Goal: Task Accomplishment & Management: Use online tool/utility

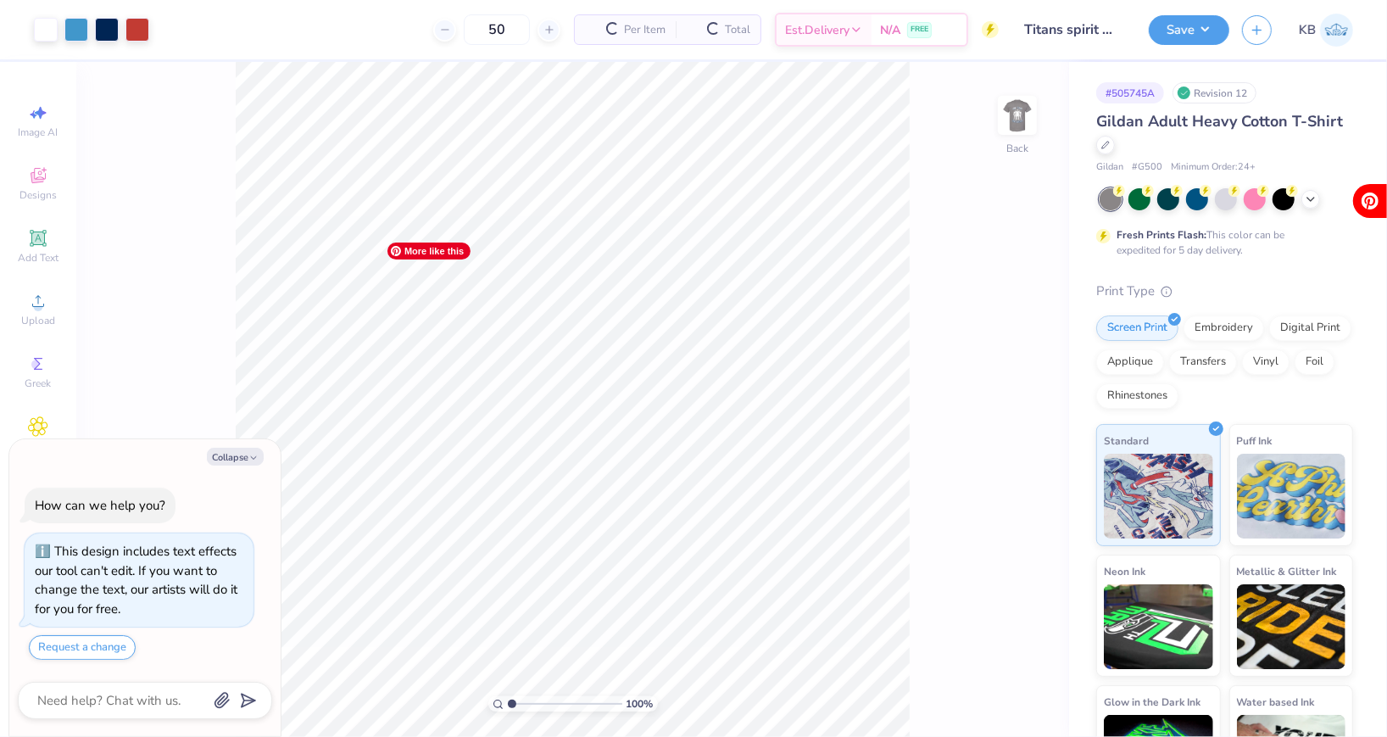
type textarea "x"
type input "1.92"
click at [521, 704] on input "range" at bounding box center [565, 703] width 114 height 15
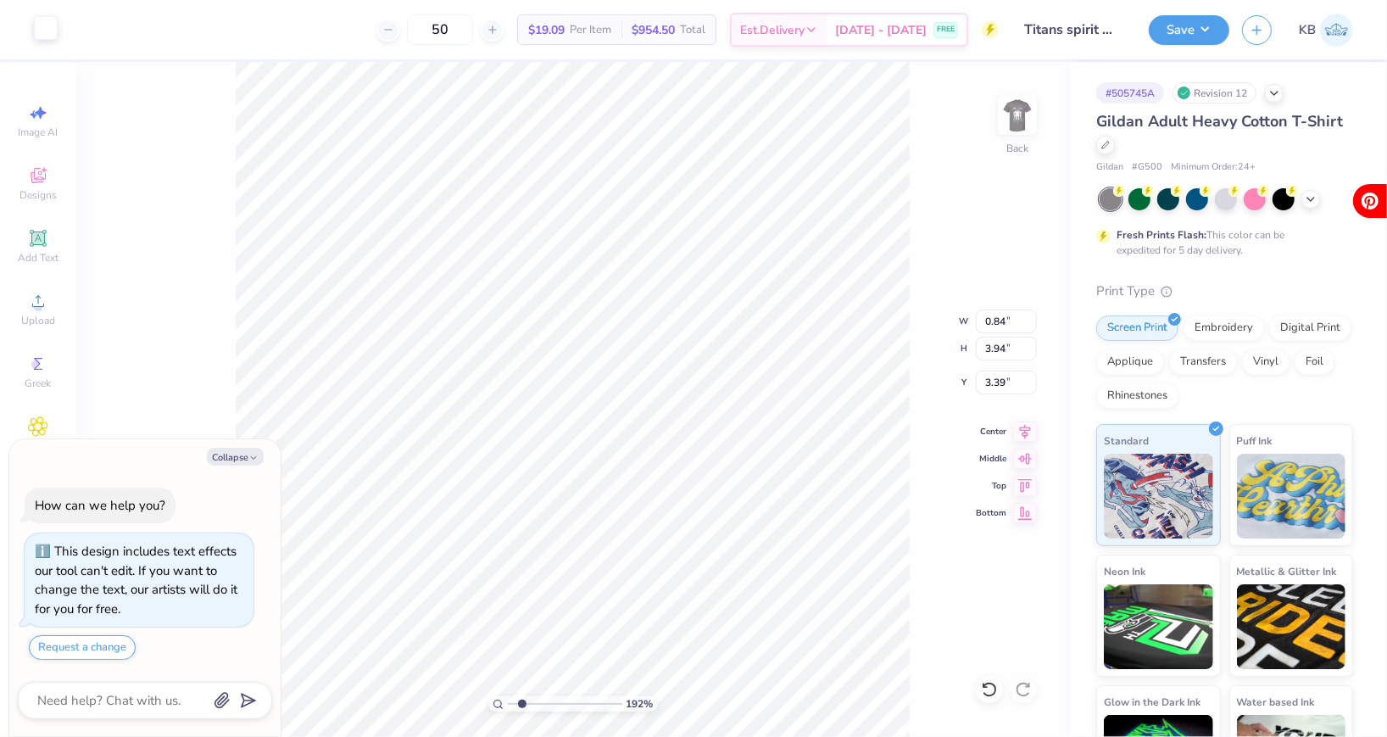
click at [45, 30] on div at bounding box center [46, 28] width 24 height 24
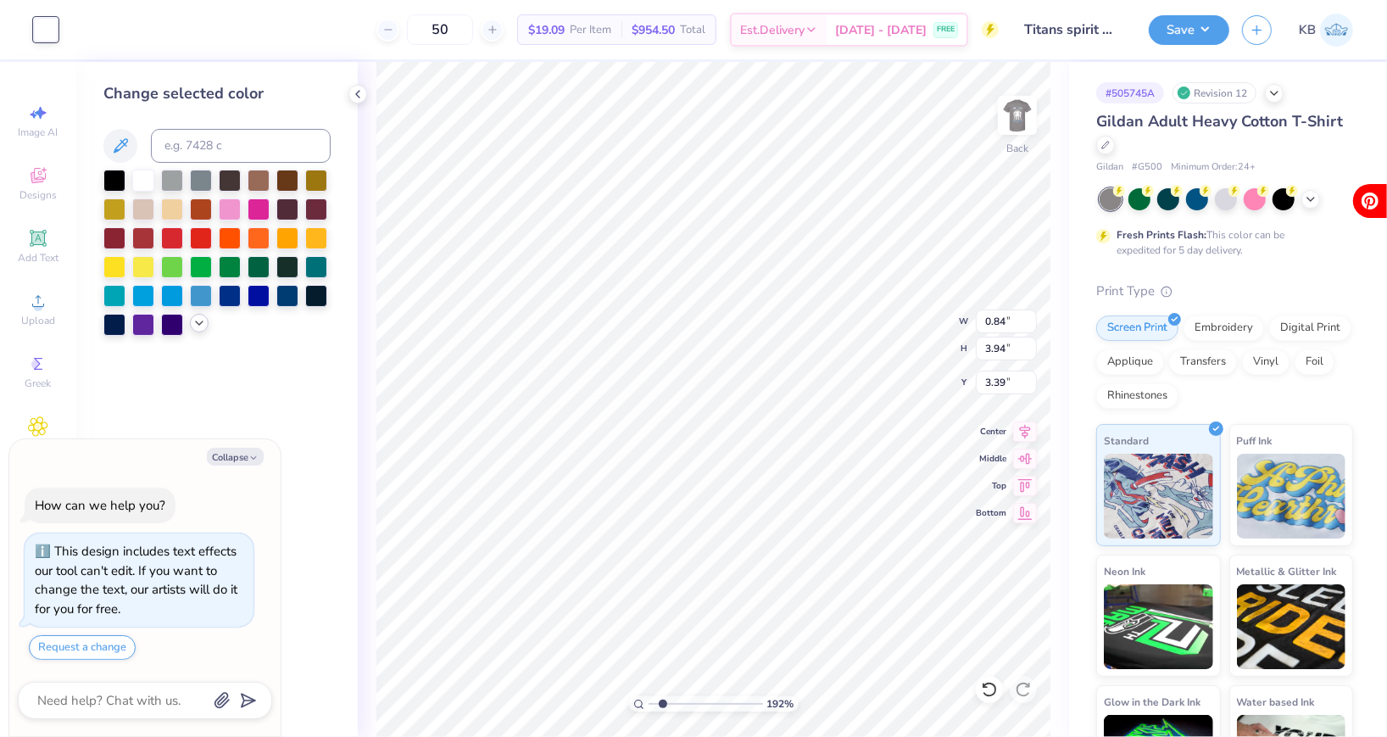
click at [201, 330] on div at bounding box center [199, 323] width 19 height 19
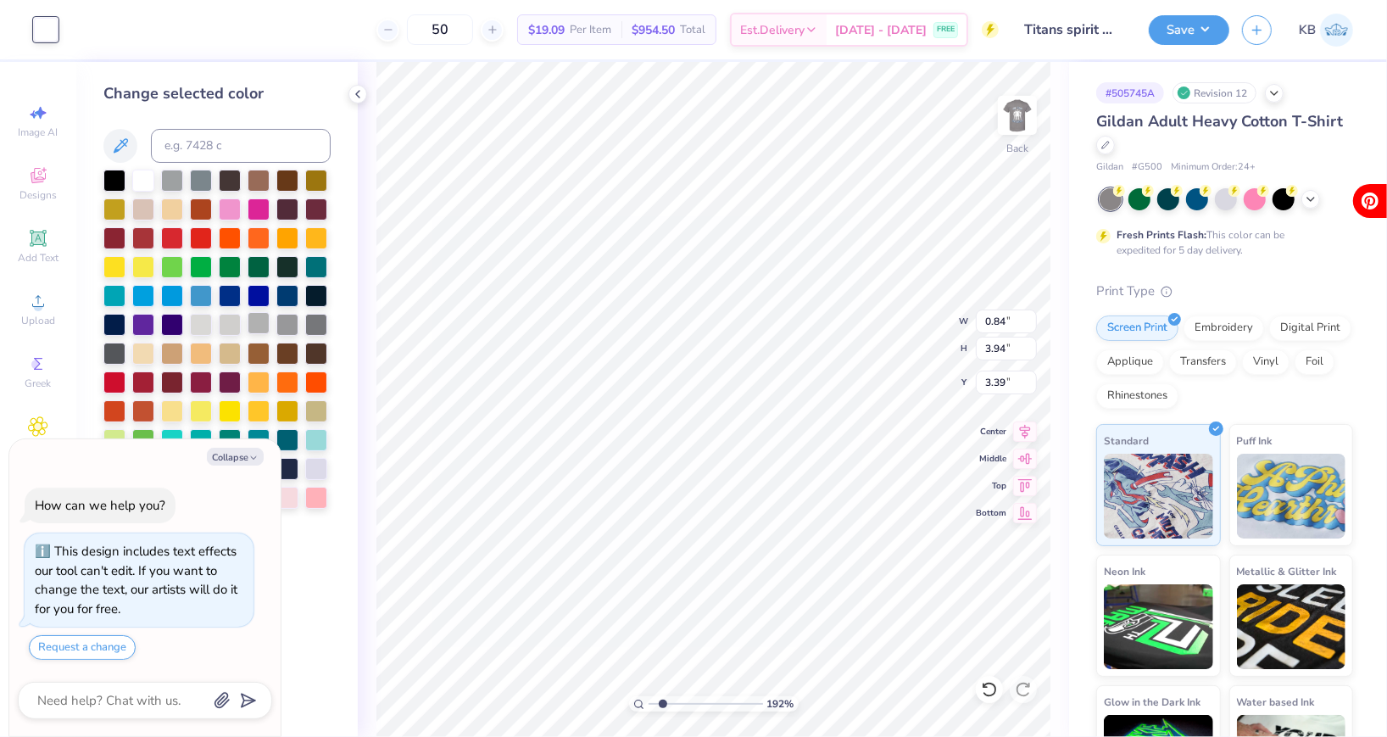
click at [264, 324] on div at bounding box center [259, 323] width 22 height 22
click at [238, 327] on div at bounding box center [230, 323] width 22 height 22
type textarea "x"
type input "2.59"
type input "4.33"
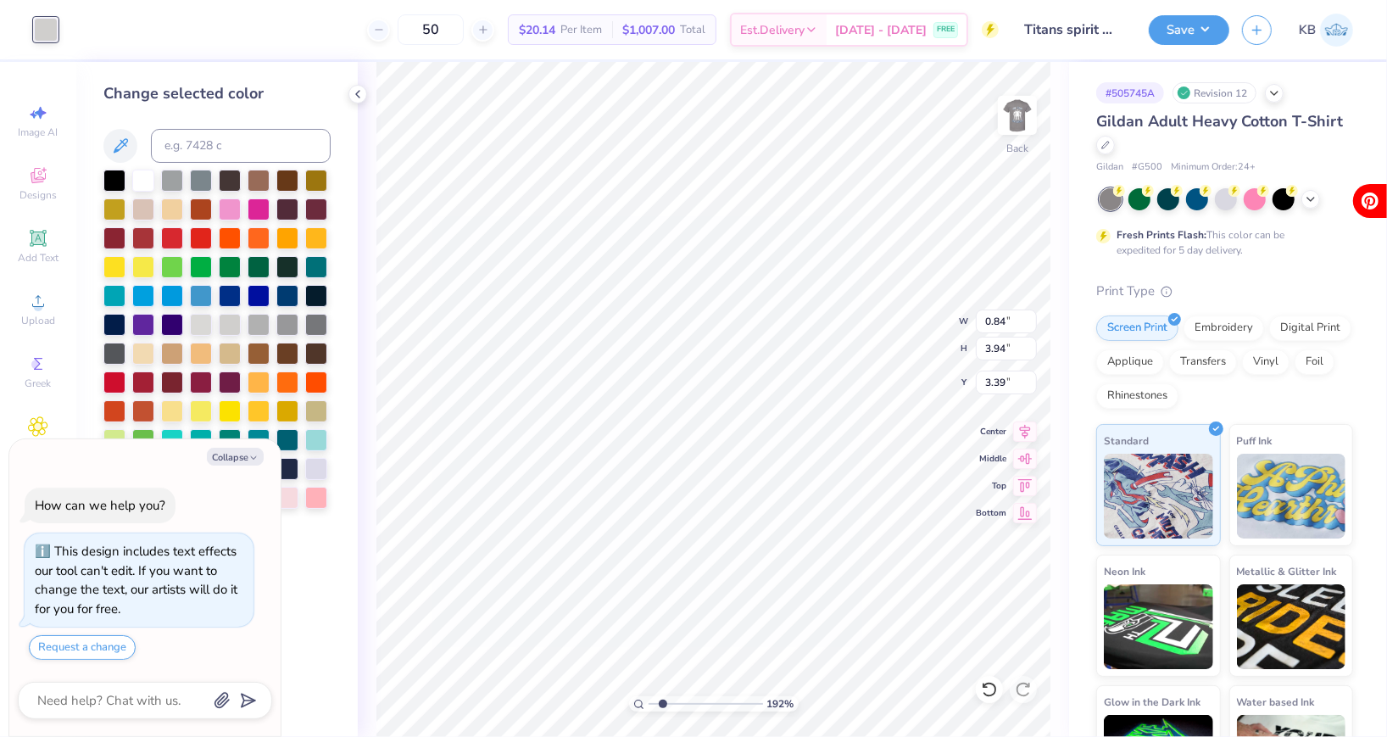
type input "3.00"
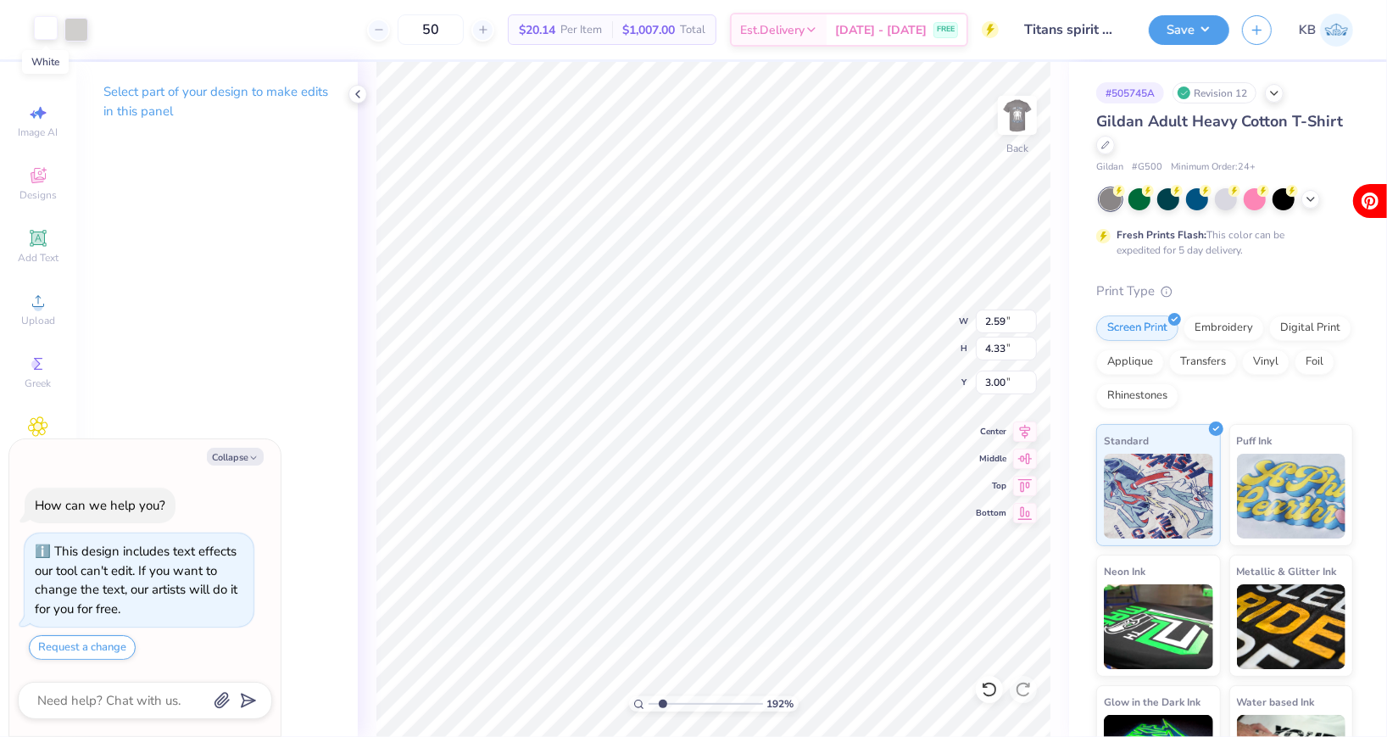
click at [48, 38] on div at bounding box center [46, 28] width 24 height 24
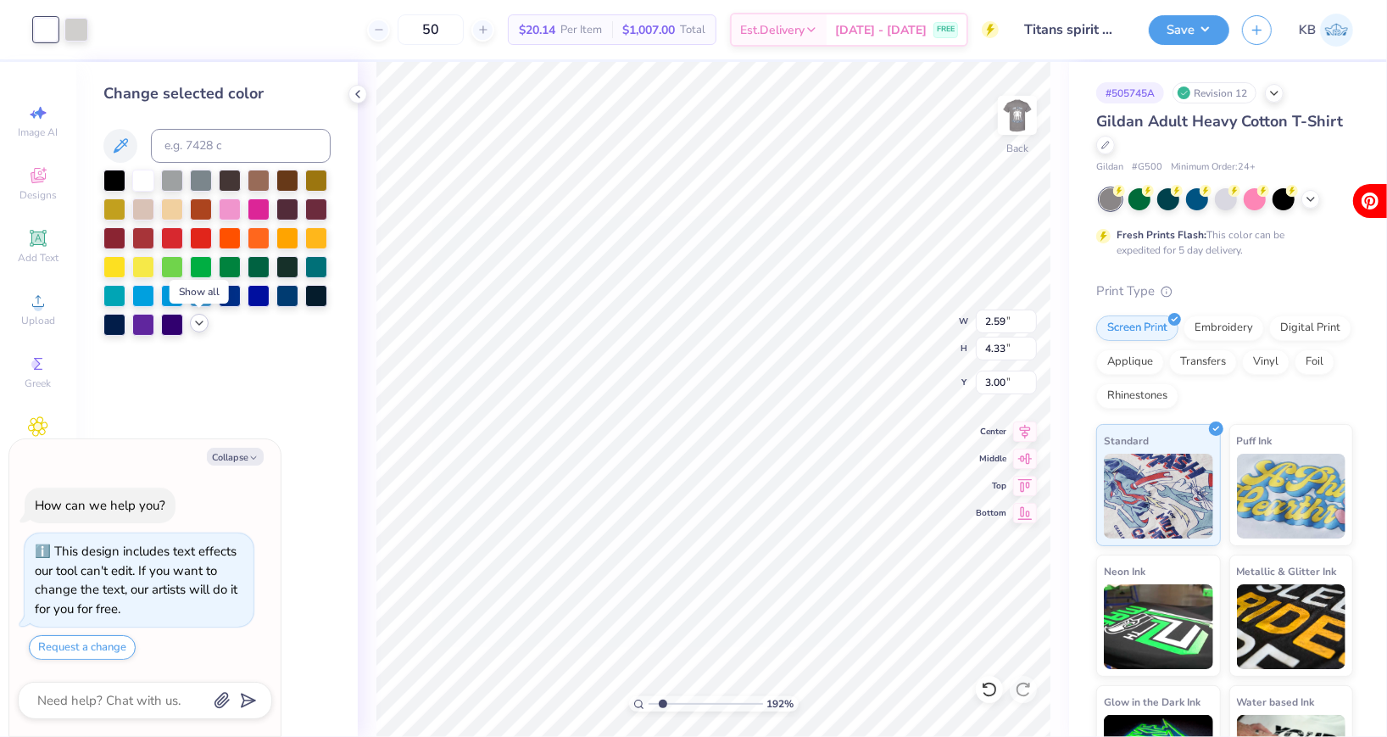
click at [199, 319] on icon at bounding box center [199, 323] width 14 height 14
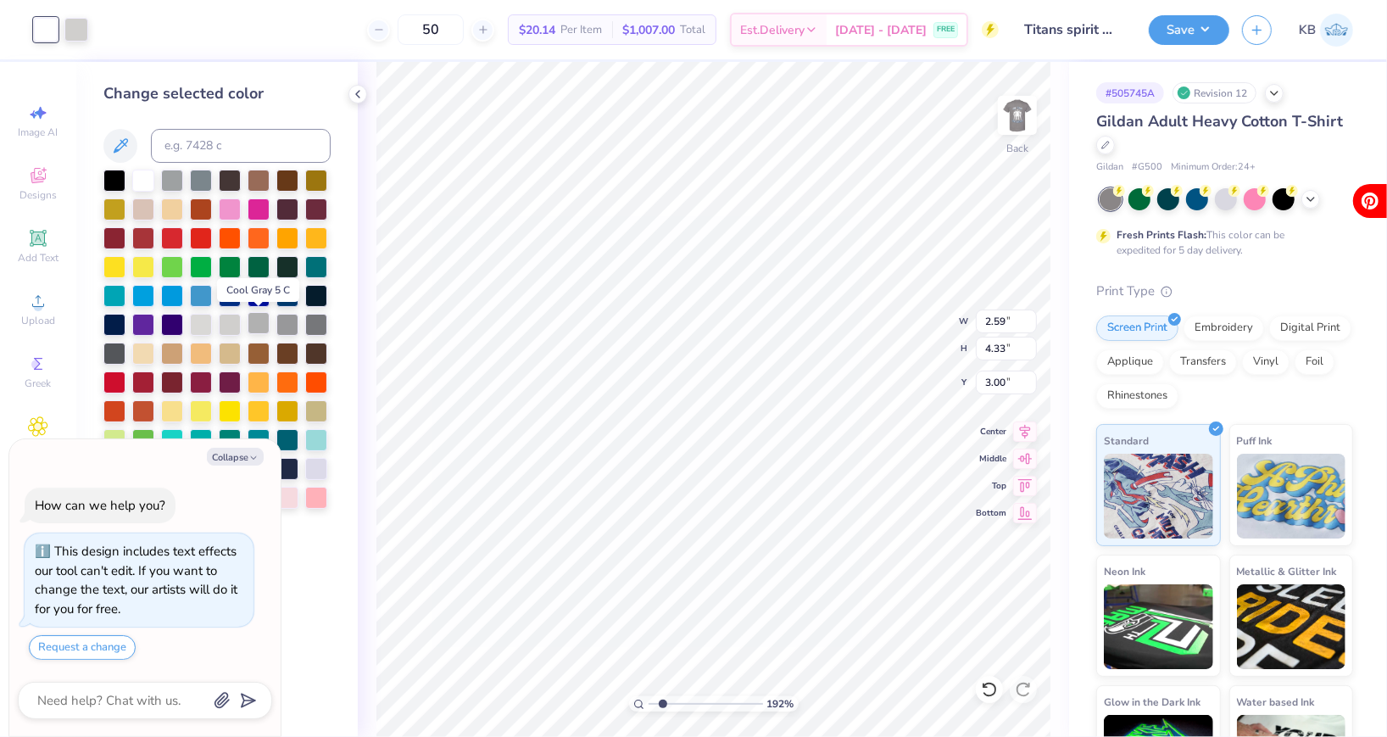
click at [248, 325] on div at bounding box center [259, 323] width 22 height 22
type textarea "x"
type input "11.98"
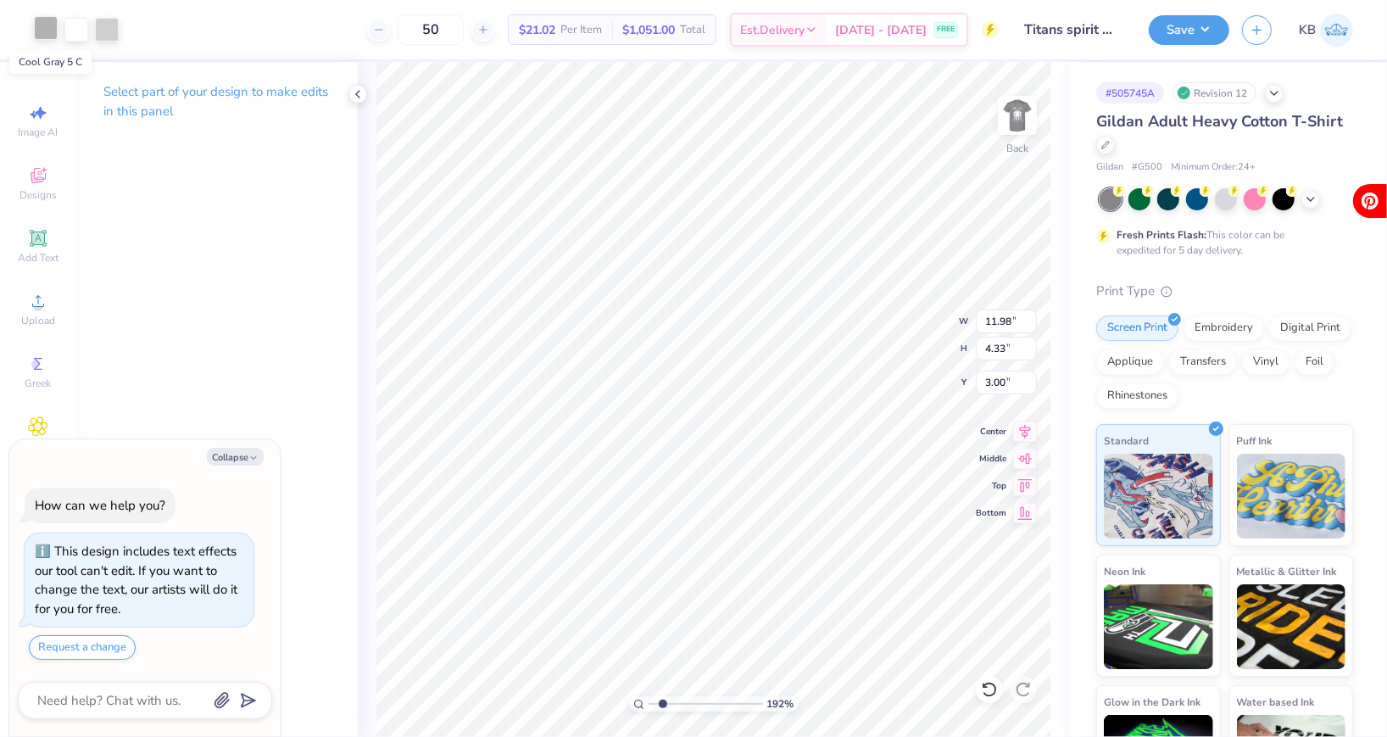
click at [47, 32] on div at bounding box center [46, 28] width 24 height 24
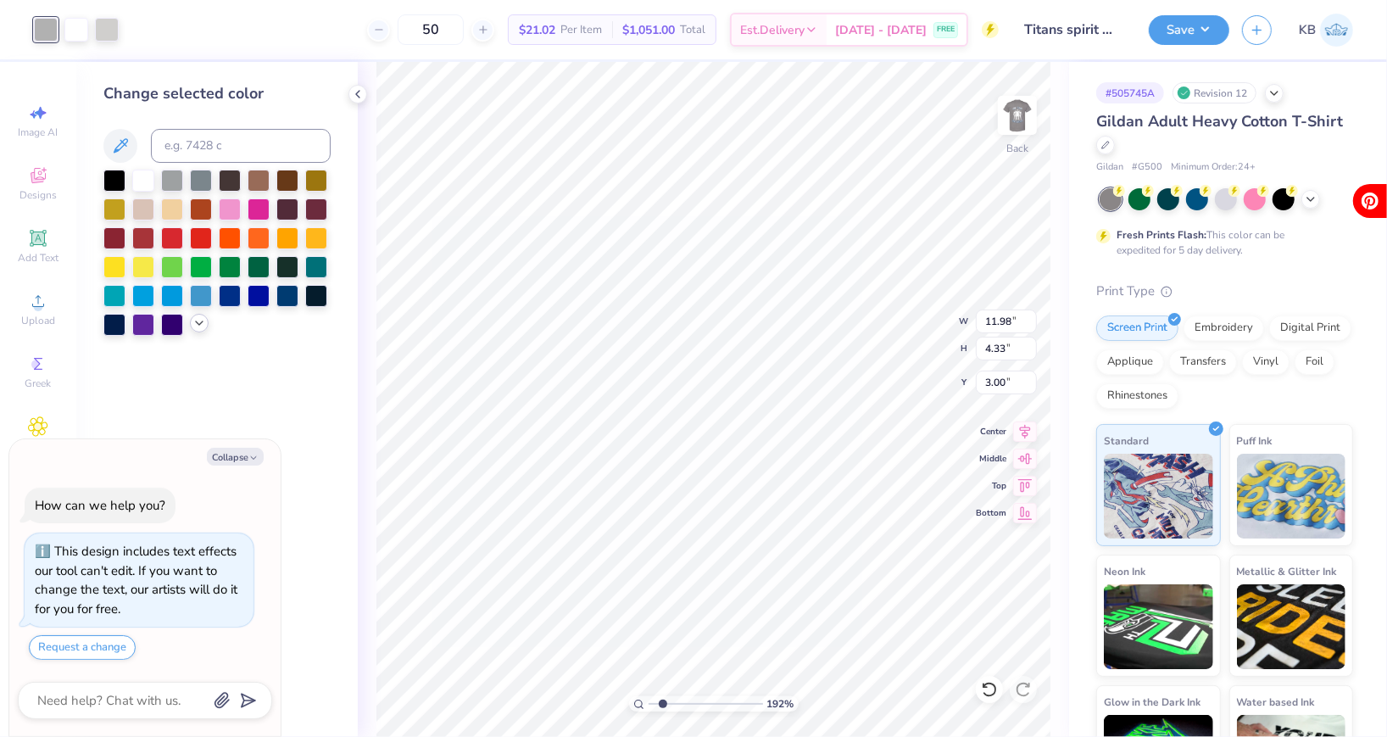
click at [202, 322] on icon at bounding box center [199, 323] width 14 height 14
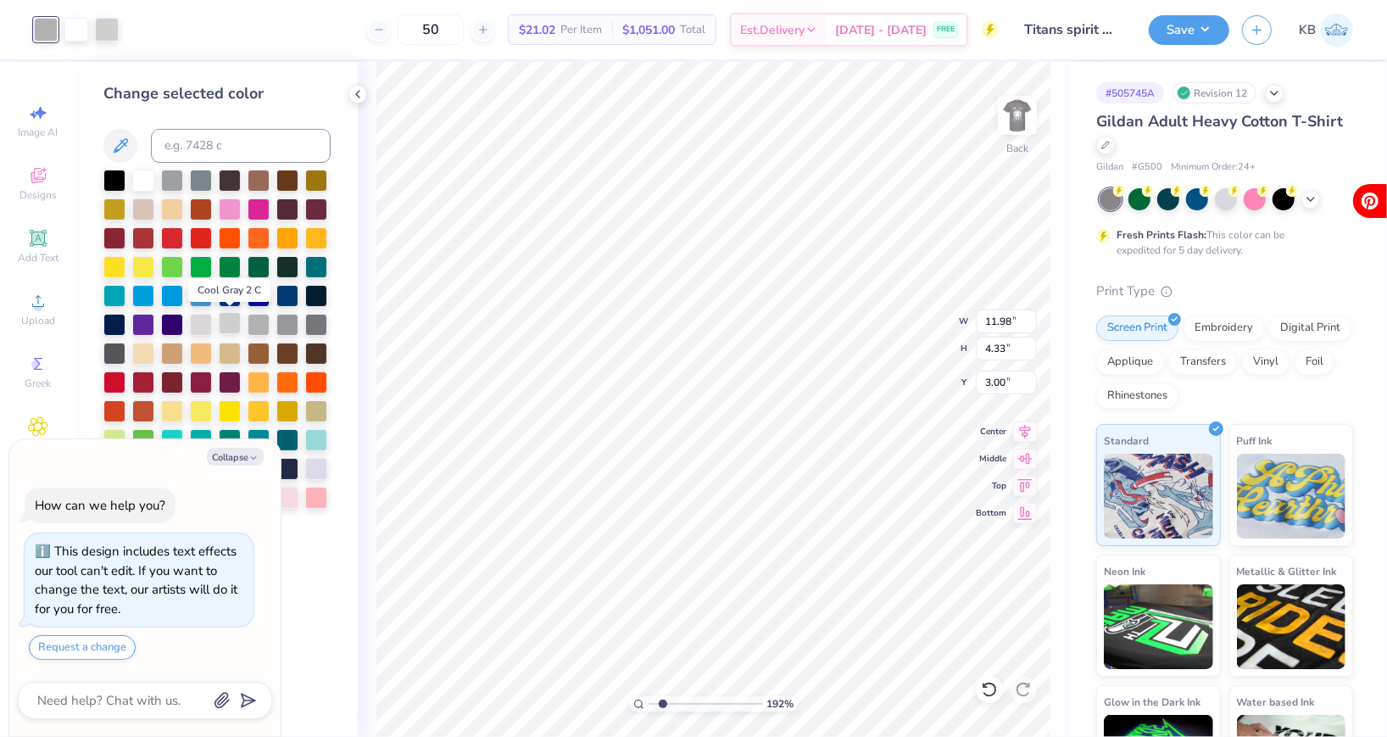
click at [236, 324] on div at bounding box center [230, 323] width 22 height 22
click at [72, 34] on div at bounding box center [76, 28] width 24 height 24
click at [225, 320] on div at bounding box center [230, 323] width 22 height 22
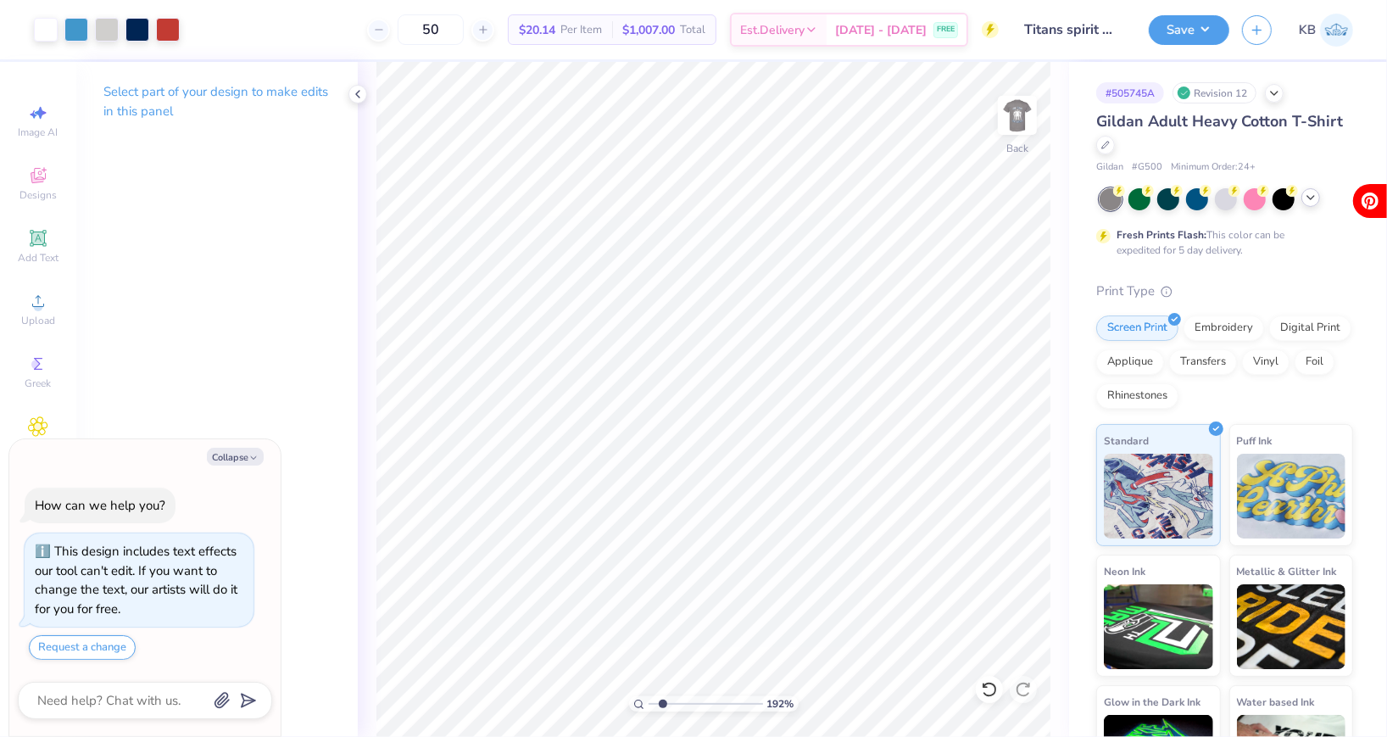
click at [1306, 196] on icon at bounding box center [1311, 198] width 14 height 14
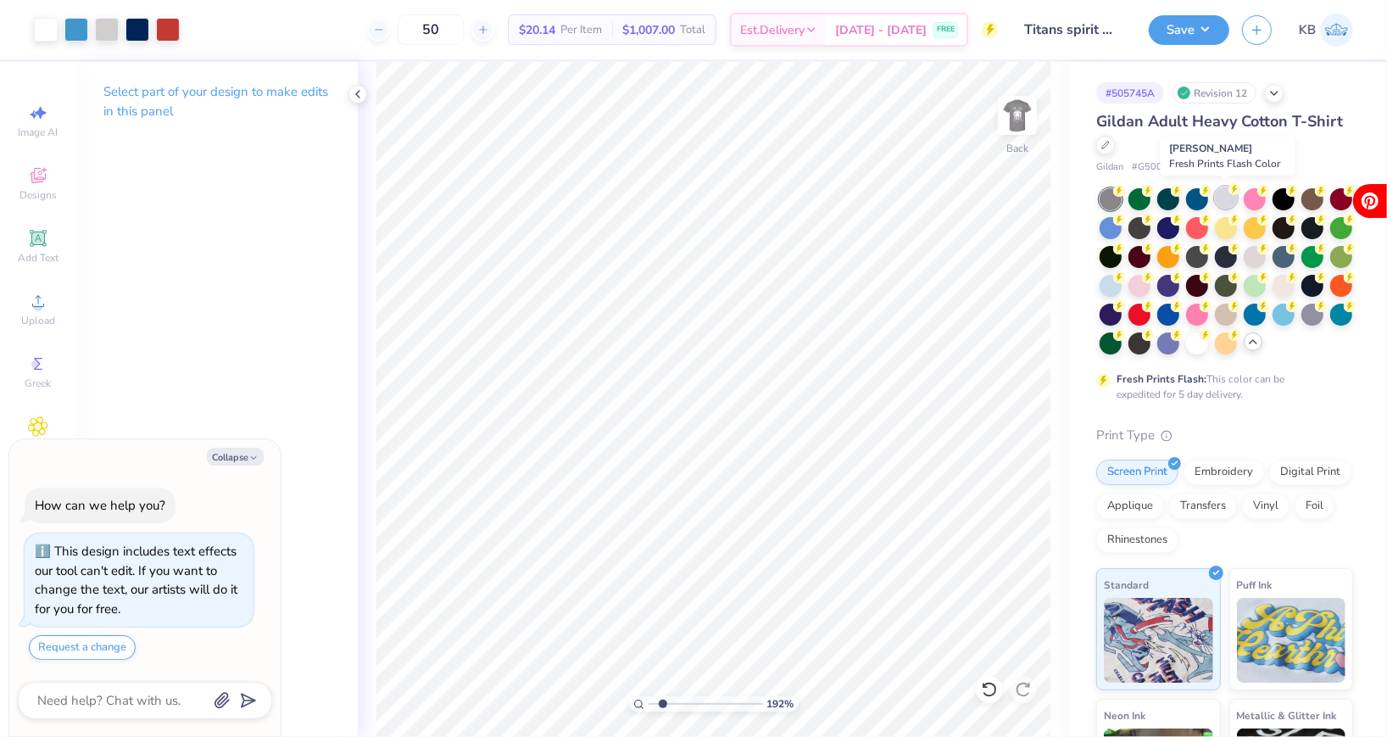
click at [1226, 203] on div at bounding box center [1226, 197] width 22 height 22
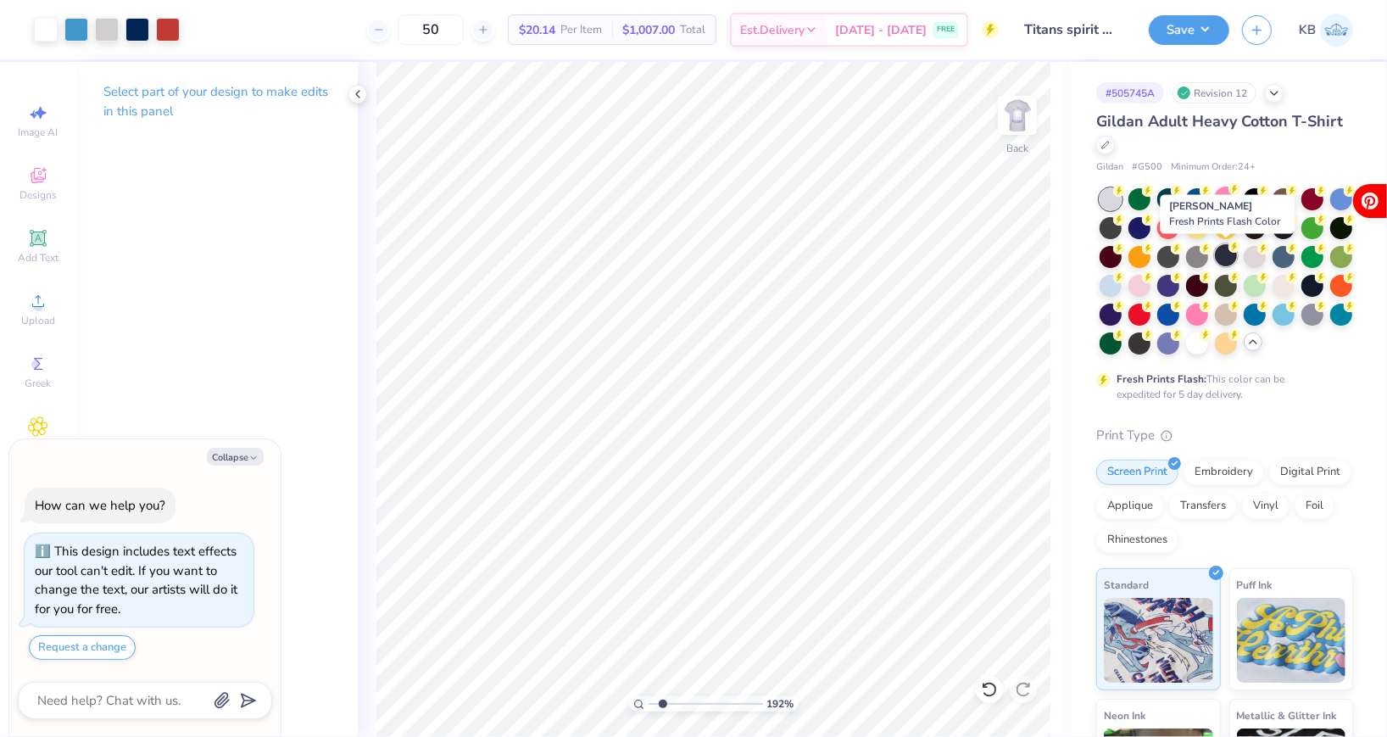
click at [1222, 254] on div at bounding box center [1226, 255] width 22 height 22
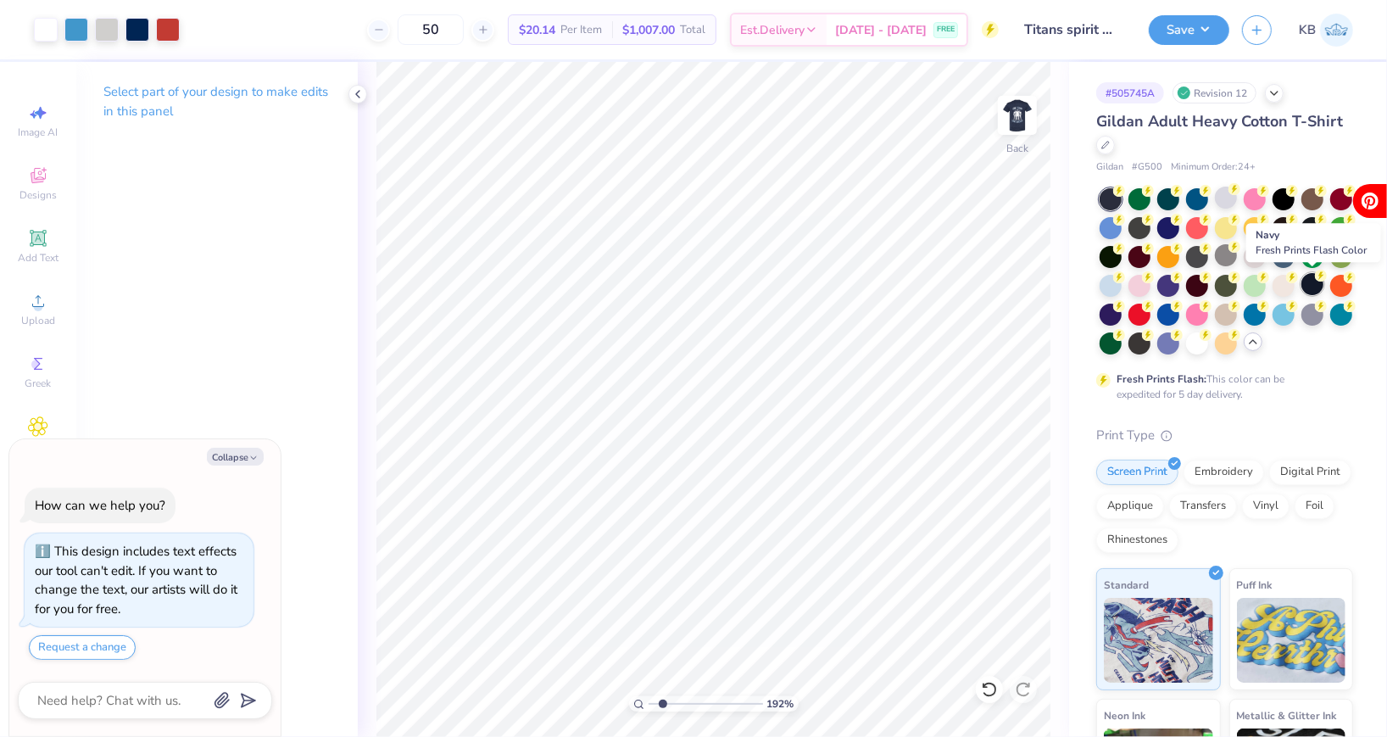
click at [1309, 287] on div at bounding box center [1312, 284] width 22 height 22
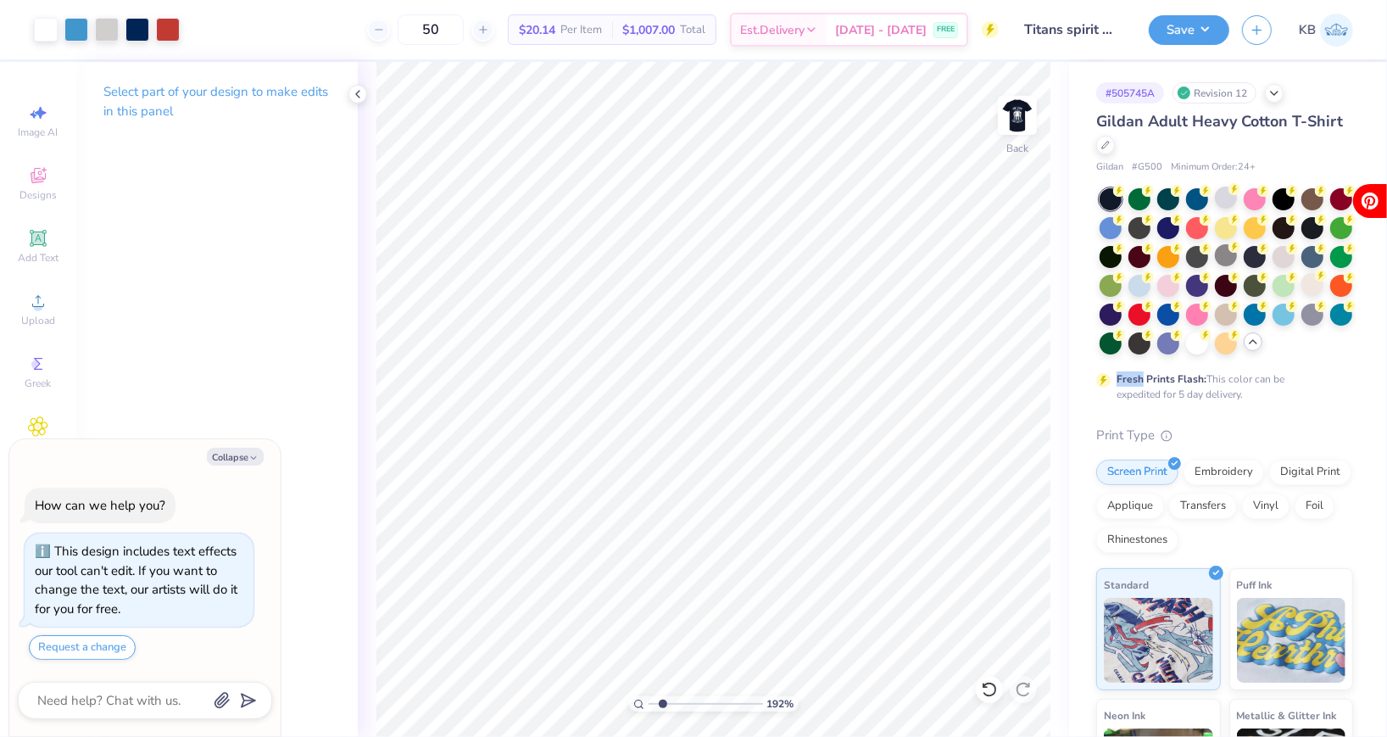
click at [1309, 287] on div at bounding box center [1312, 284] width 22 height 22
click at [1142, 224] on div at bounding box center [1139, 228] width 22 height 22
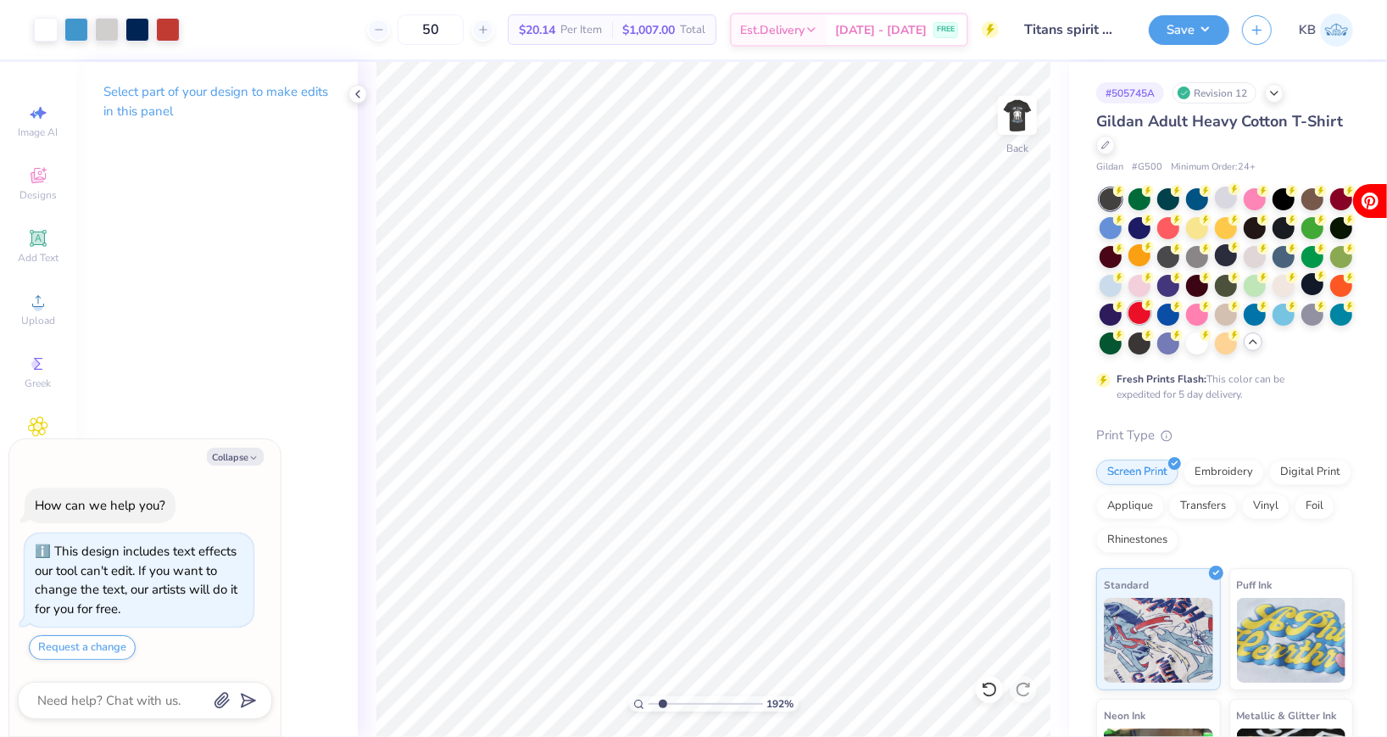
click at [1148, 318] on div at bounding box center [1139, 313] width 22 height 22
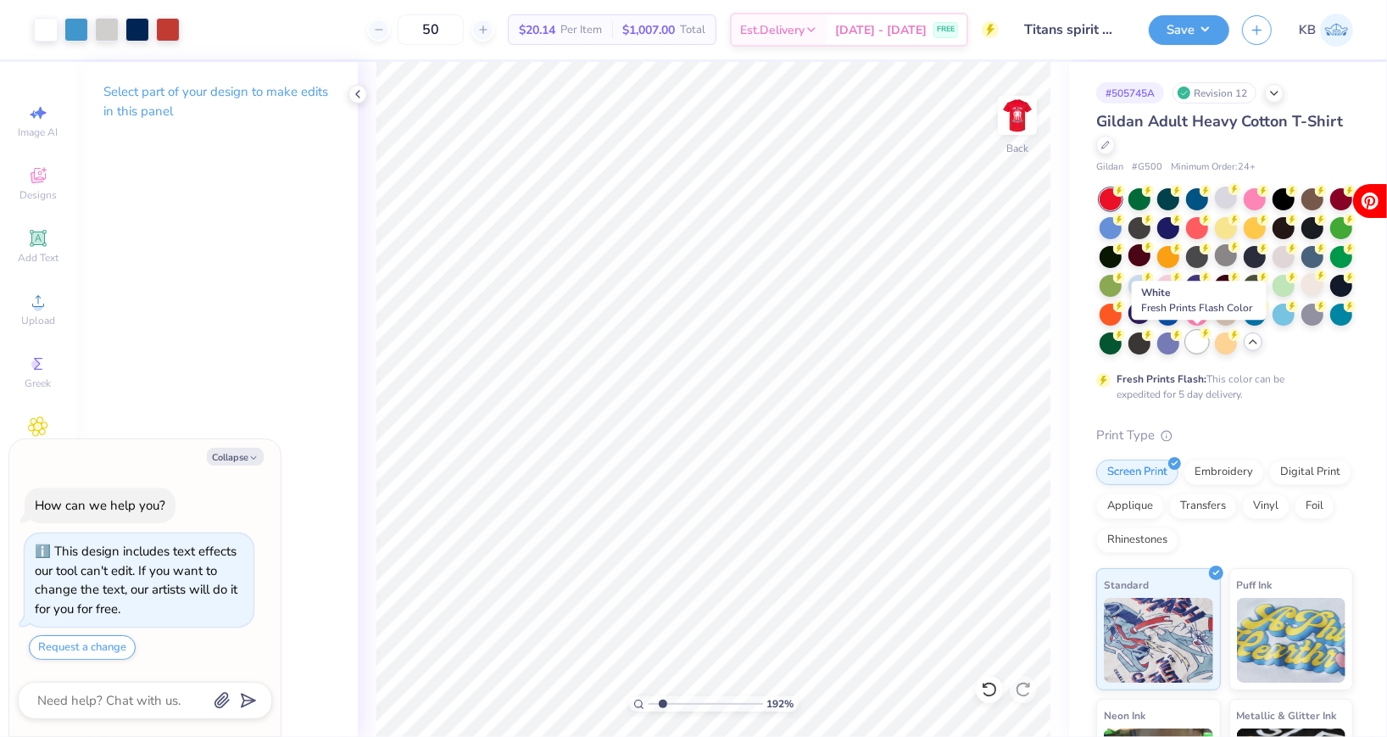
click at [1202, 338] on icon at bounding box center [1205, 333] width 12 height 12
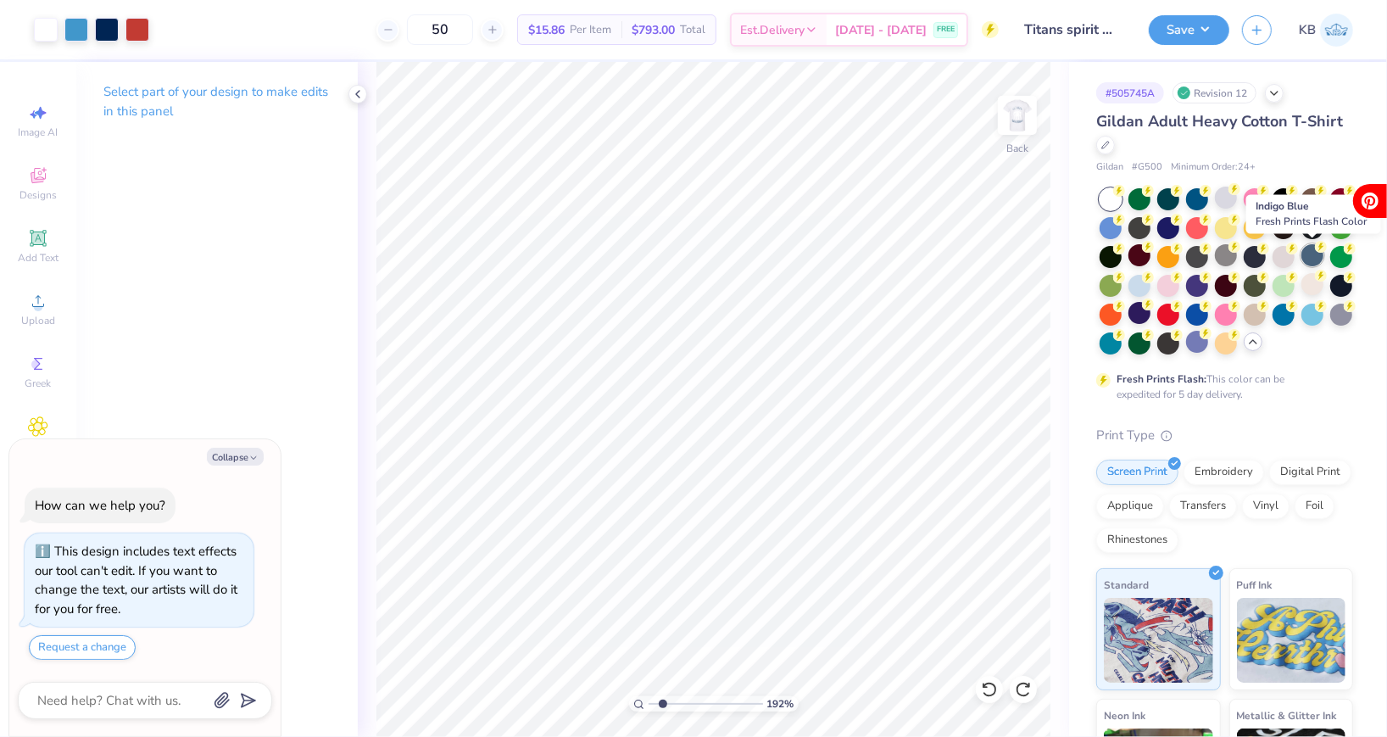
click at [1310, 261] on div at bounding box center [1312, 255] width 22 height 22
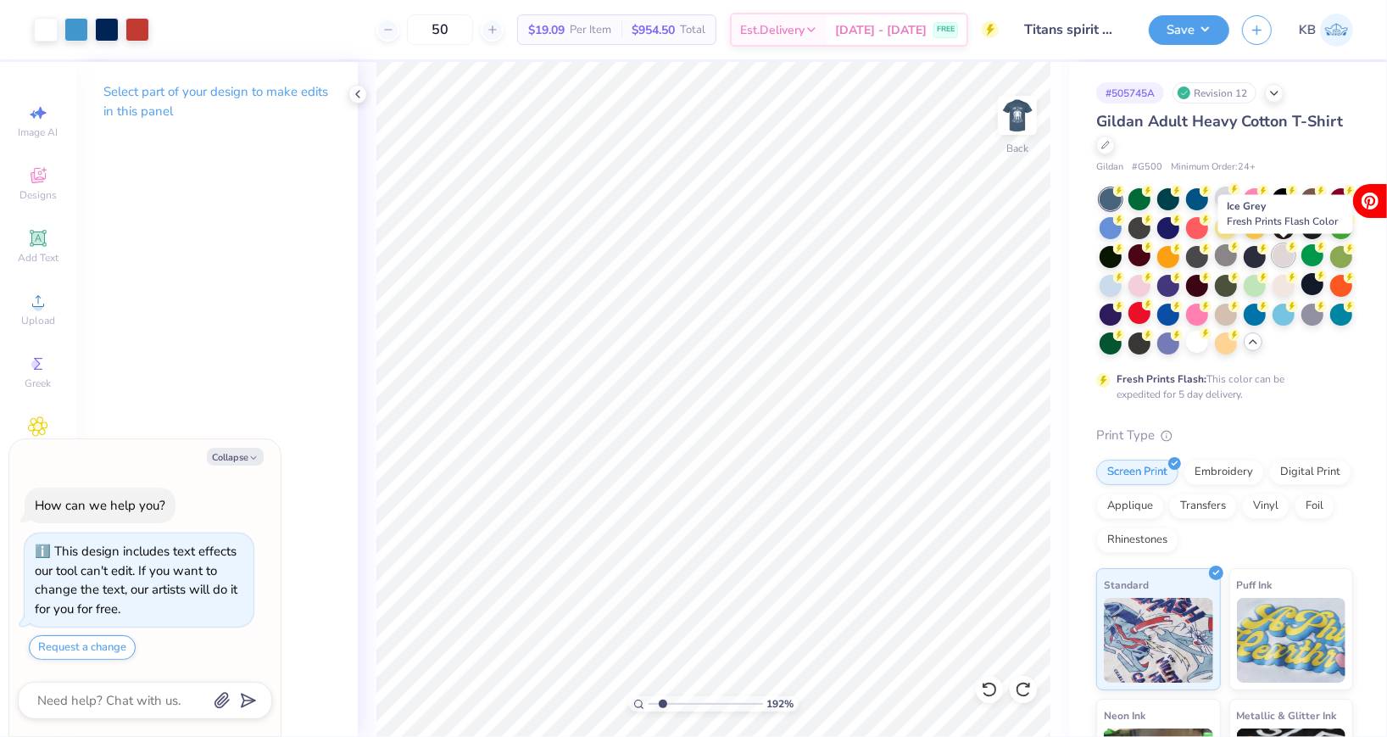
click at [1284, 255] on div at bounding box center [1283, 255] width 22 height 22
click at [1114, 225] on div at bounding box center [1110, 226] width 22 height 22
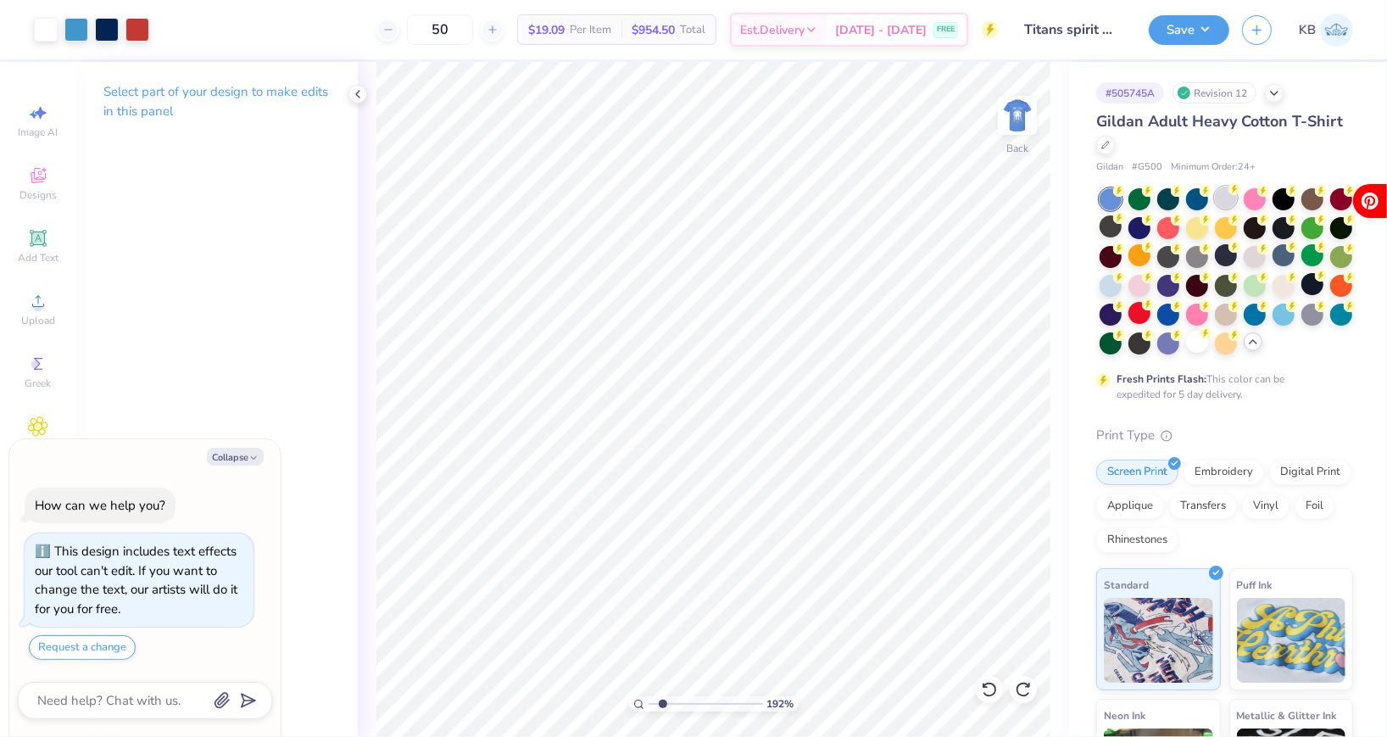
click at [1231, 195] on div at bounding box center [1226, 197] width 22 height 22
click at [1018, 688] on icon at bounding box center [1023, 689] width 17 height 17
click at [1018, 689] on icon at bounding box center [1023, 689] width 17 height 17
click at [1018, 690] on icon at bounding box center [1023, 689] width 17 height 17
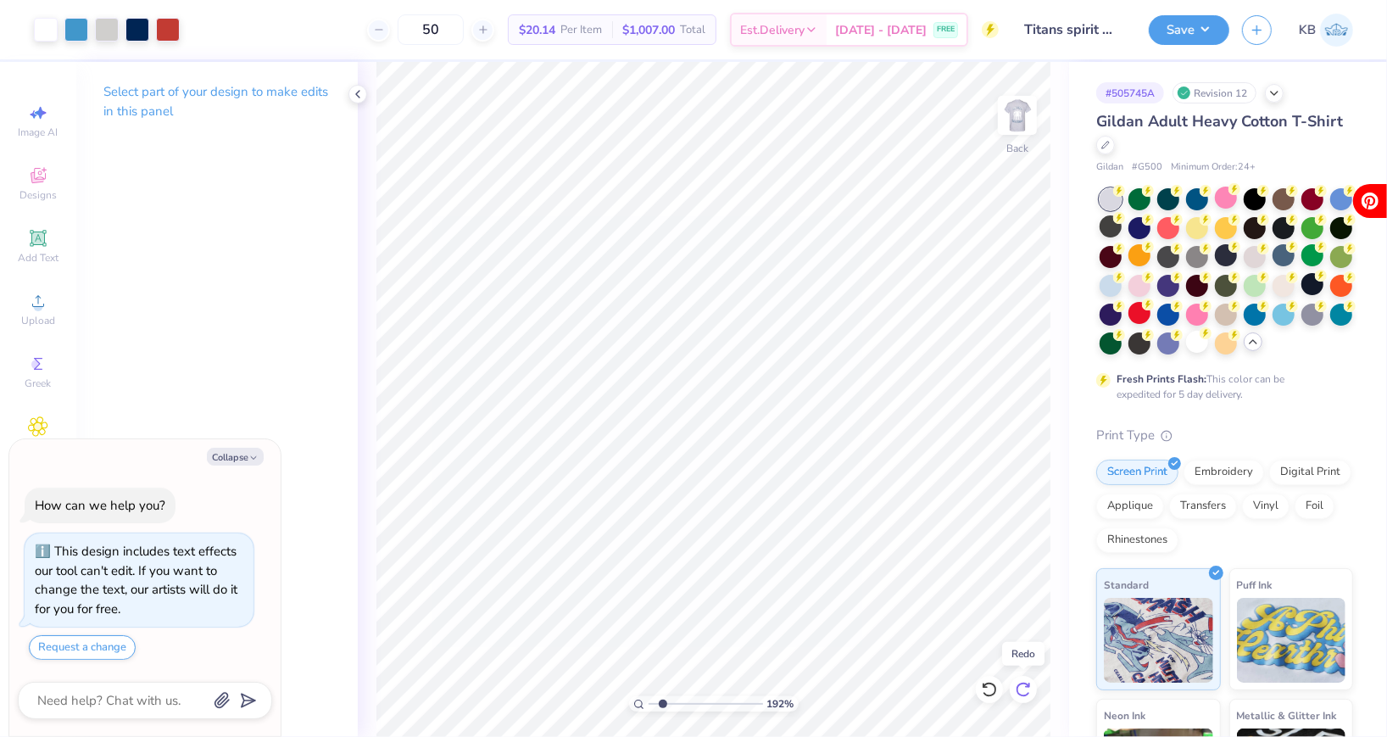
click at [1018, 690] on icon at bounding box center [1023, 689] width 17 height 17
click at [1308, 282] on div at bounding box center [1312, 284] width 22 height 22
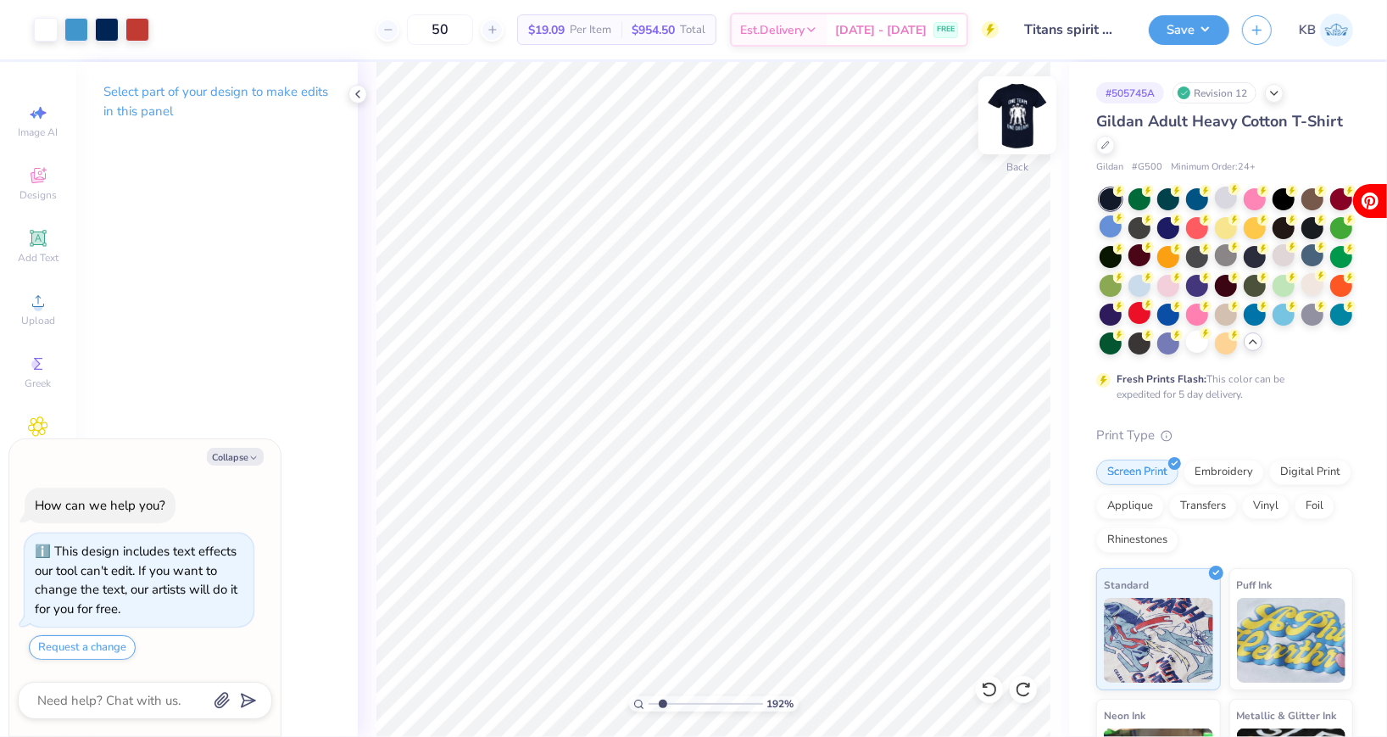
click at [1023, 120] on img at bounding box center [1017, 115] width 68 height 68
click at [1023, 120] on img at bounding box center [1017, 115] width 34 height 34
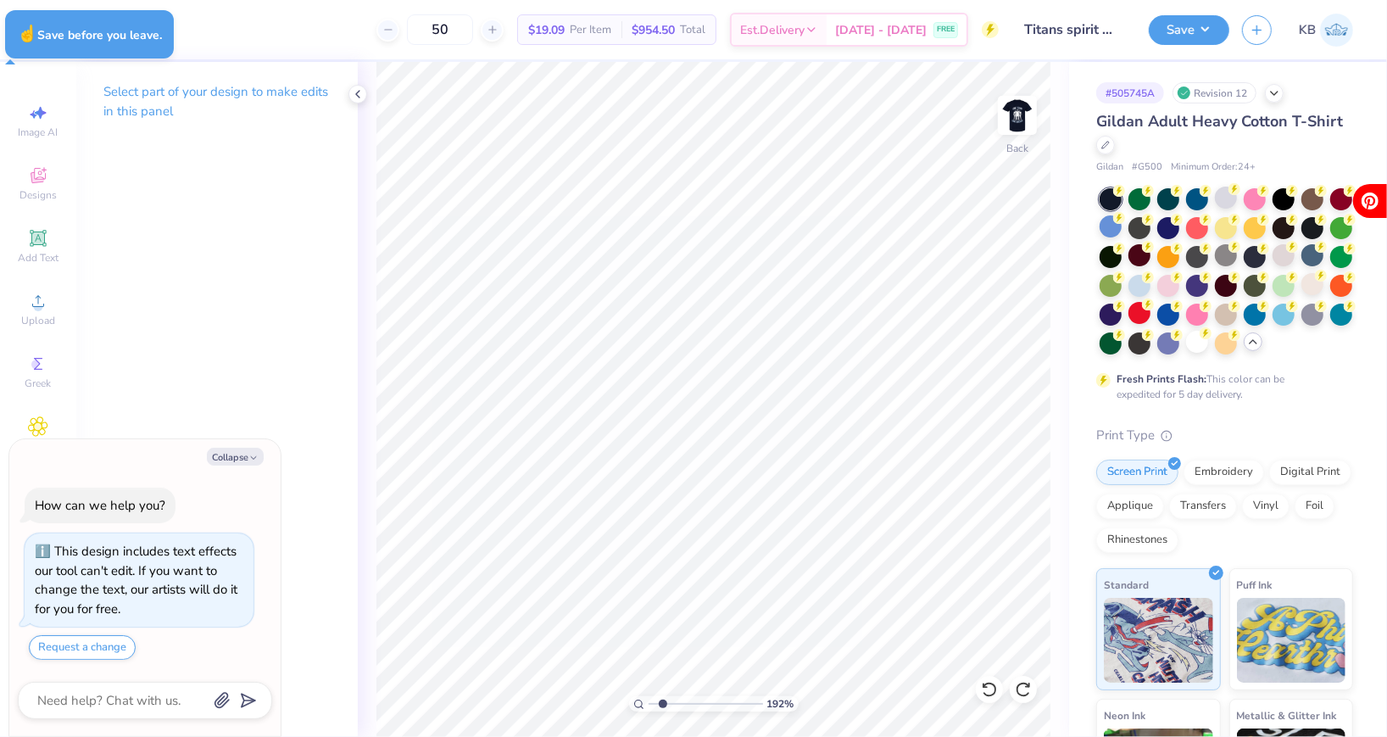
type textarea "x"
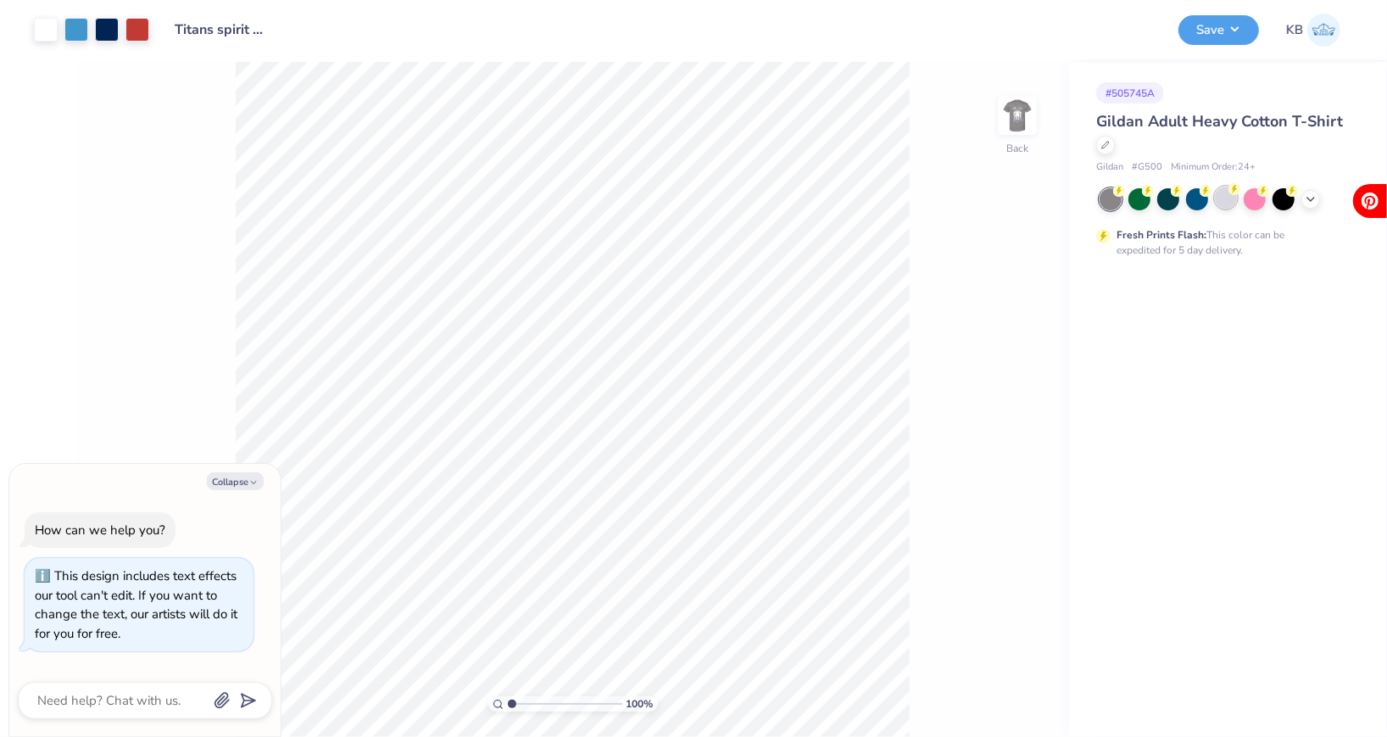
click at [1229, 197] on div at bounding box center [1226, 197] width 22 height 22
click at [1018, 131] on img at bounding box center [1017, 115] width 68 height 68
click at [1018, 131] on img at bounding box center [1017, 115] width 34 height 34
click at [1216, 25] on button "Save" at bounding box center [1218, 28] width 81 height 30
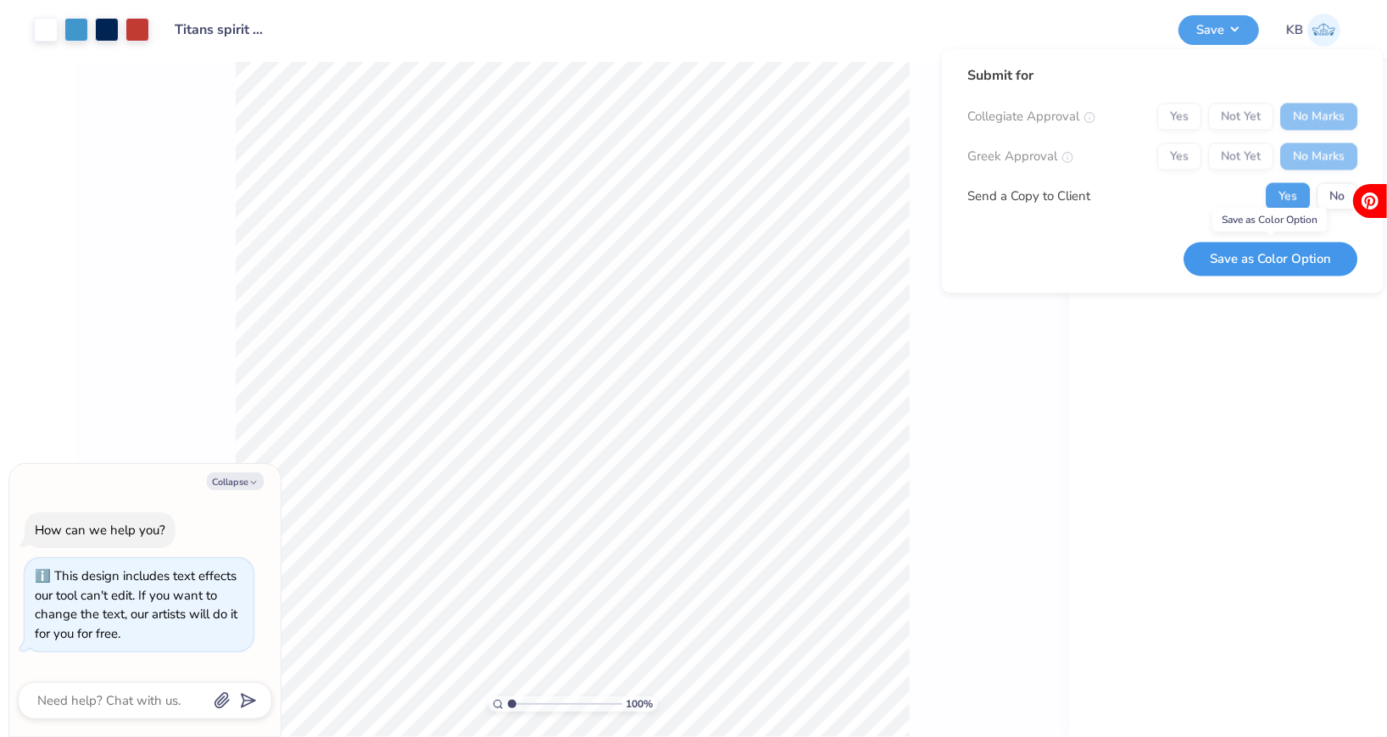
click at [1254, 248] on button "Save as Color Option" at bounding box center [1270, 259] width 174 height 35
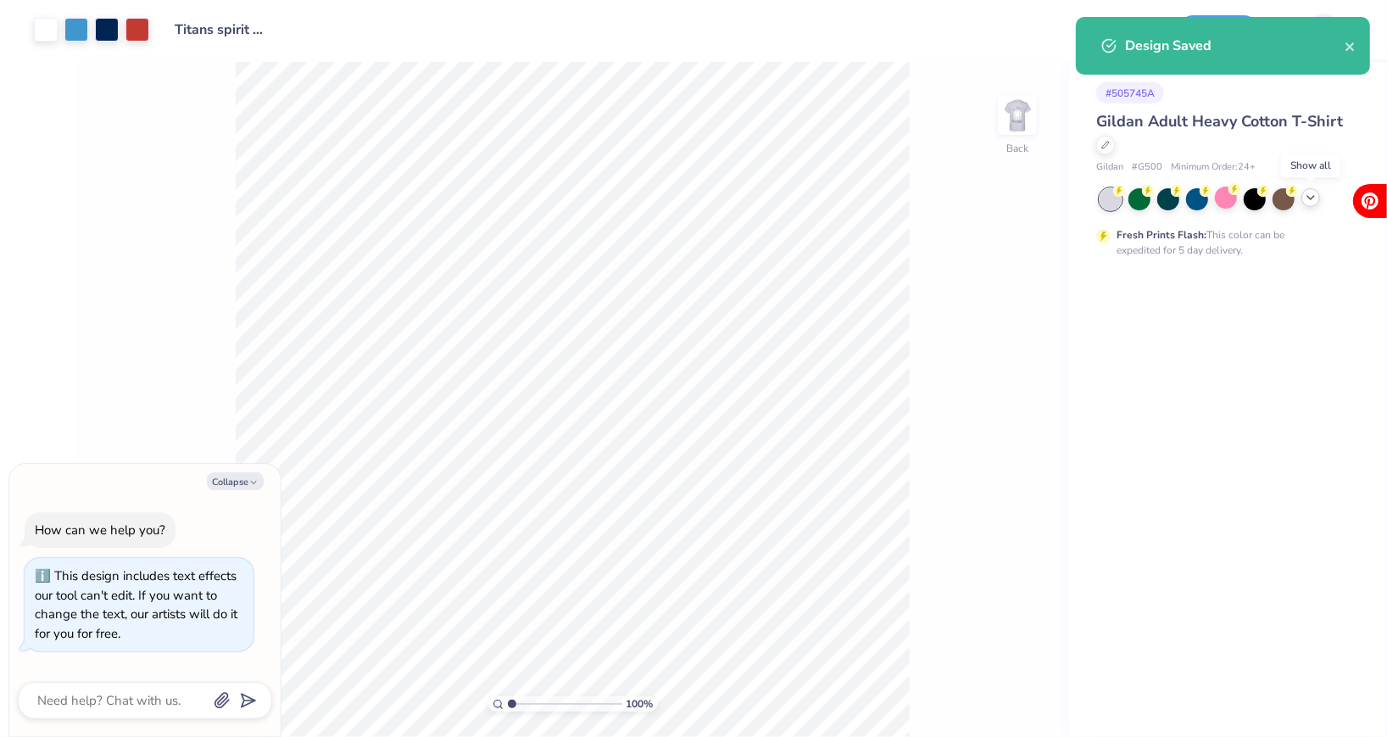
click at [1316, 198] on icon at bounding box center [1311, 198] width 14 height 14
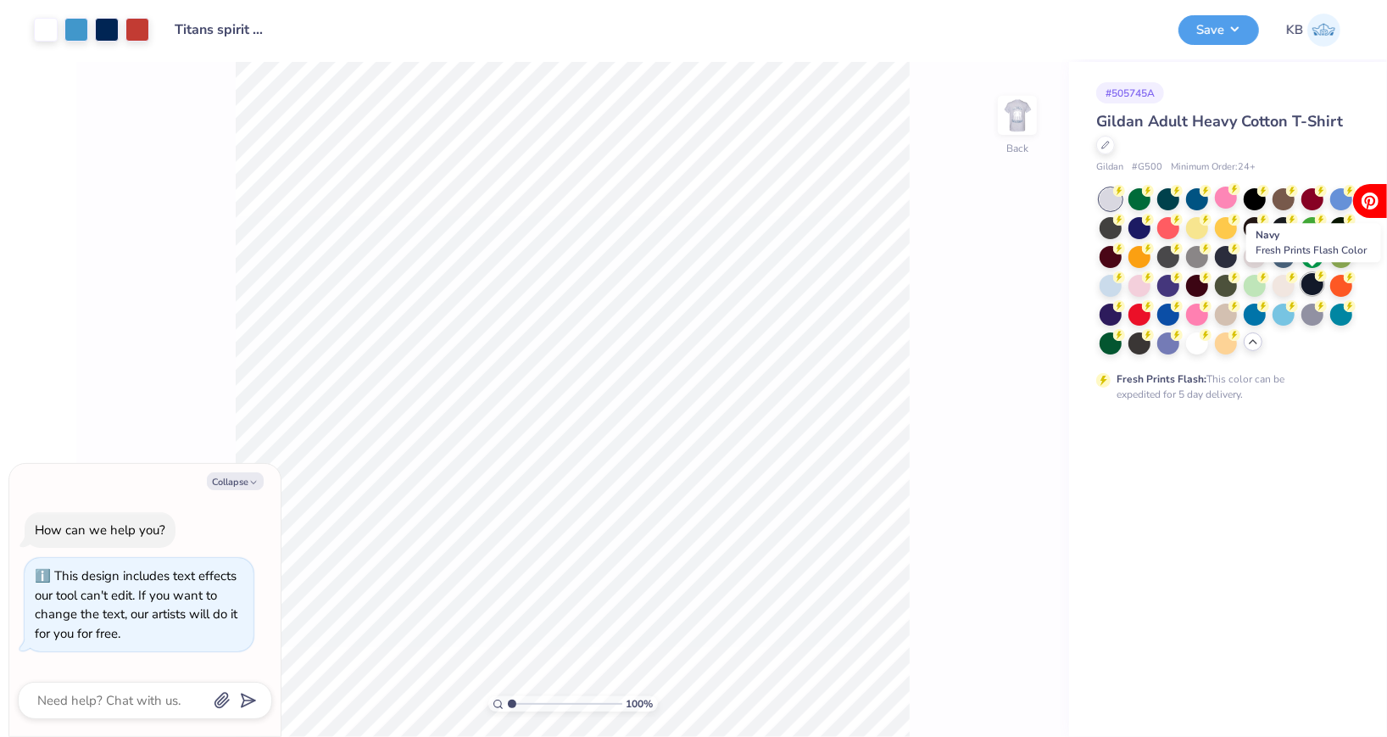
click at [1306, 287] on div at bounding box center [1312, 284] width 22 height 22
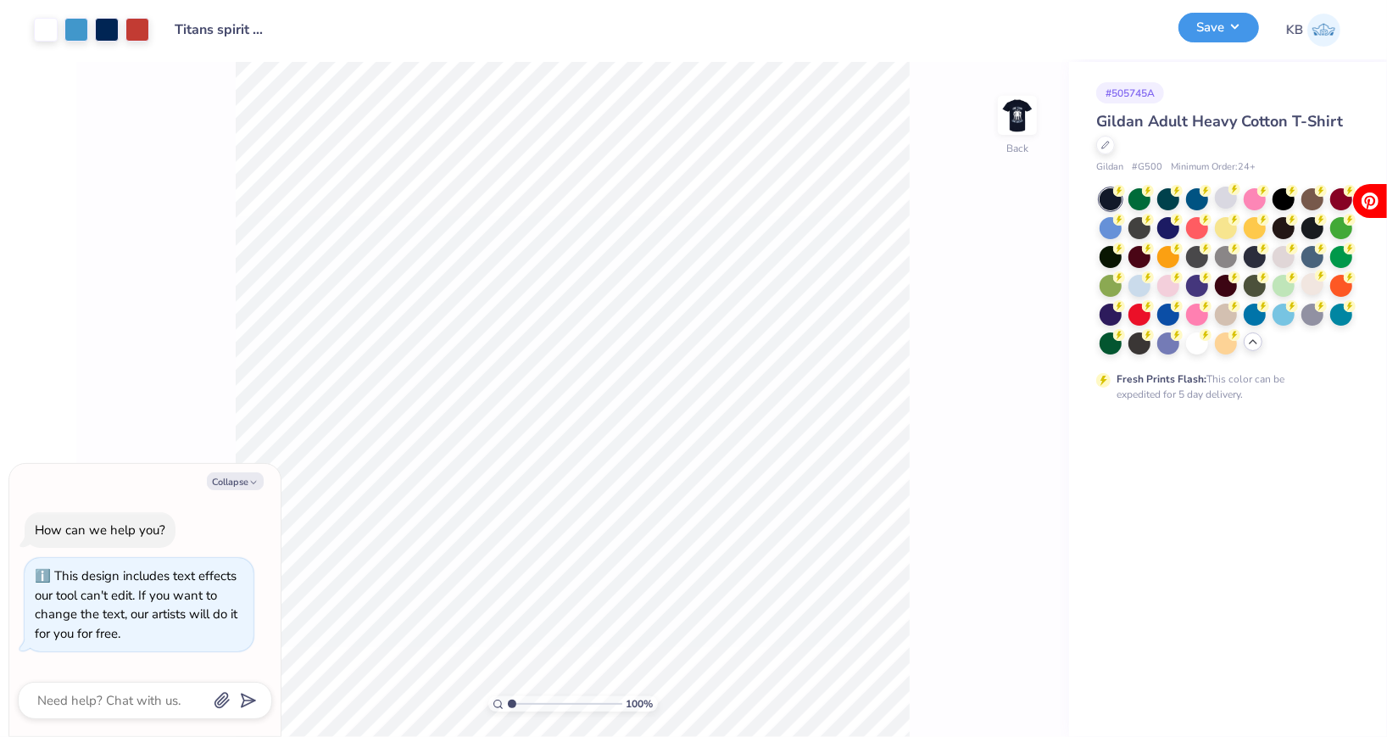
click at [1213, 39] on button "Save" at bounding box center [1218, 28] width 81 height 30
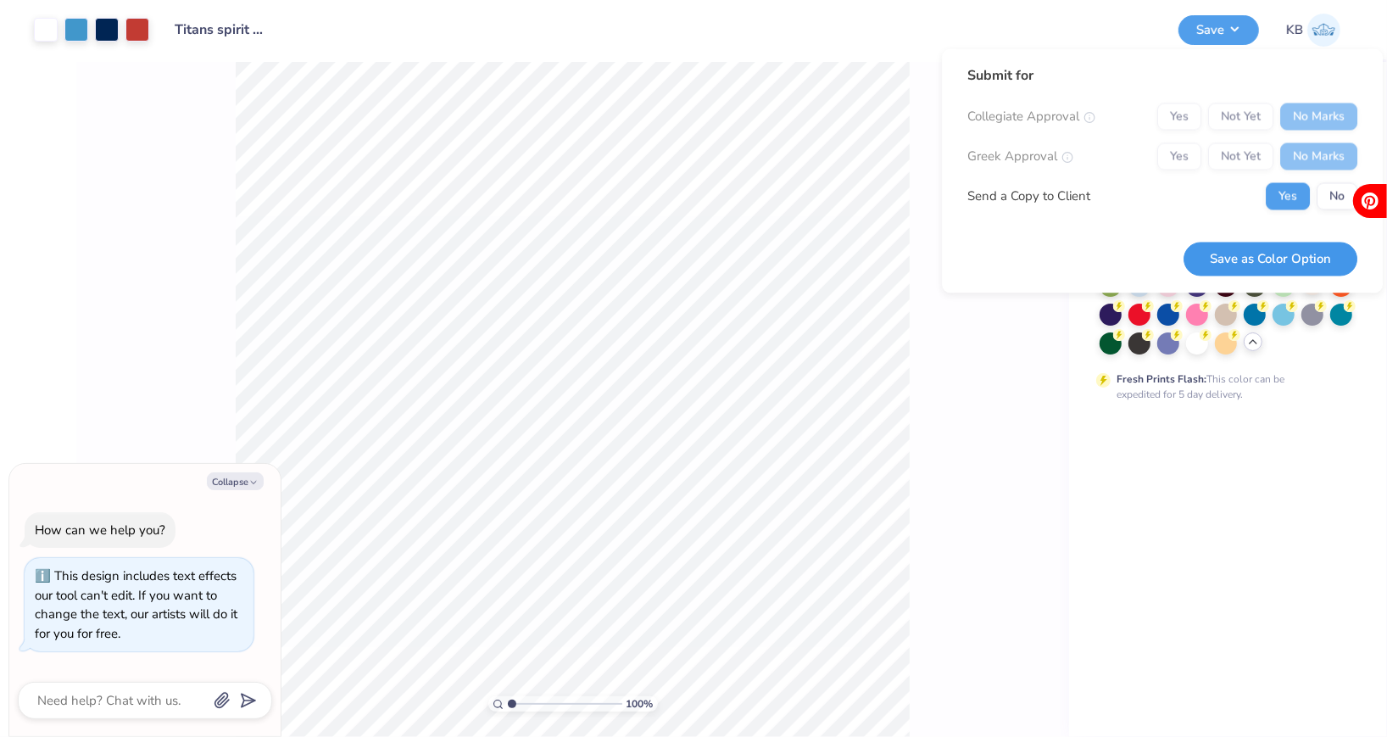
click at [1261, 260] on button "Save as Color Option" at bounding box center [1270, 259] width 174 height 35
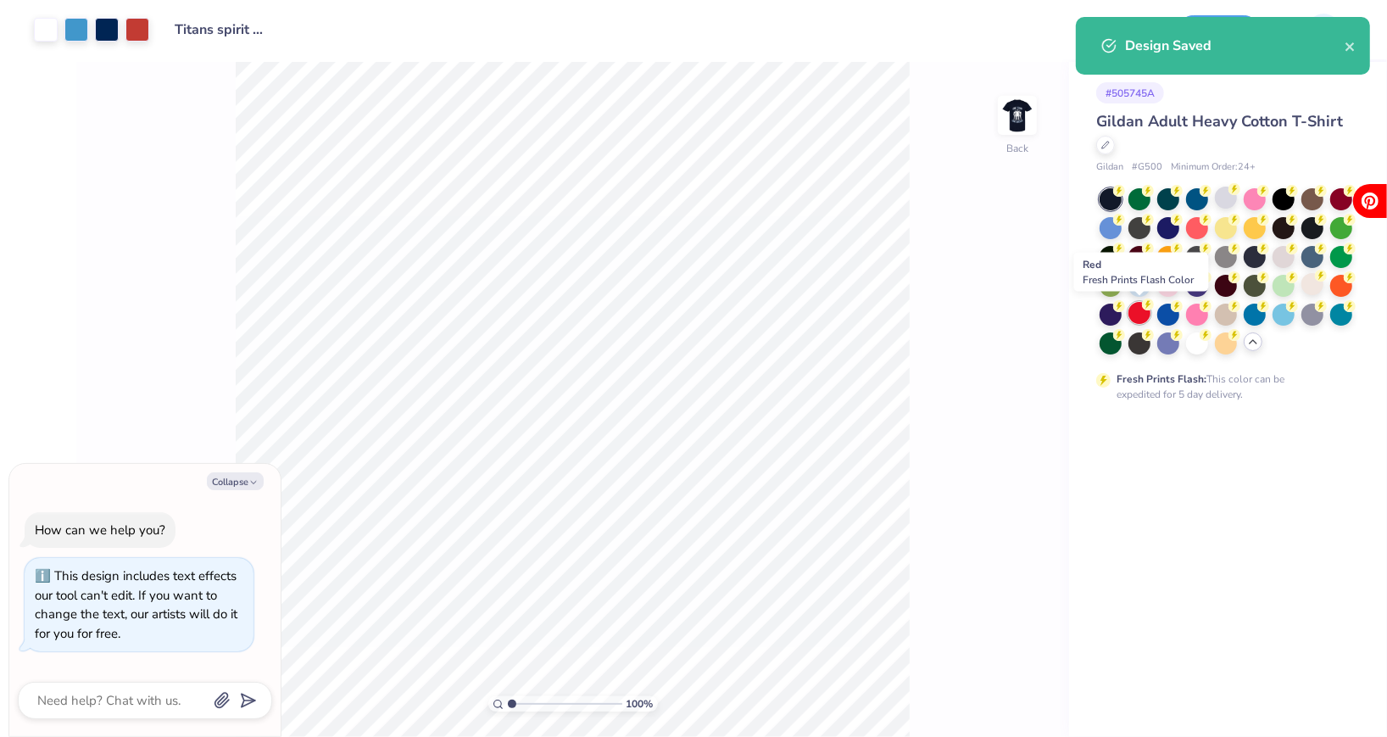
click at [1138, 308] on div at bounding box center [1139, 313] width 22 height 22
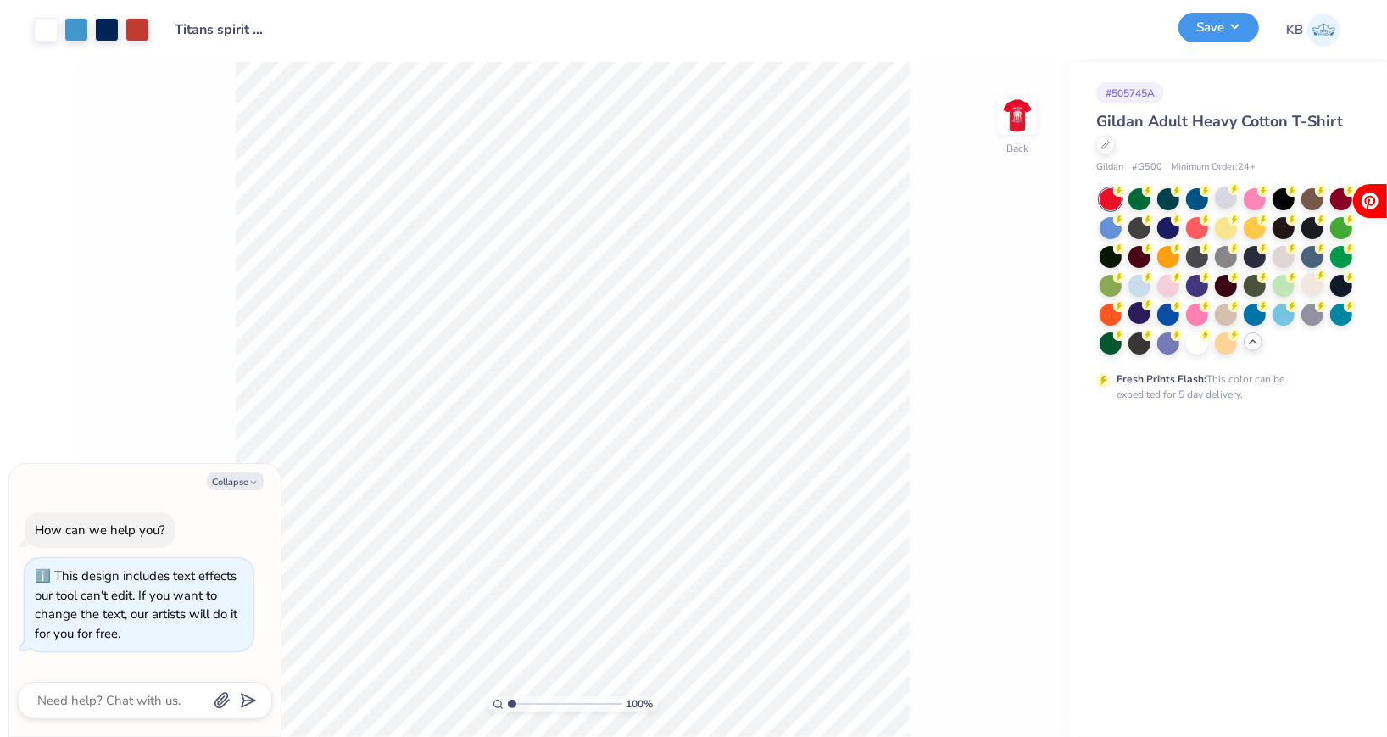
click at [1210, 28] on button "Save" at bounding box center [1218, 28] width 81 height 30
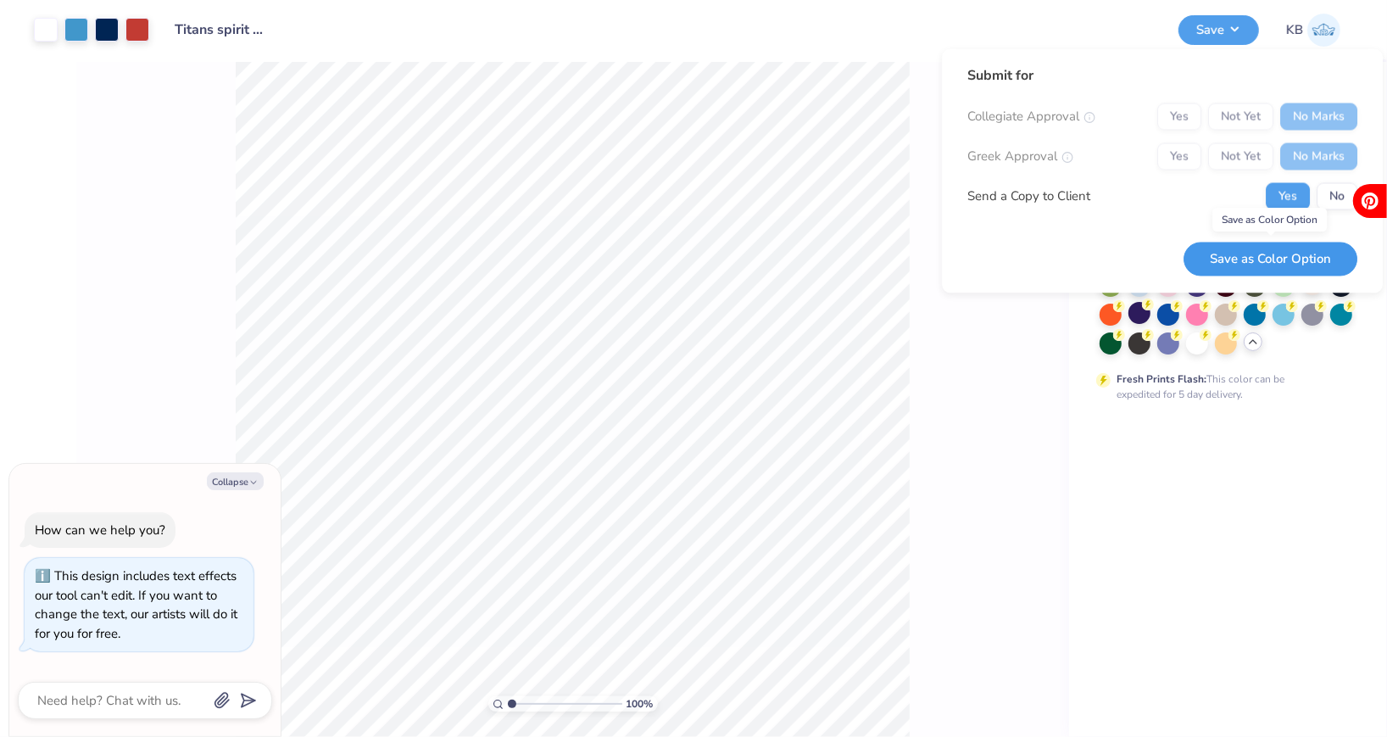
click at [1265, 259] on button "Save as Color Option" at bounding box center [1270, 259] width 174 height 35
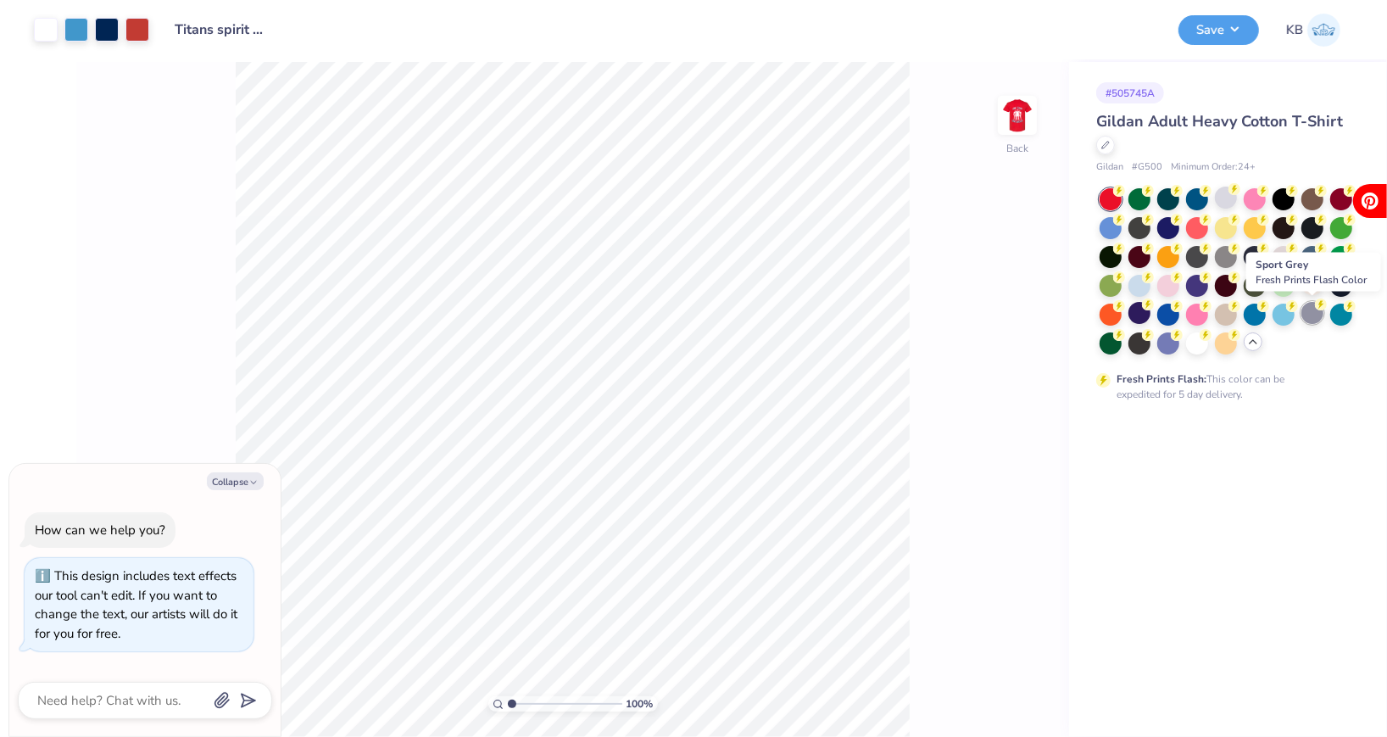
click at [1310, 315] on div at bounding box center [1312, 313] width 22 height 22
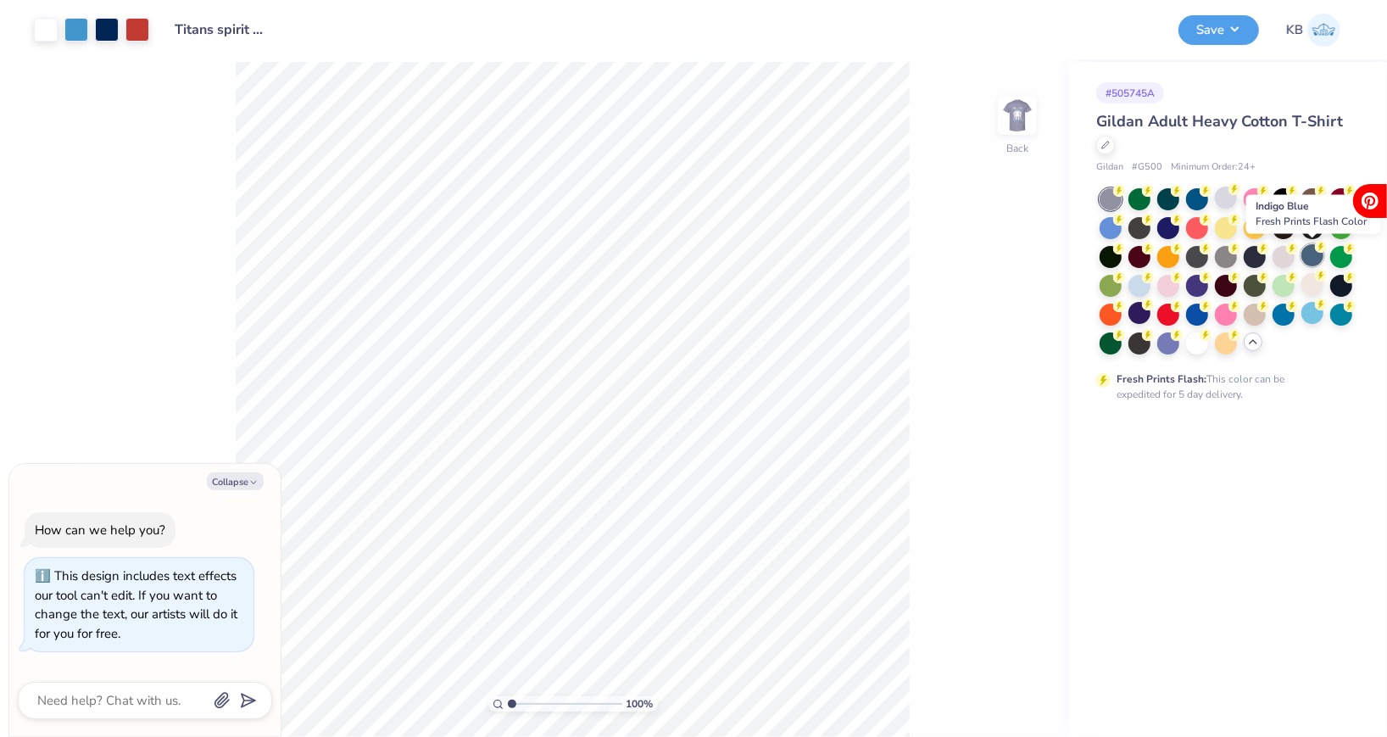
click at [1313, 256] on div at bounding box center [1312, 255] width 22 height 22
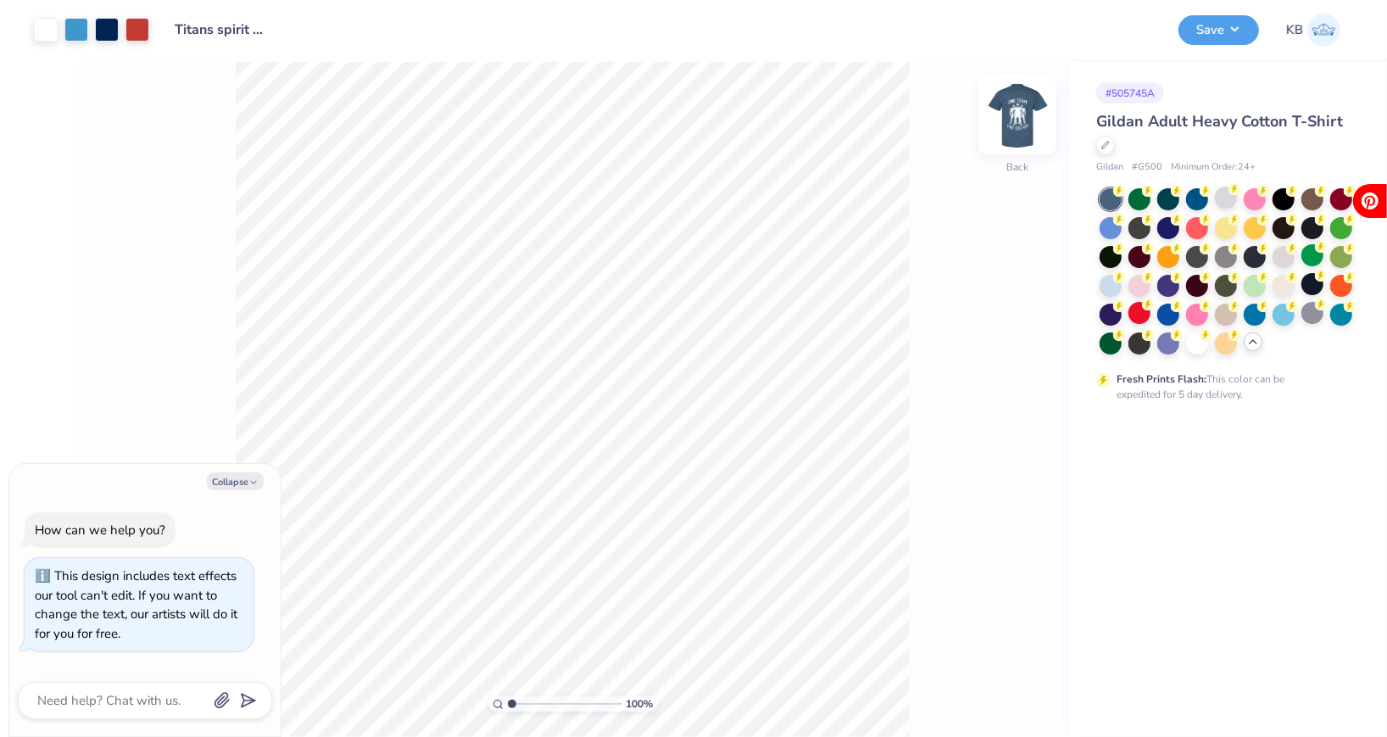
click at [1005, 122] on img at bounding box center [1017, 115] width 68 height 68
click at [1017, 130] on img at bounding box center [1017, 115] width 68 height 68
click at [1203, 26] on button "Save" at bounding box center [1218, 28] width 81 height 30
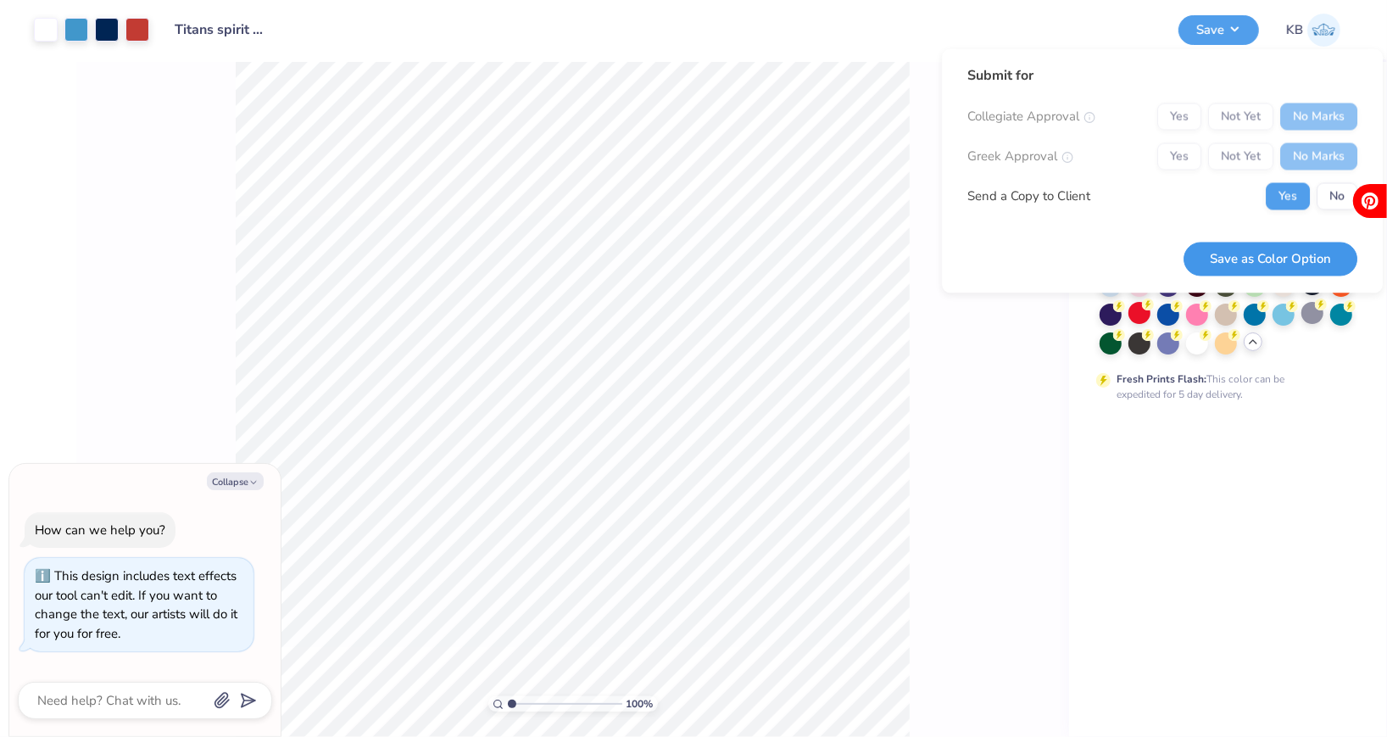
click at [1241, 255] on button "Save as Color Option" at bounding box center [1270, 259] width 174 height 35
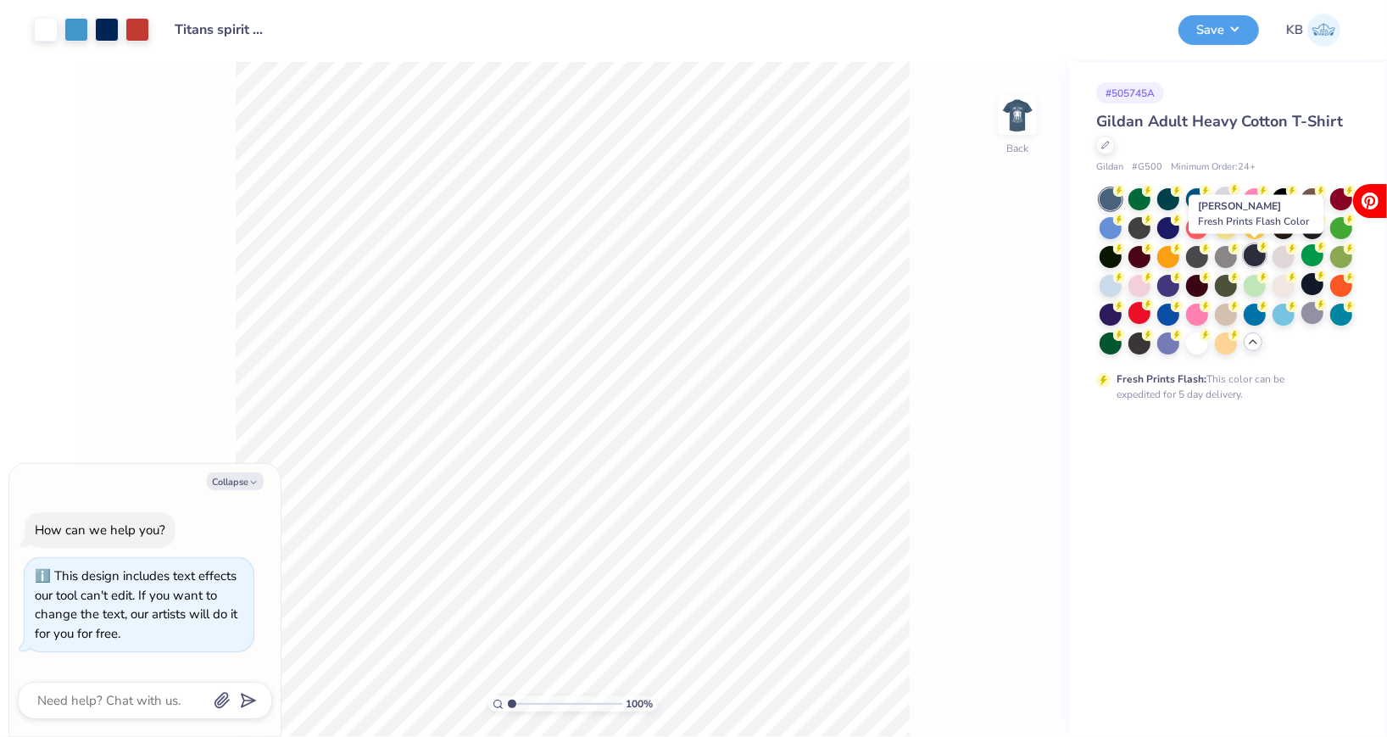
click at [1253, 259] on div at bounding box center [1254, 255] width 22 height 22
click at [1195, 36] on button "Save" at bounding box center [1218, 28] width 81 height 30
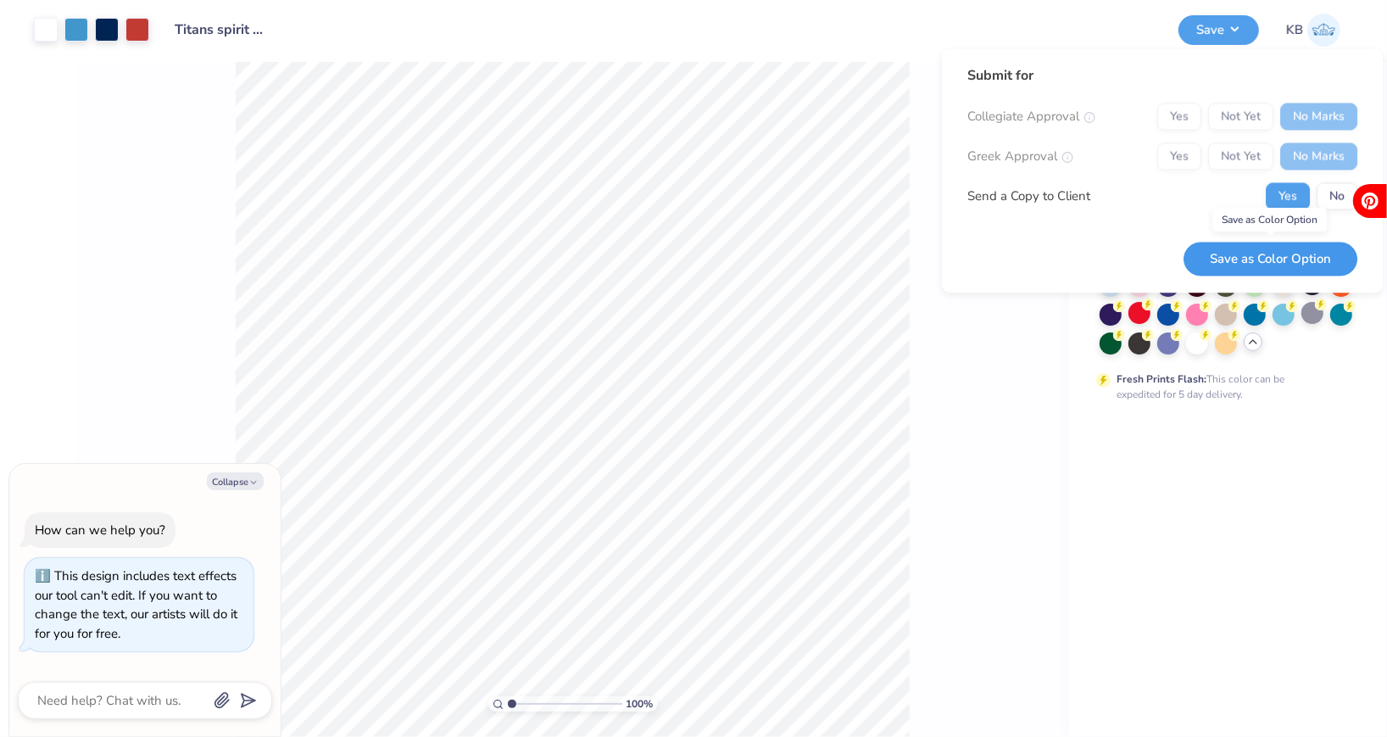
click at [1244, 264] on button "Save as Color Option" at bounding box center [1270, 259] width 174 height 35
type textarea "x"
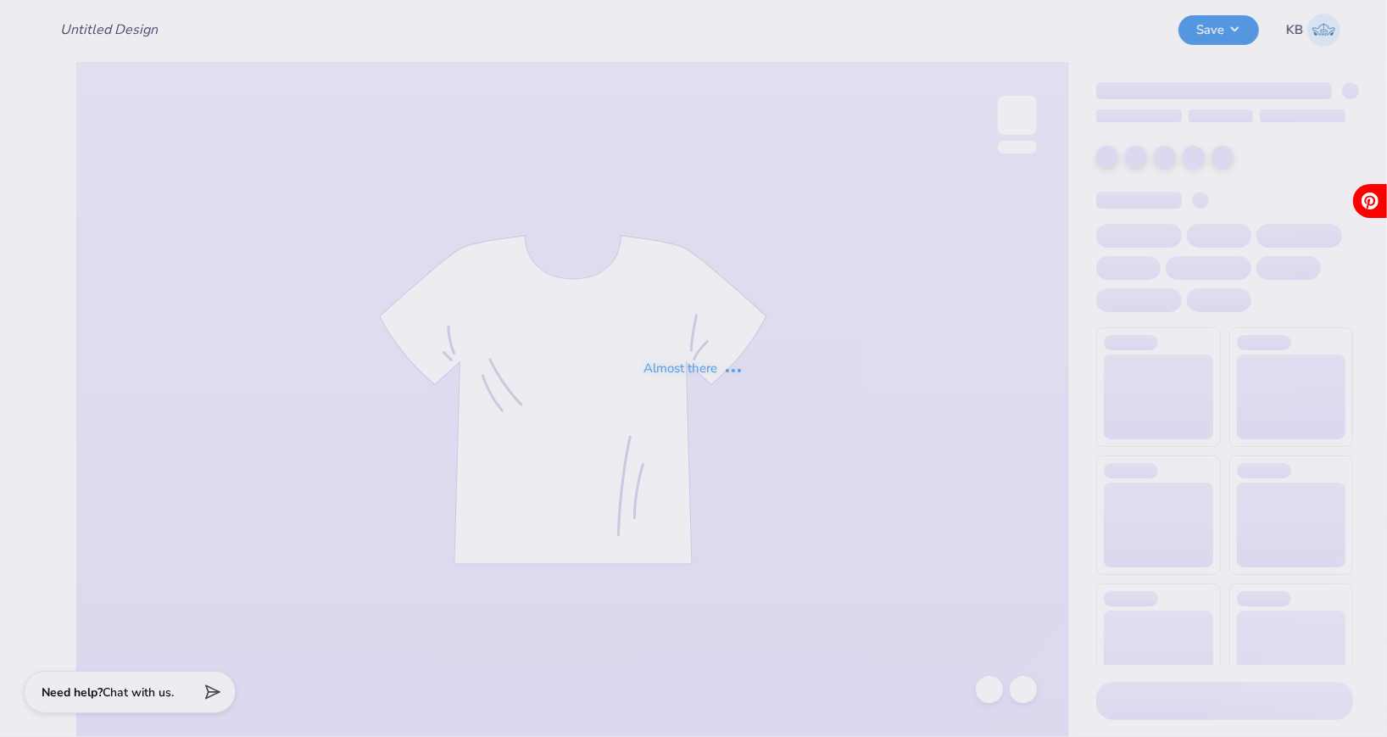
type input "Titans spirit wear"
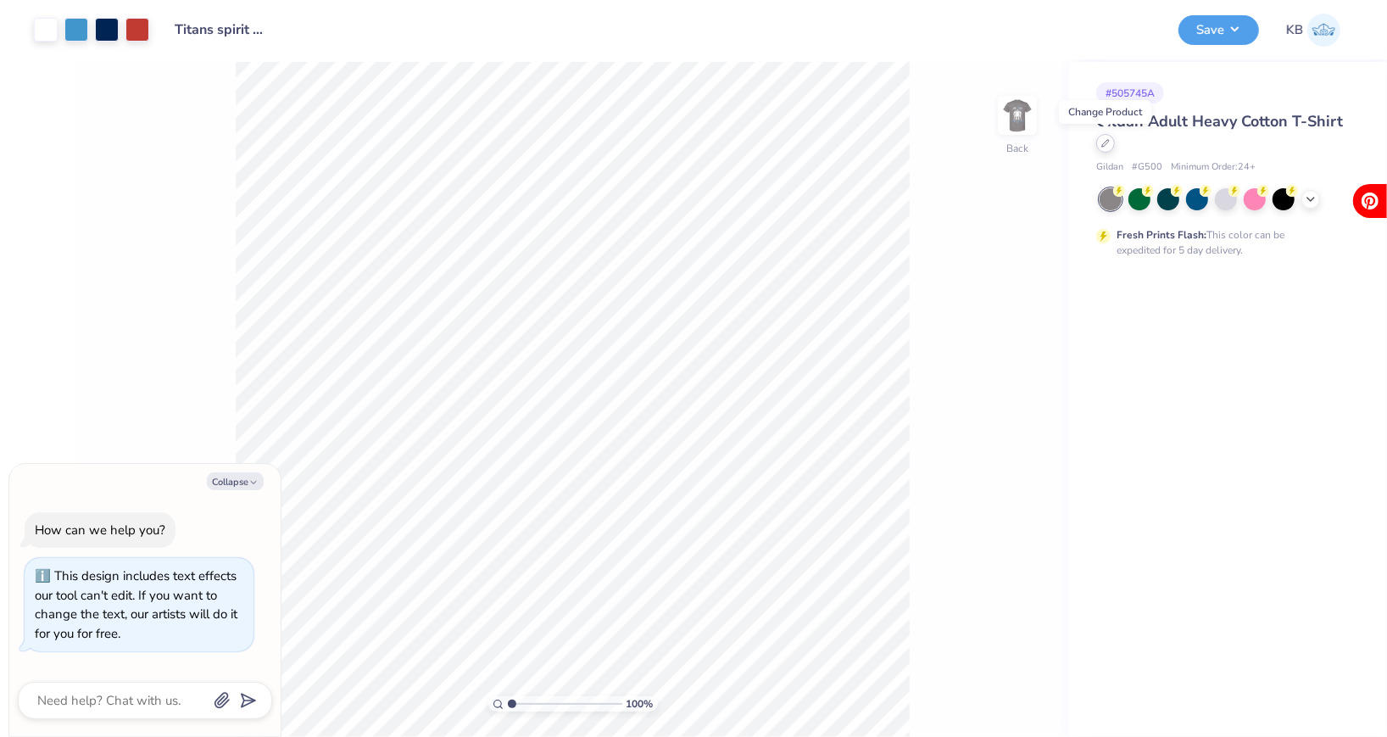
click at [1104, 145] on icon at bounding box center [1105, 143] width 7 height 7
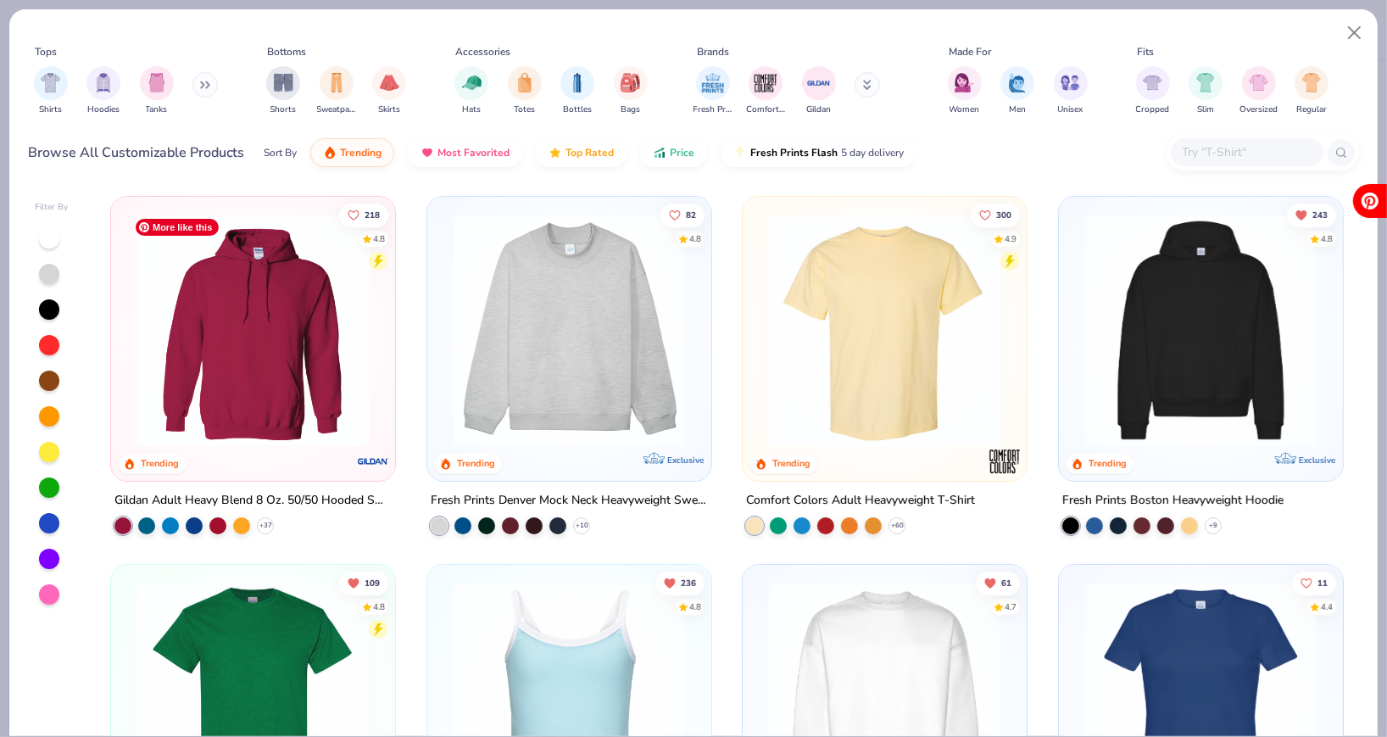
click at [252, 398] on img at bounding box center [253, 330] width 250 height 233
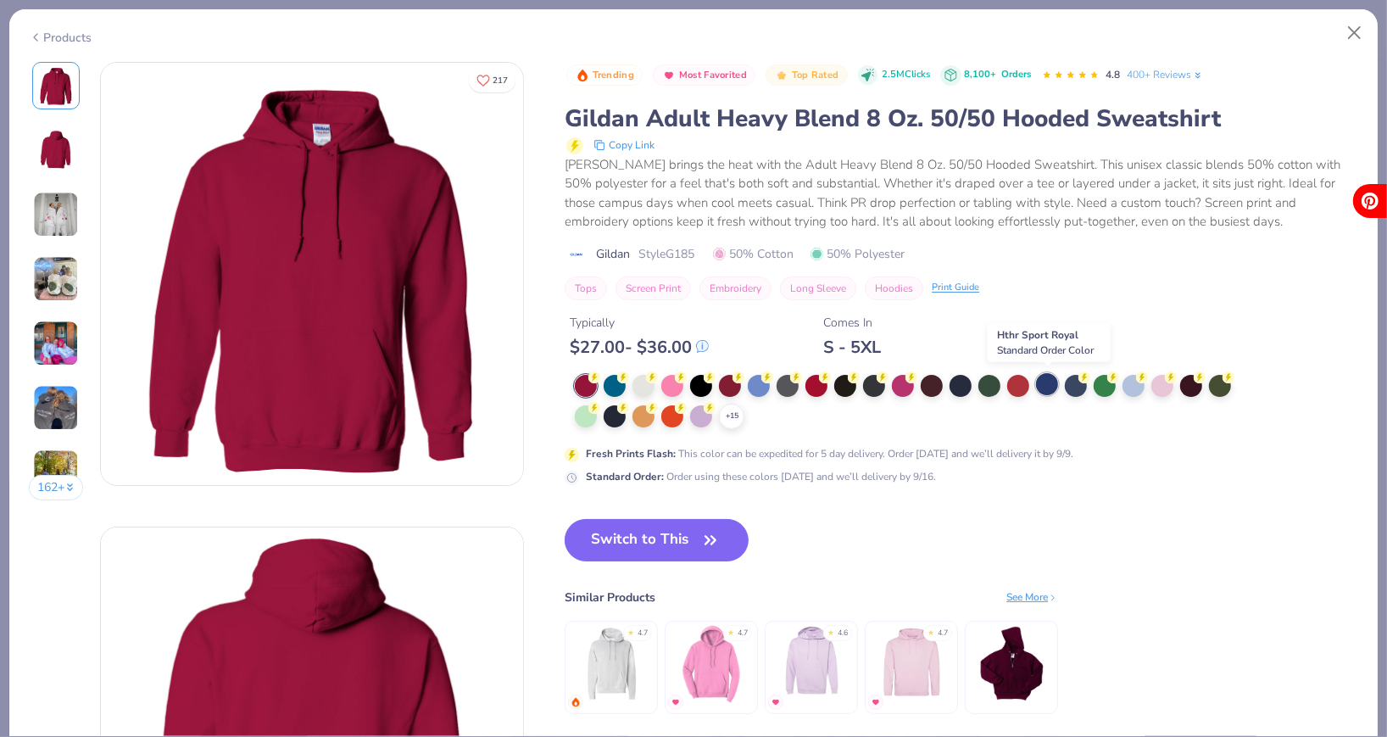
click at [1045, 384] on div at bounding box center [1047, 384] width 22 height 22
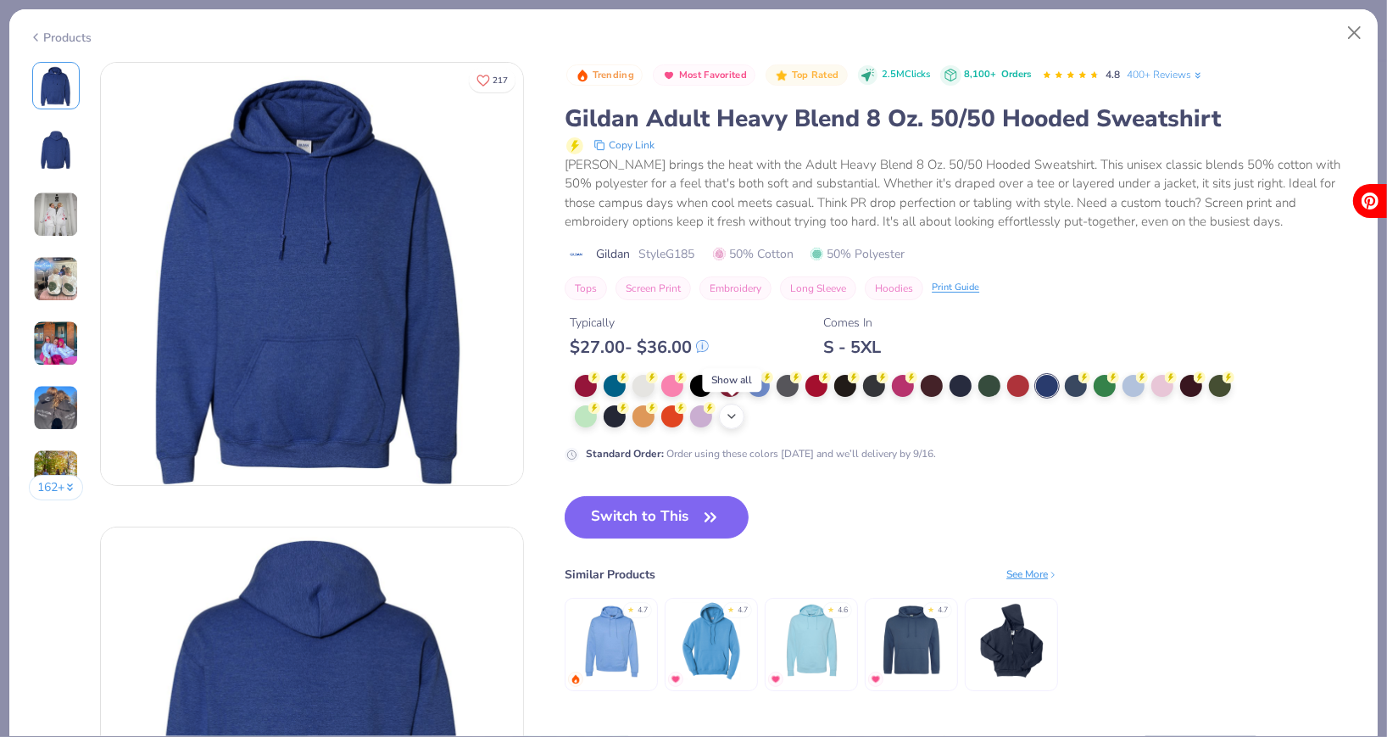
click at [737, 416] on icon at bounding box center [732, 416] width 14 height 14
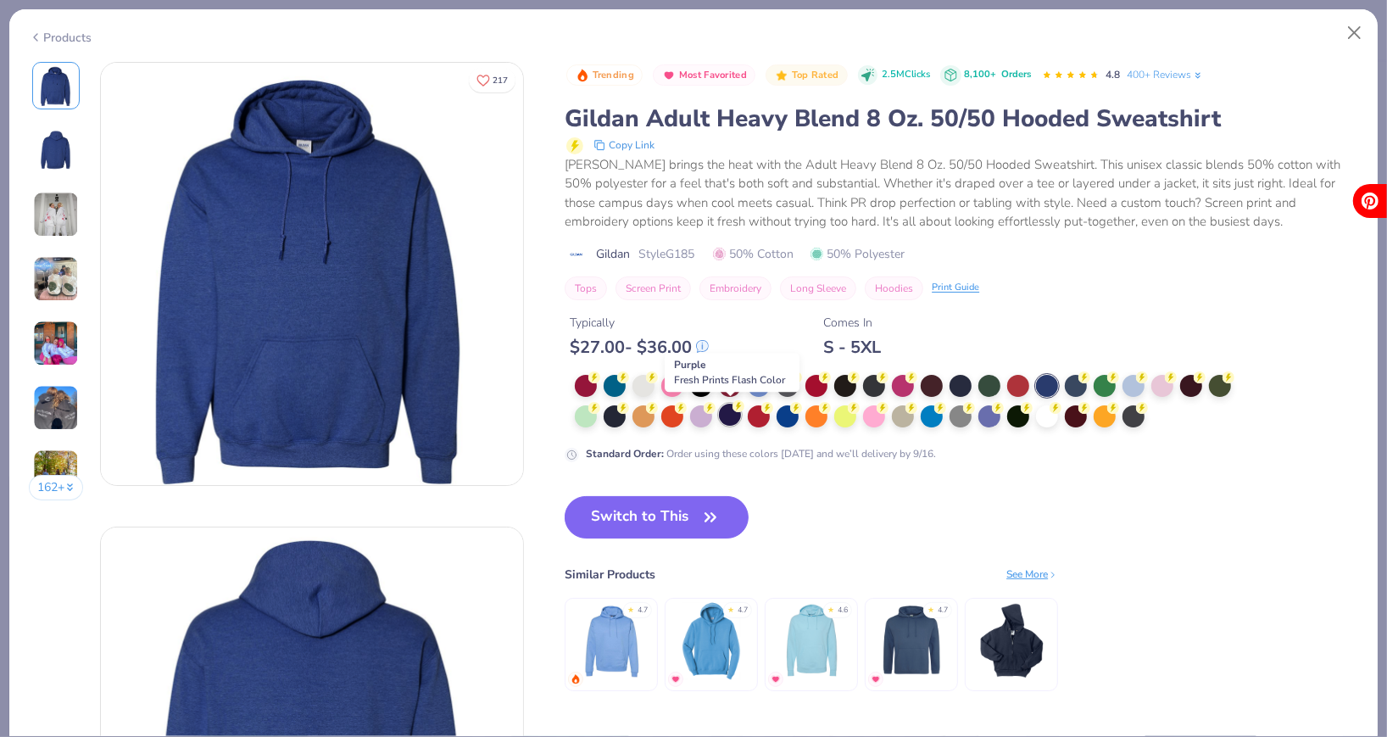
click at [737, 416] on div at bounding box center [730, 414] width 22 height 22
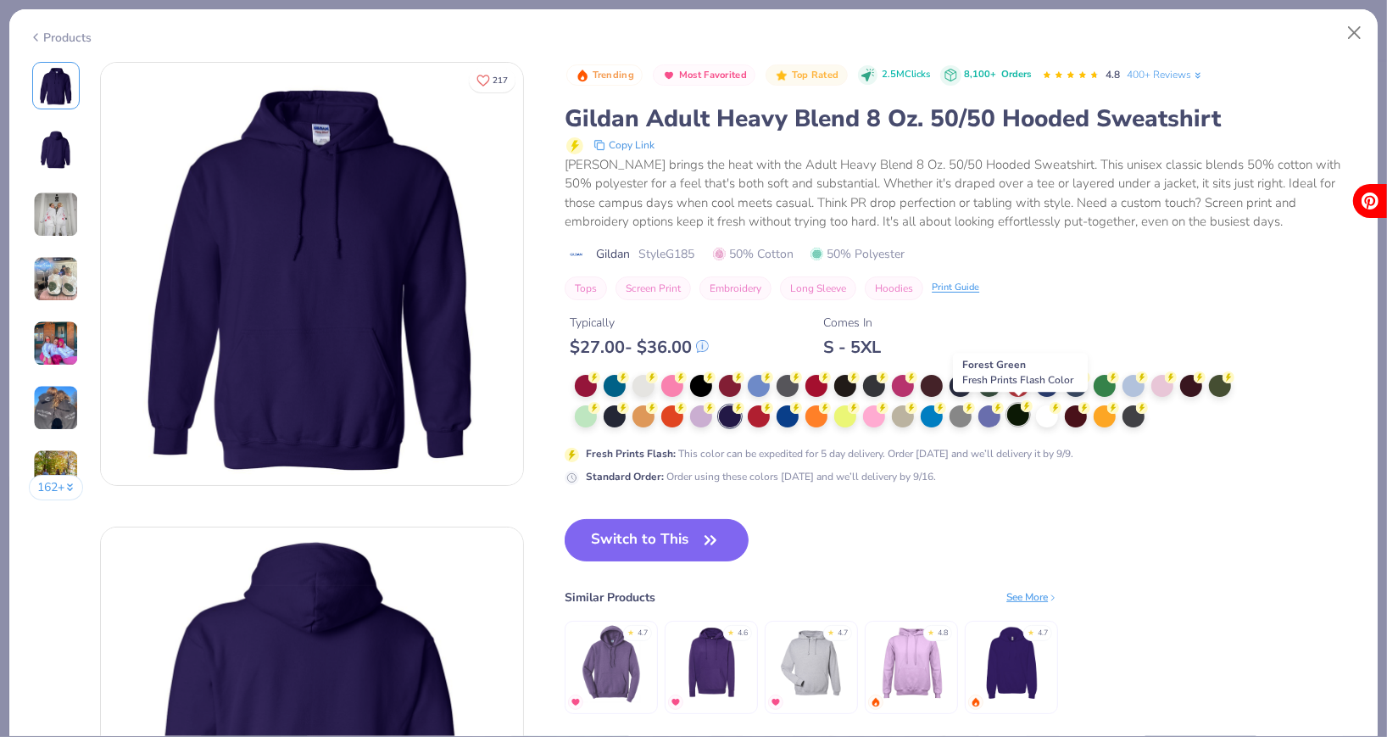
click at [1021, 411] on div at bounding box center [1018, 414] width 22 height 22
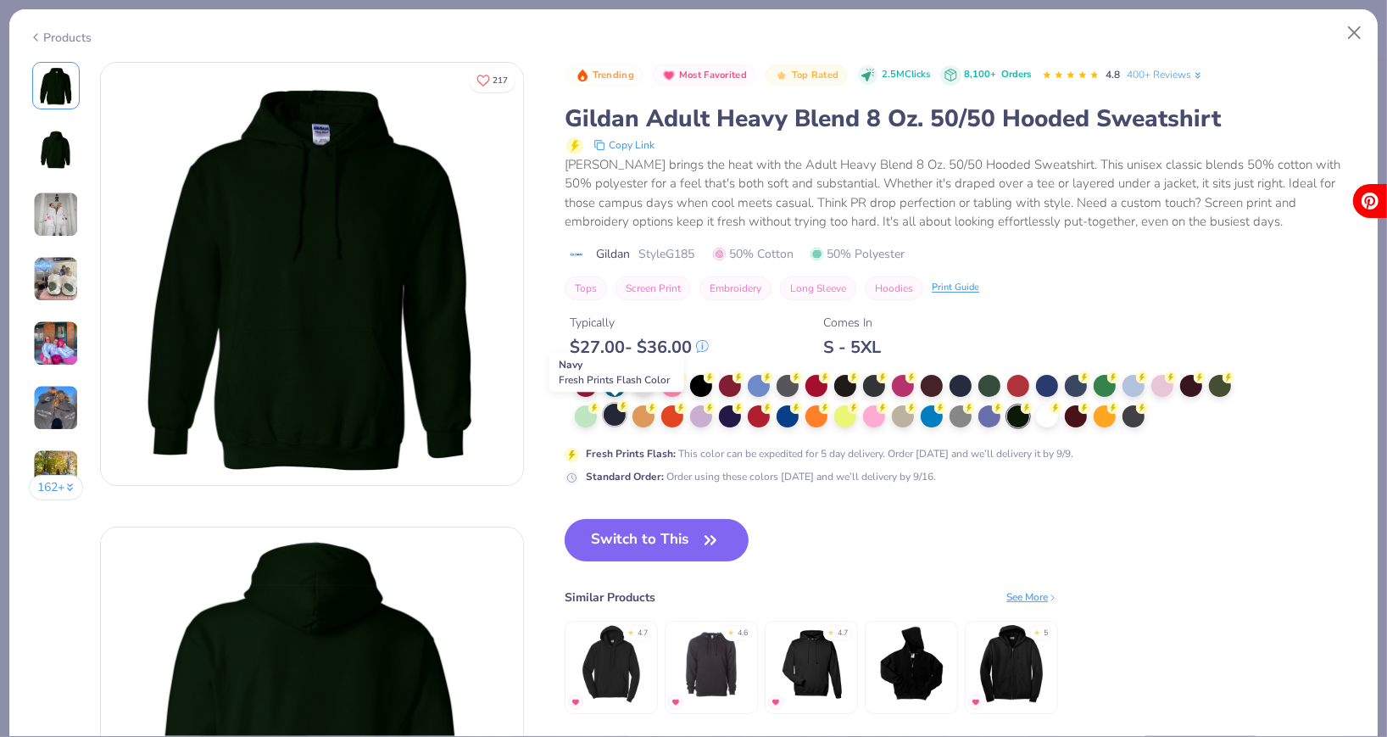
click at [612, 414] on div at bounding box center [615, 414] width 22 height 22
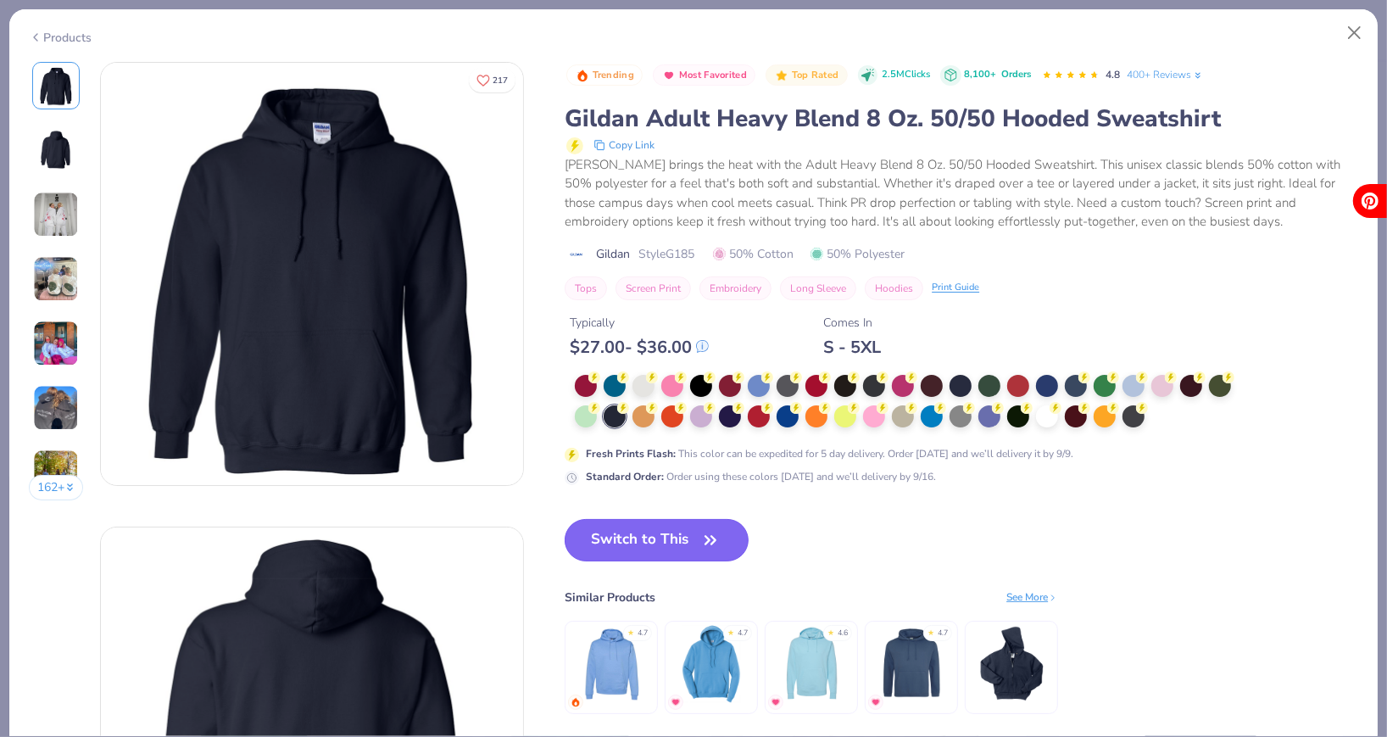
click at [612, 539] on button "Switch to This" at bounding box center [657, 540] width 184 height 42
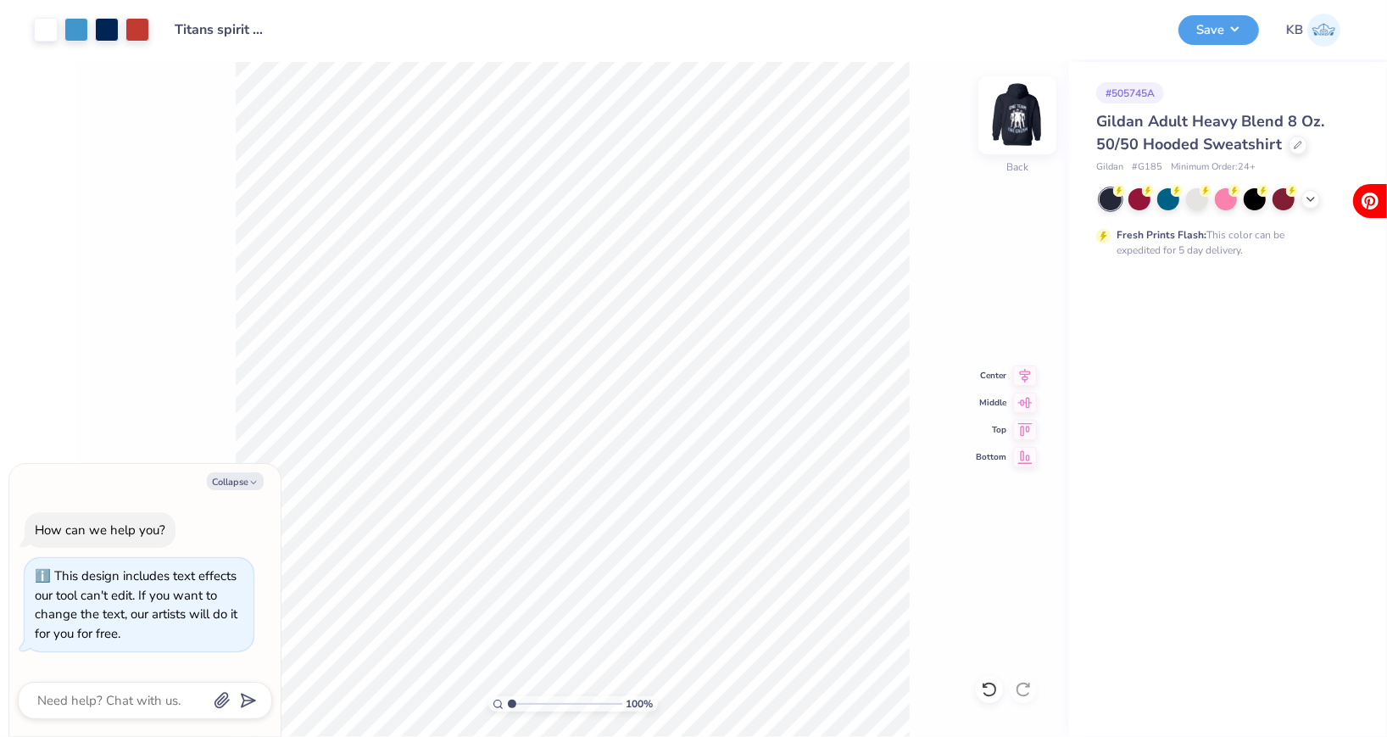
click at [1015, 108] on img at bounding box center [1017, 115] width 68 height 68
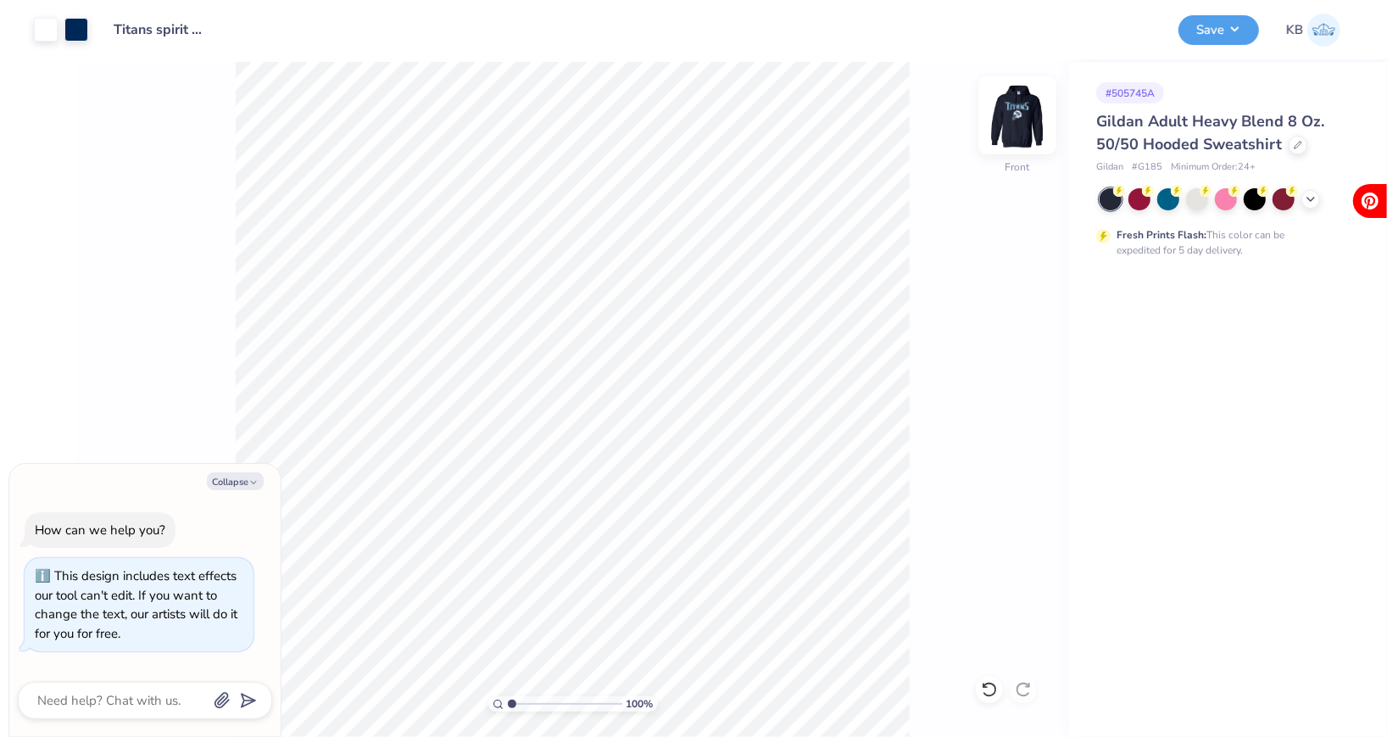
click at [1017, 109] on img at bounding box center [1017, 115] width 68 height 68
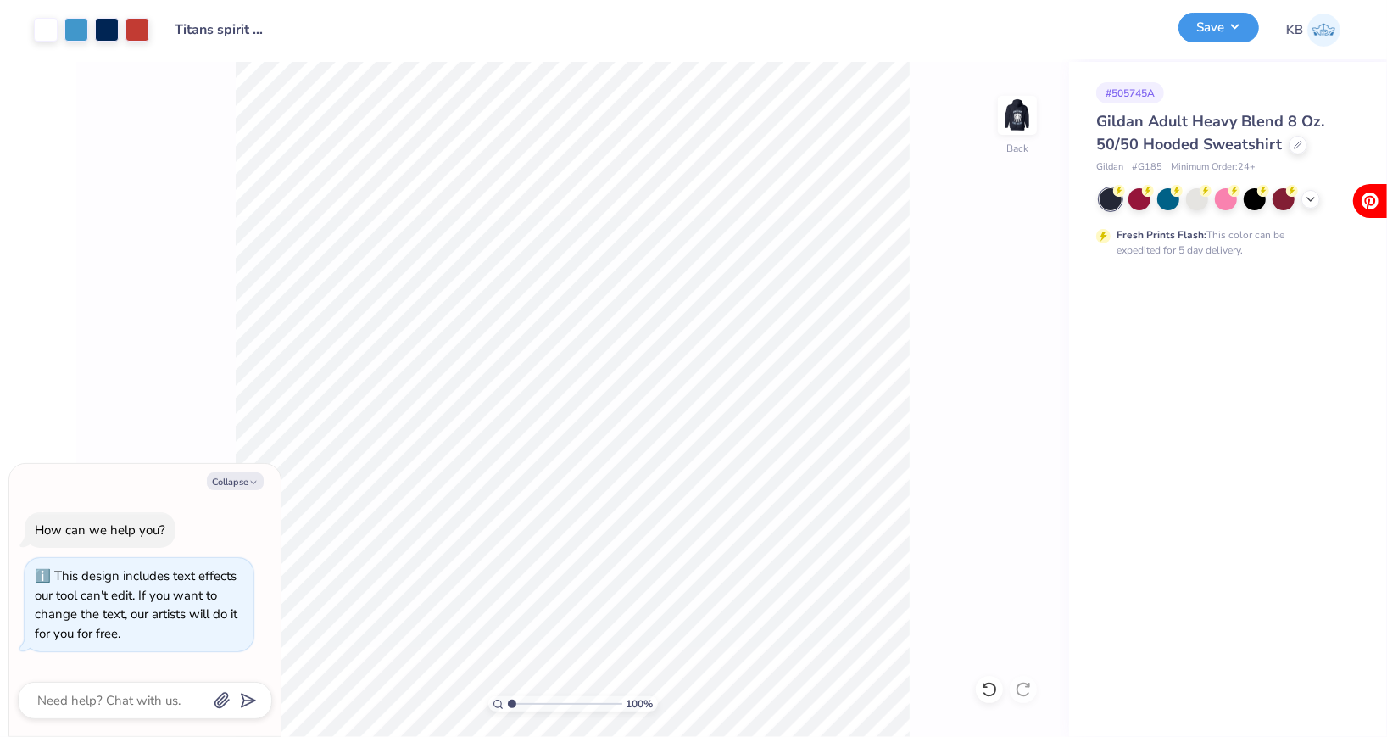
click at [1197, 18] on button "Save" at bounding box center [1218, 28] width 81 height 30
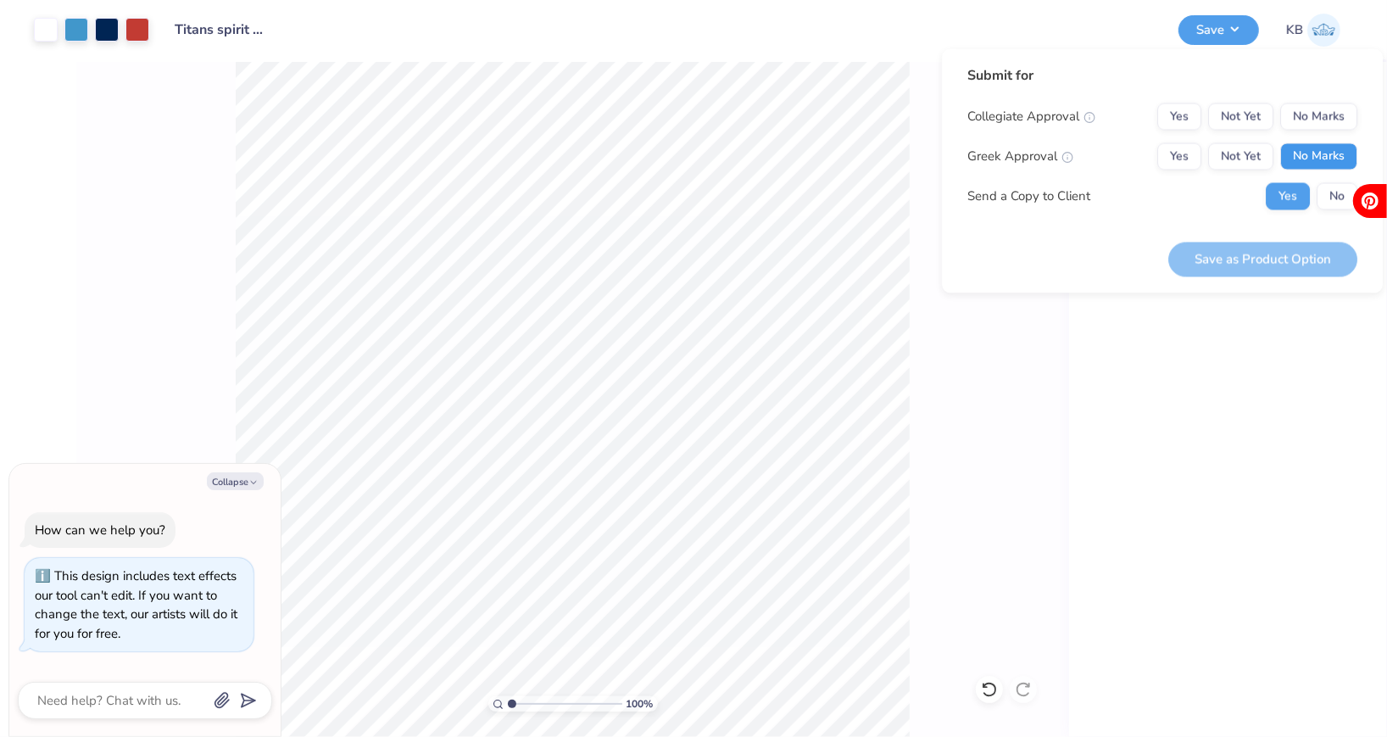
click at [1319, 145] on button "No Marks" at bounding box center [1318, 156] width 77 height 27
click at [1310, 118] on button "No Marks" at bounding box center [1318, 116] width 77 height 27
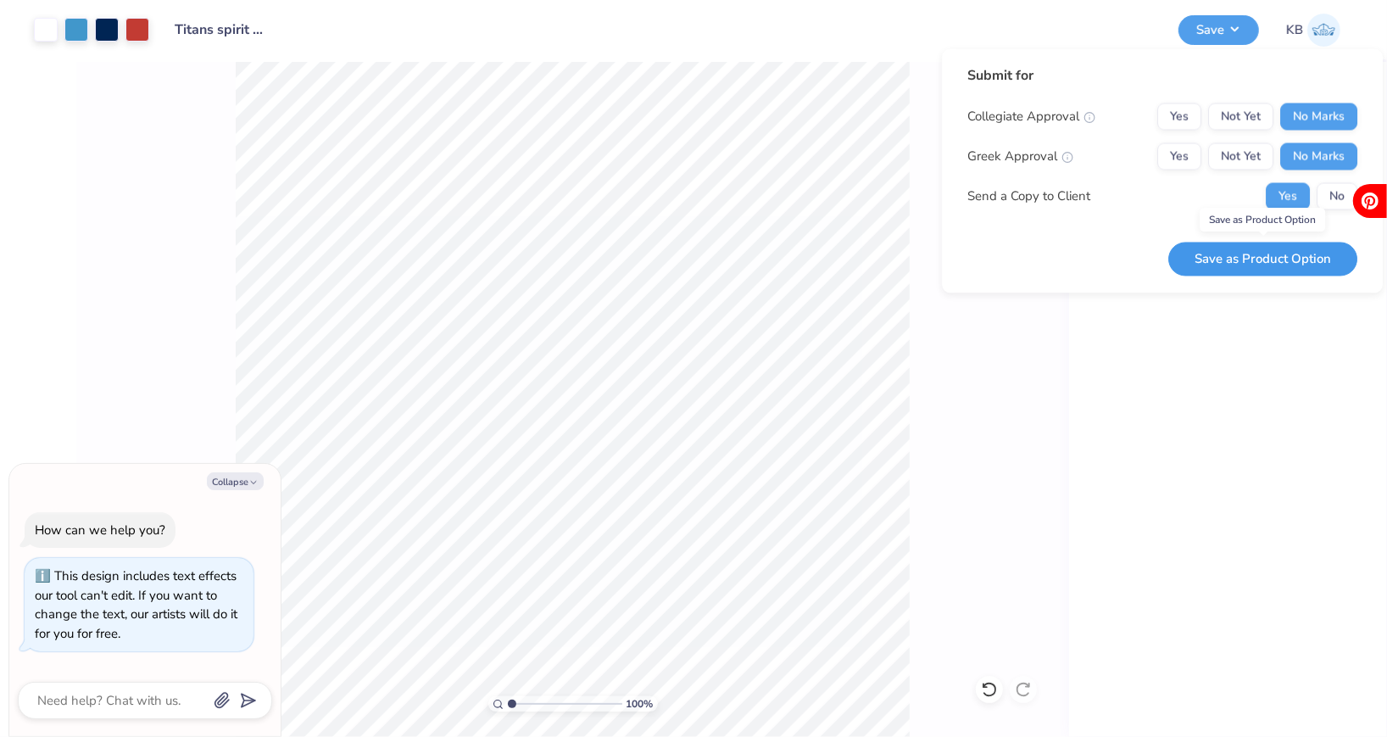
click at [1250, 259] on button "Save as Product Option" at bounding box center [1262, 259] width 189 height 35
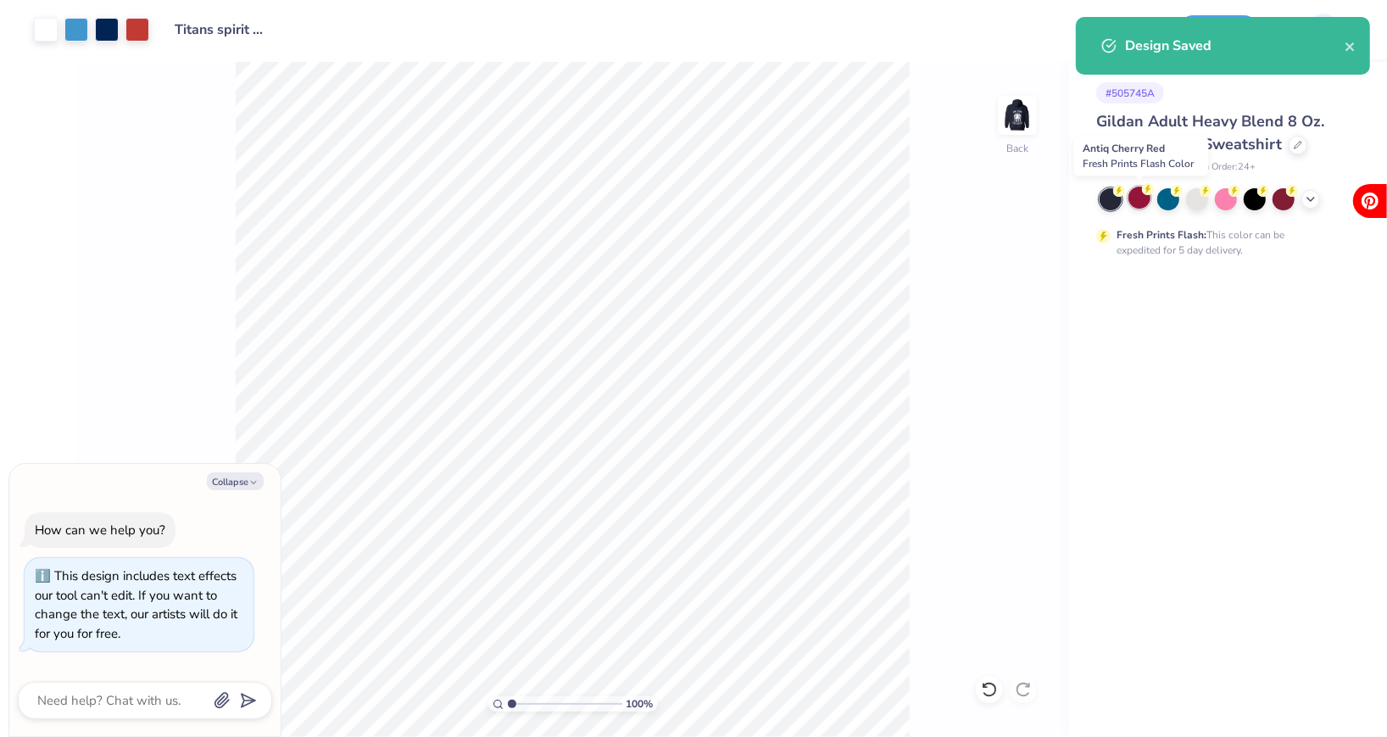
click at [1125, 192] on circle at bounding box center [1119, 191] width 12 height 12
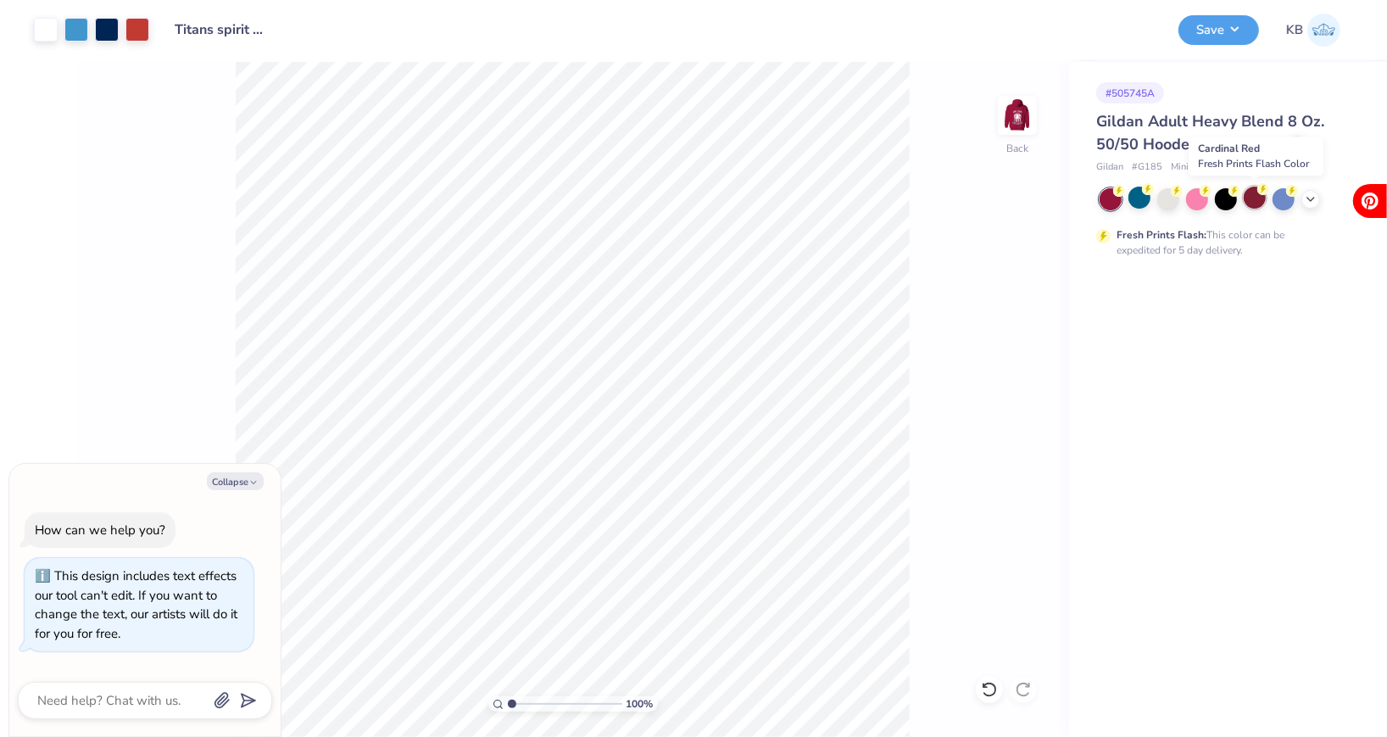
click at [1250, 196] on div at bounding box center [1254, 197] width 22 height 22
click at [1311, 201] on icon at bounding box center [1311, 198] width 14 height 14
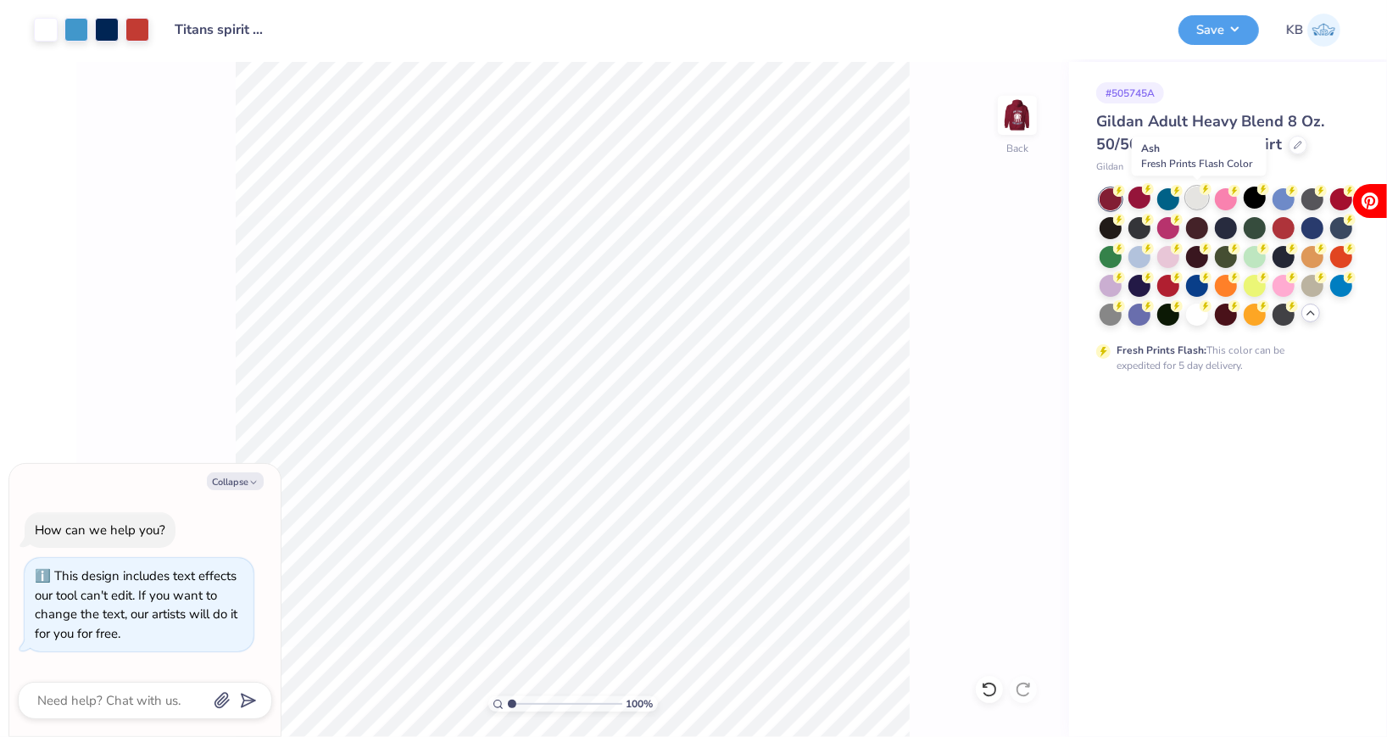
click at [1197, 200] on div at bounding box center [1197, 197] width 22 height 22
click at [1013, 125] on img at bounding box center [1017, 115] width 68 height 68
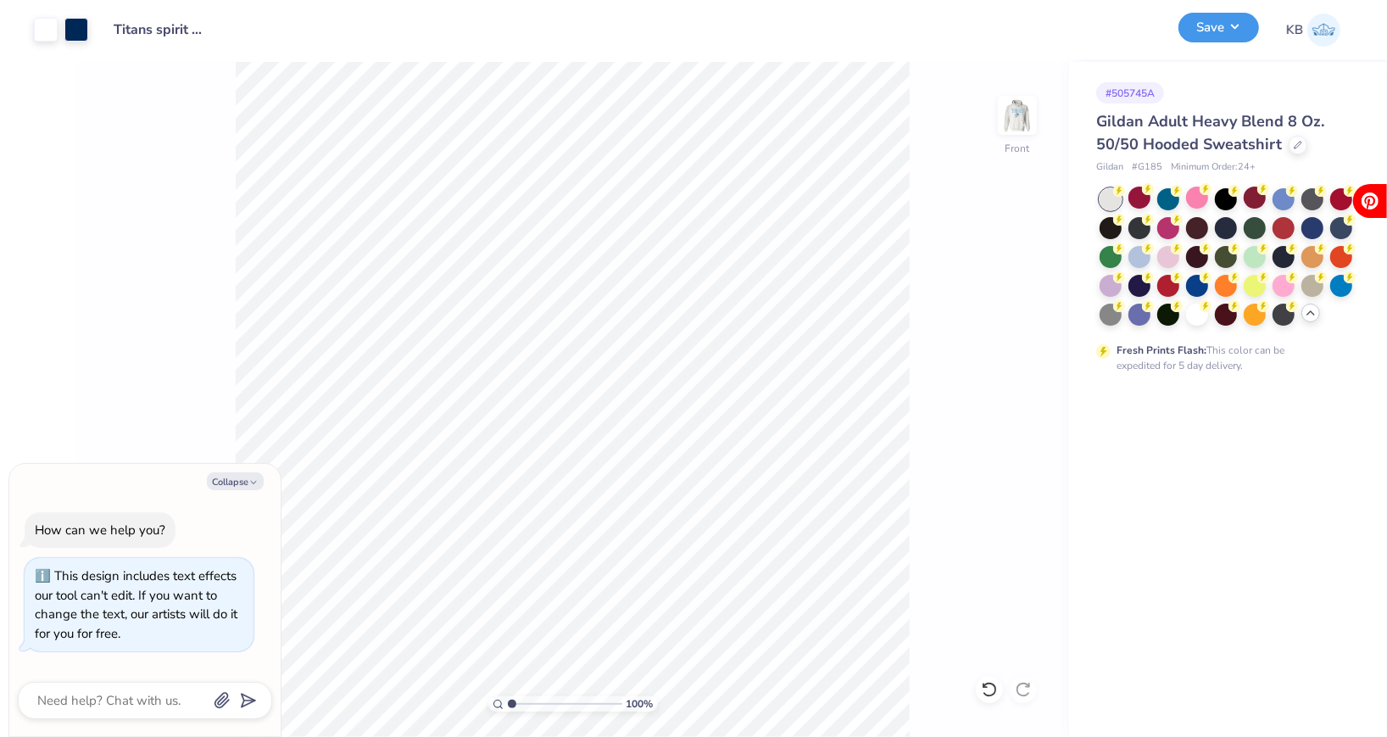
click at [1195, 25] on button "Save" at bounding box center [1218, 28] width 81 height 30
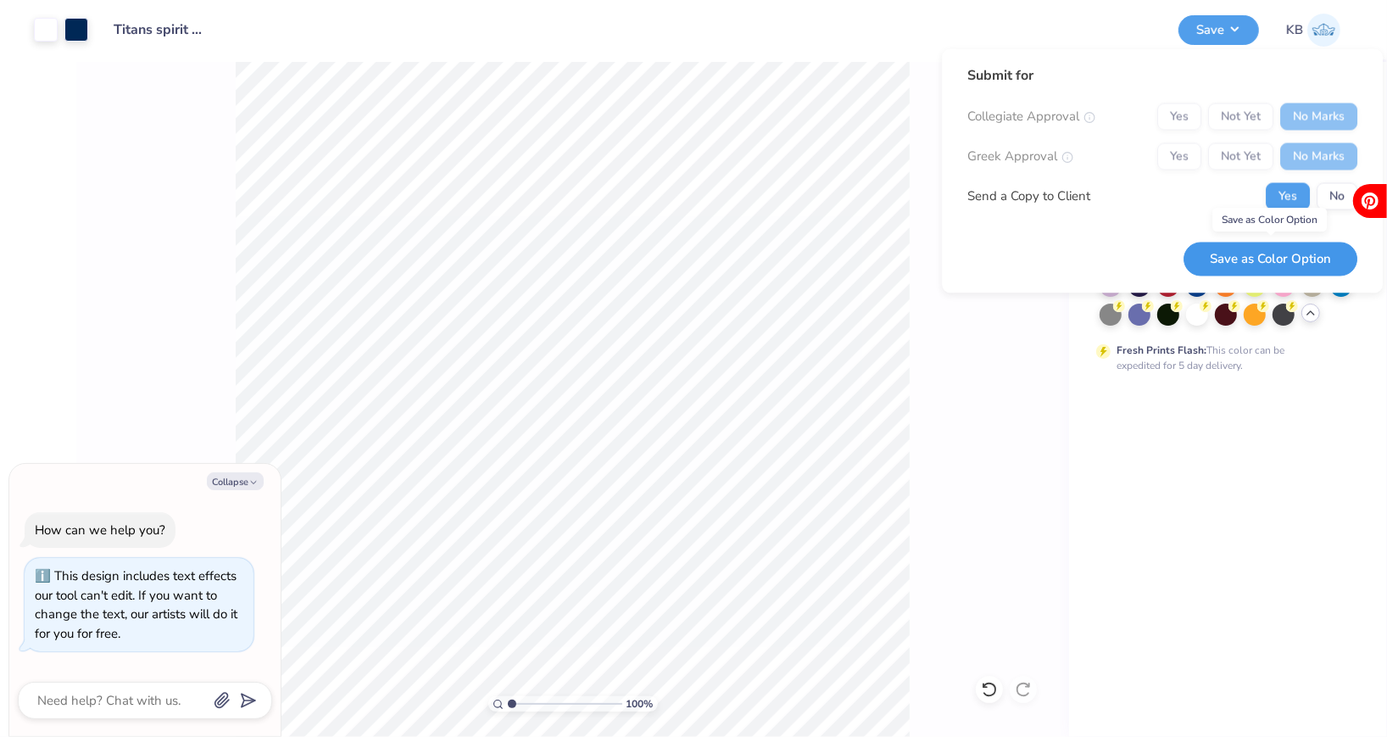
click at [1288, 254] on button "Save as Color Option" at bounding box center [1270, 259] width 174 height 35
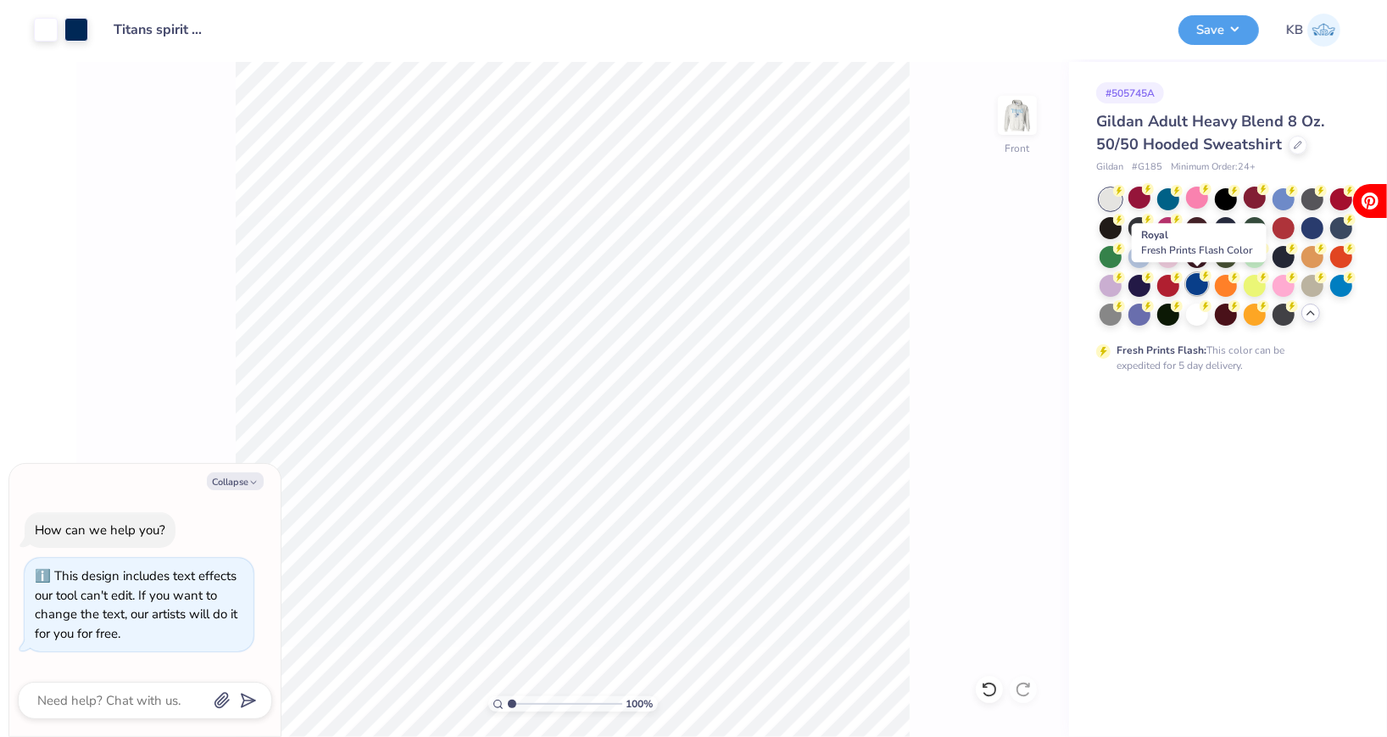
click at [1192, 287] on div at bounding box center [1197, 284] width 22 height 22
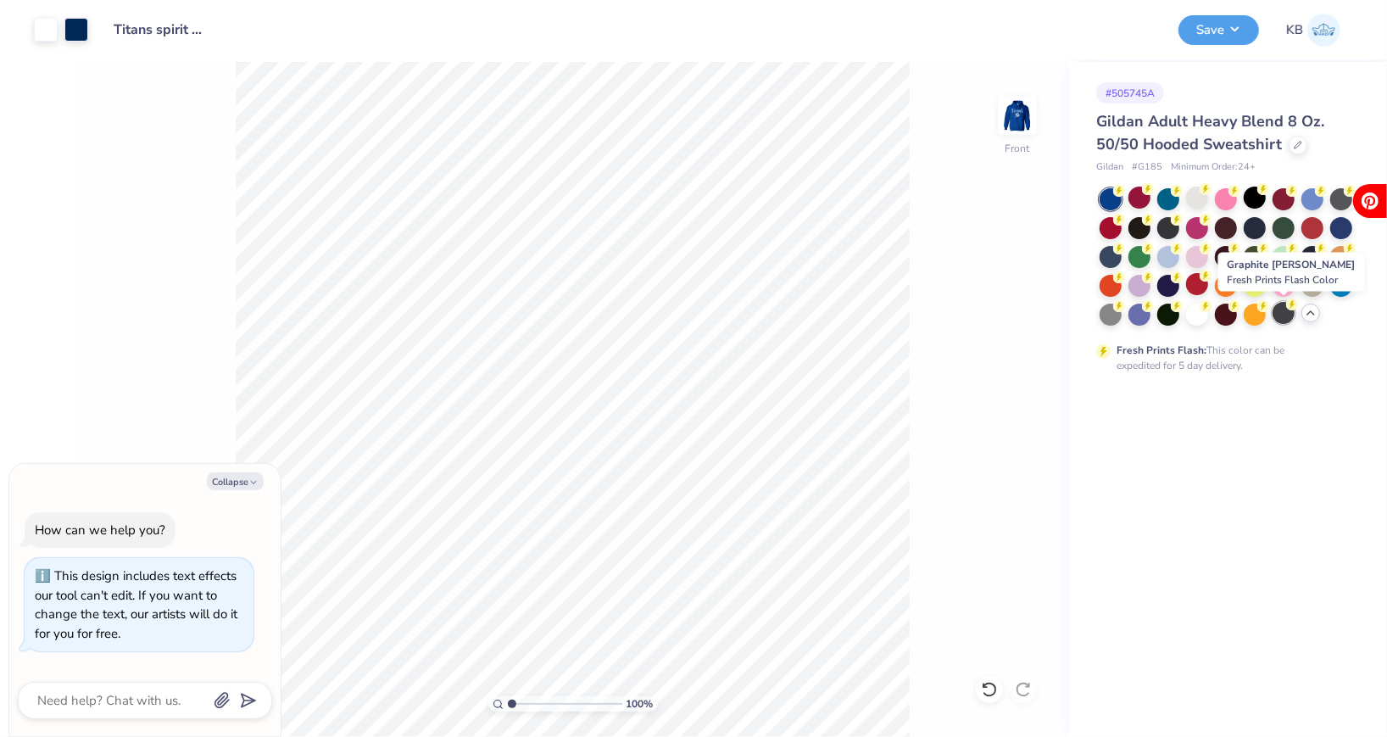
click at [1277, 320] on div at bounding box center [1283, 313] width 22 height 22
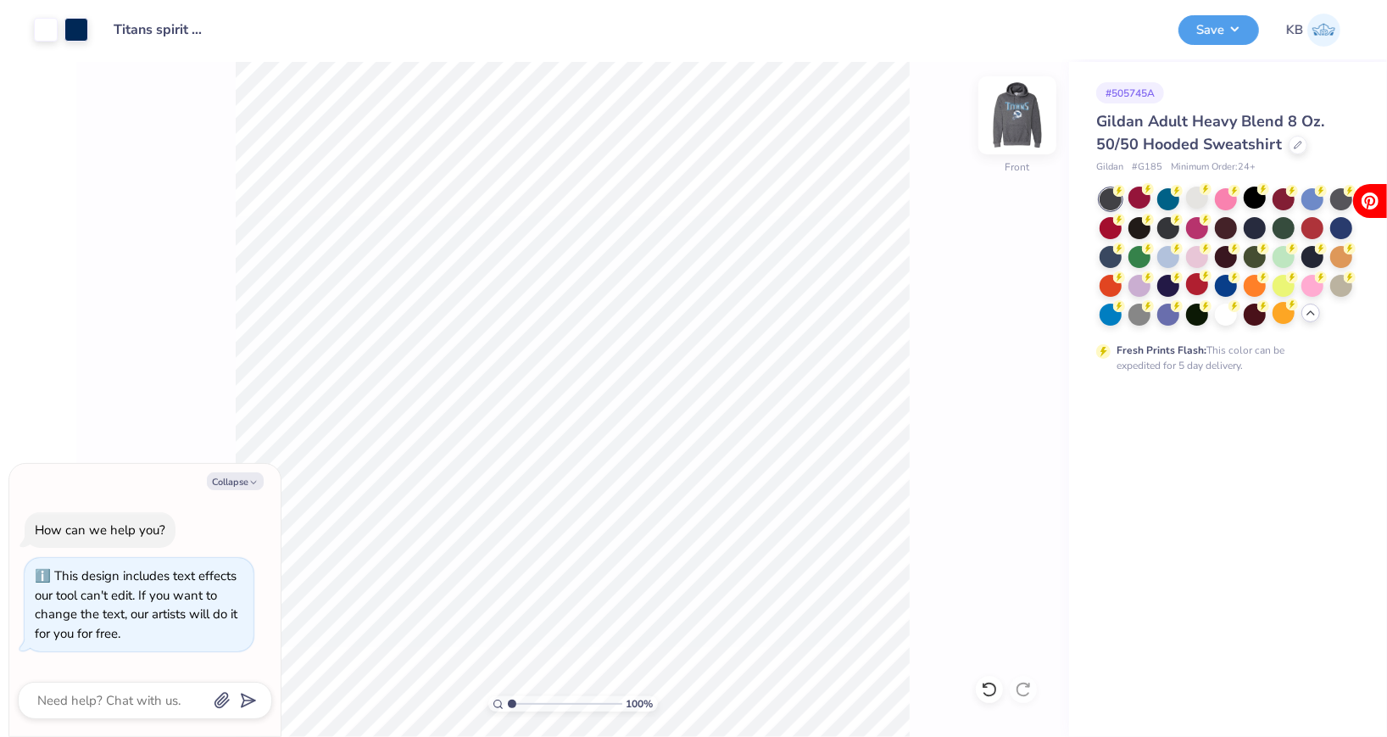
click at [1027, 117] on img at bounding box center [1017, 115] width 68 height 68
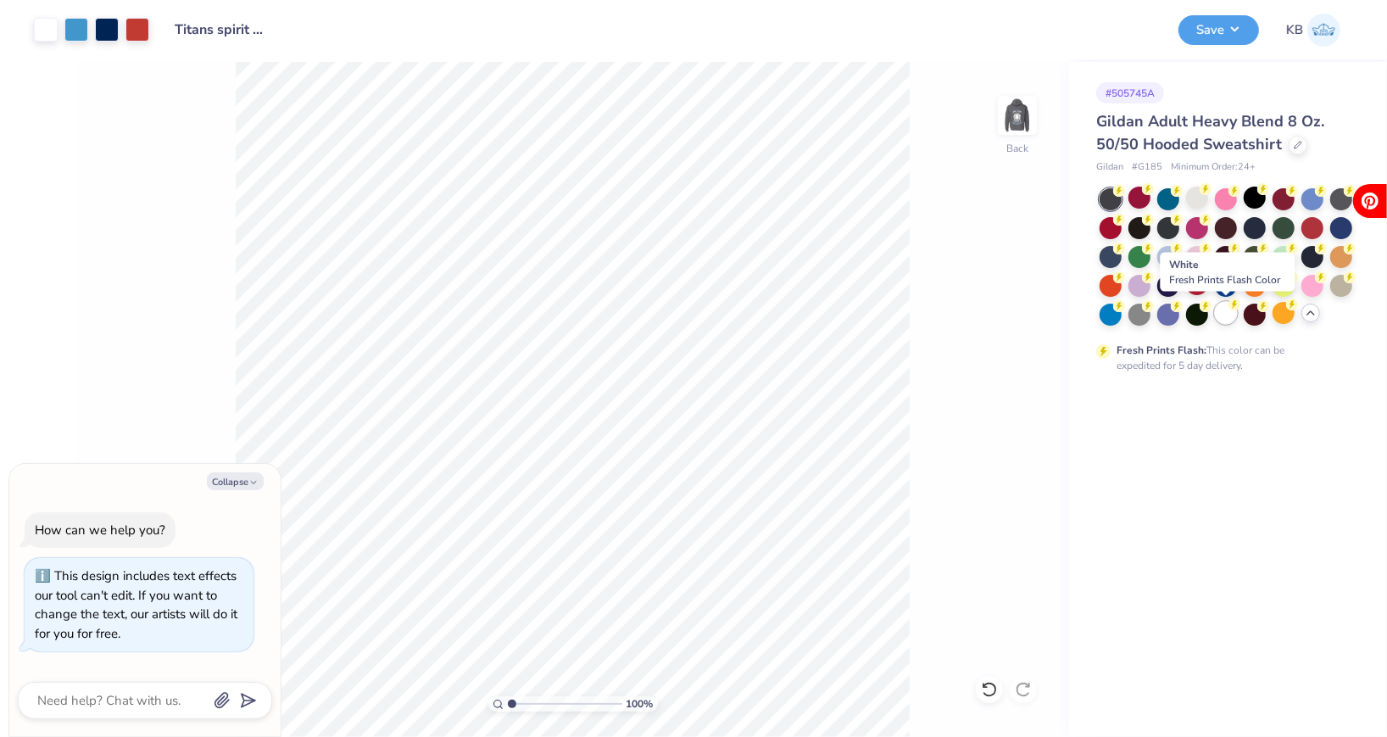
click at [1217, 313] on div at bounding box center [1226, 313] width 22 height 22
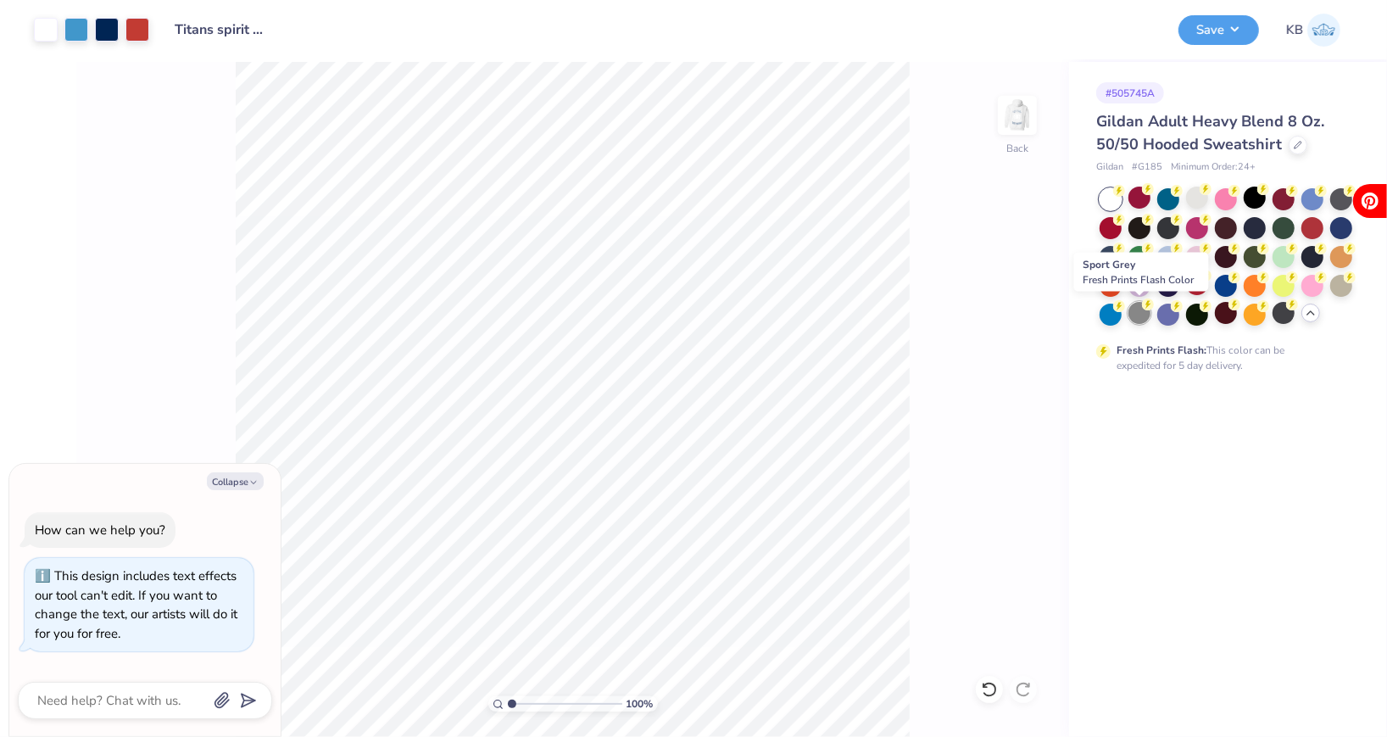
click at [1148, 312] on div at bounding box center [1139, 313] width 22 height 22
click at [1199, 28] on button "Save" at bounding box center [1218, 28] width 81 height 30
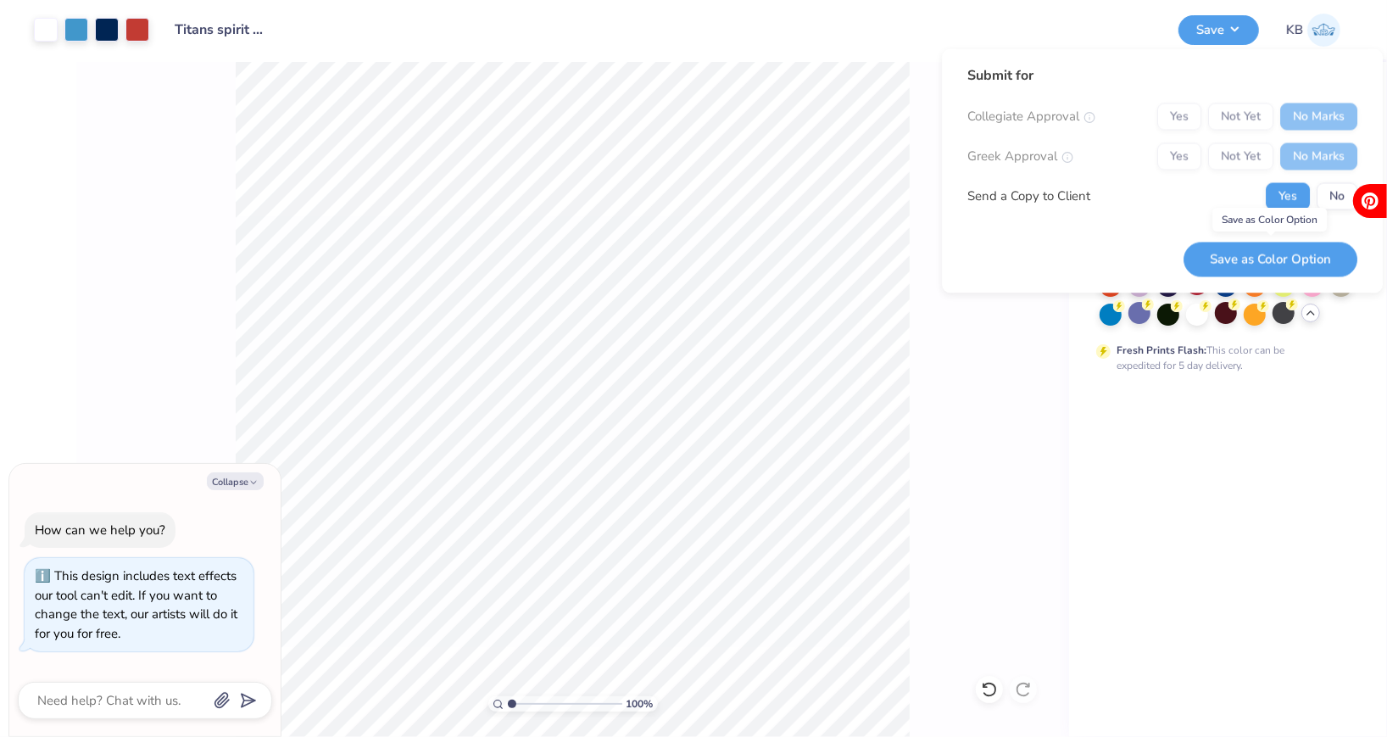
click at [1300, 254] on button "Save as Color Option" at bounding box center [1270, 259] width 174 height 35
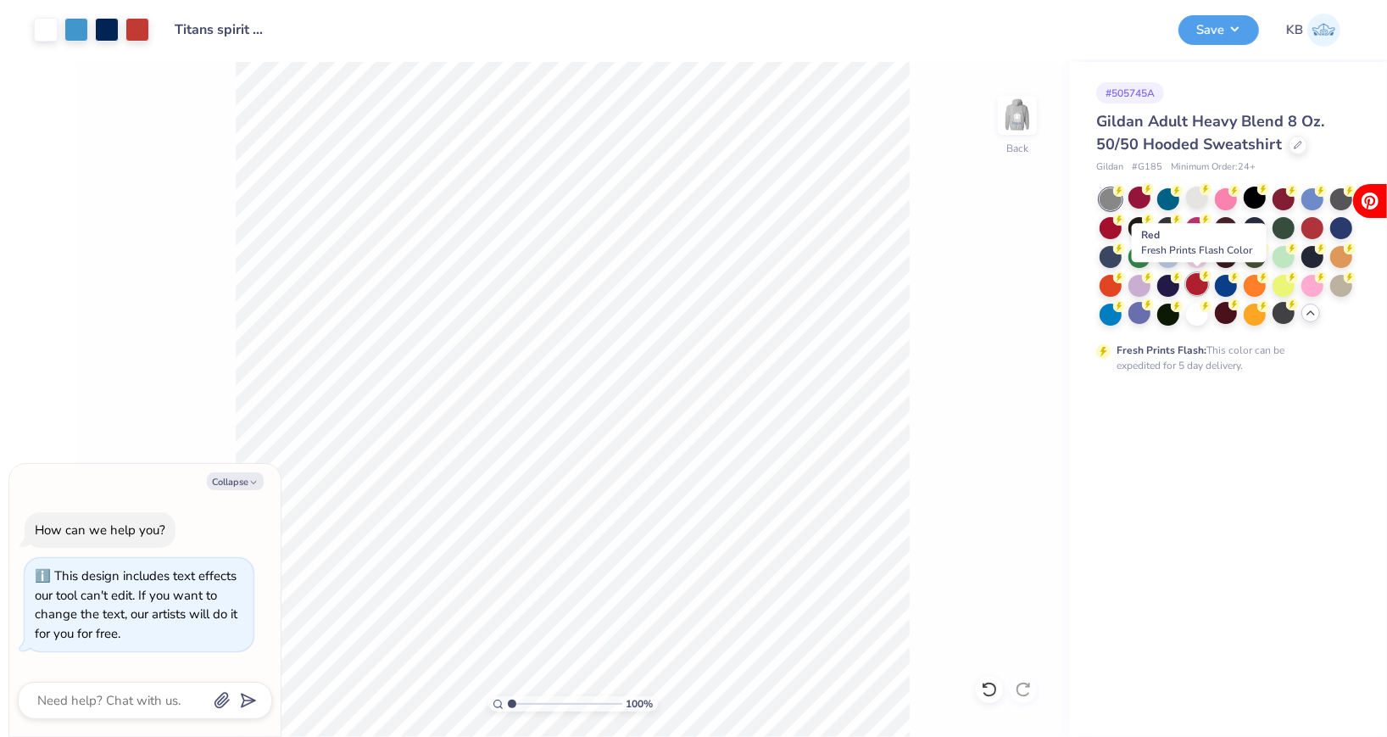
click at [1197, 283] on div at bounding box center [1197, 284] width 22 height 22
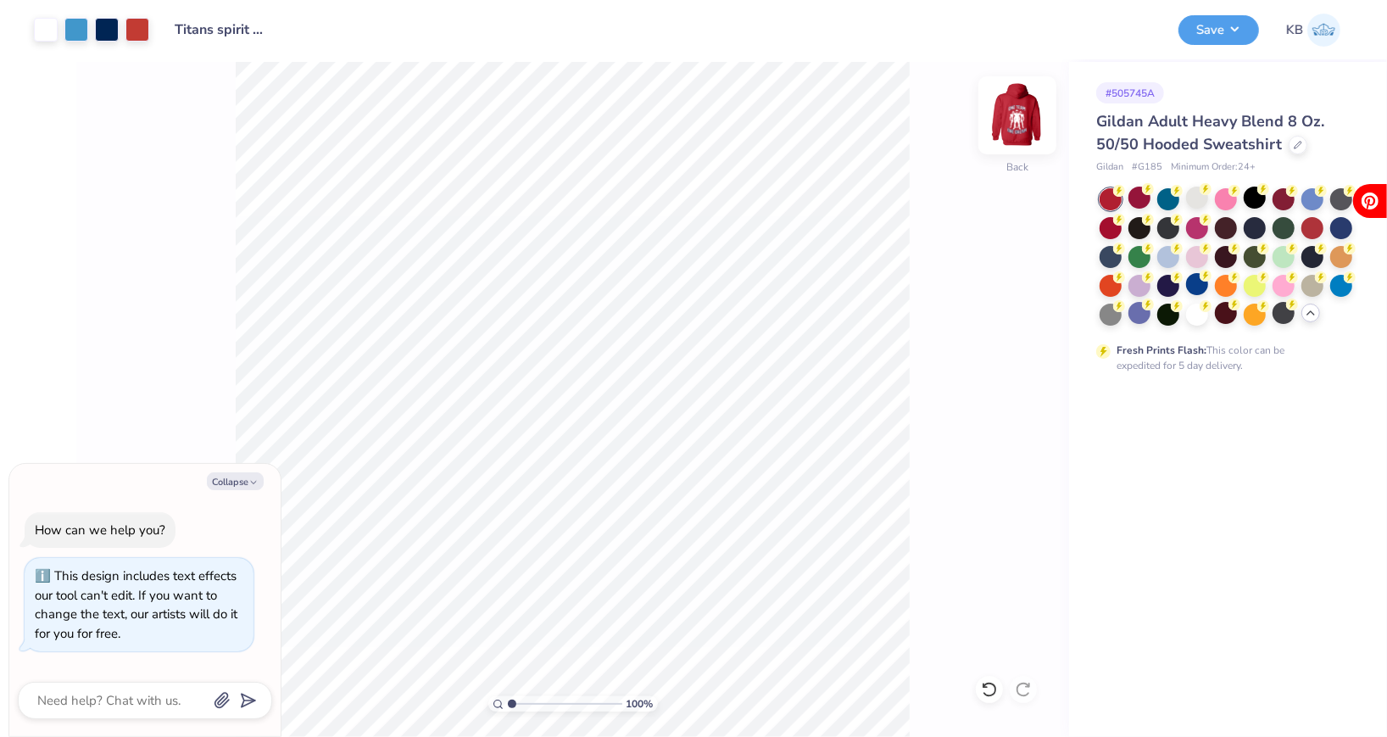
click at [1017, 120] on img at bounding box center [1017, 115] width 68 height 68
click at [1017, 120] on img at bounding box center [1017, 115] width 34 height 34
click at [1202, 27] on button "Save" at bounding box center [1218, 28] width 81 height 30
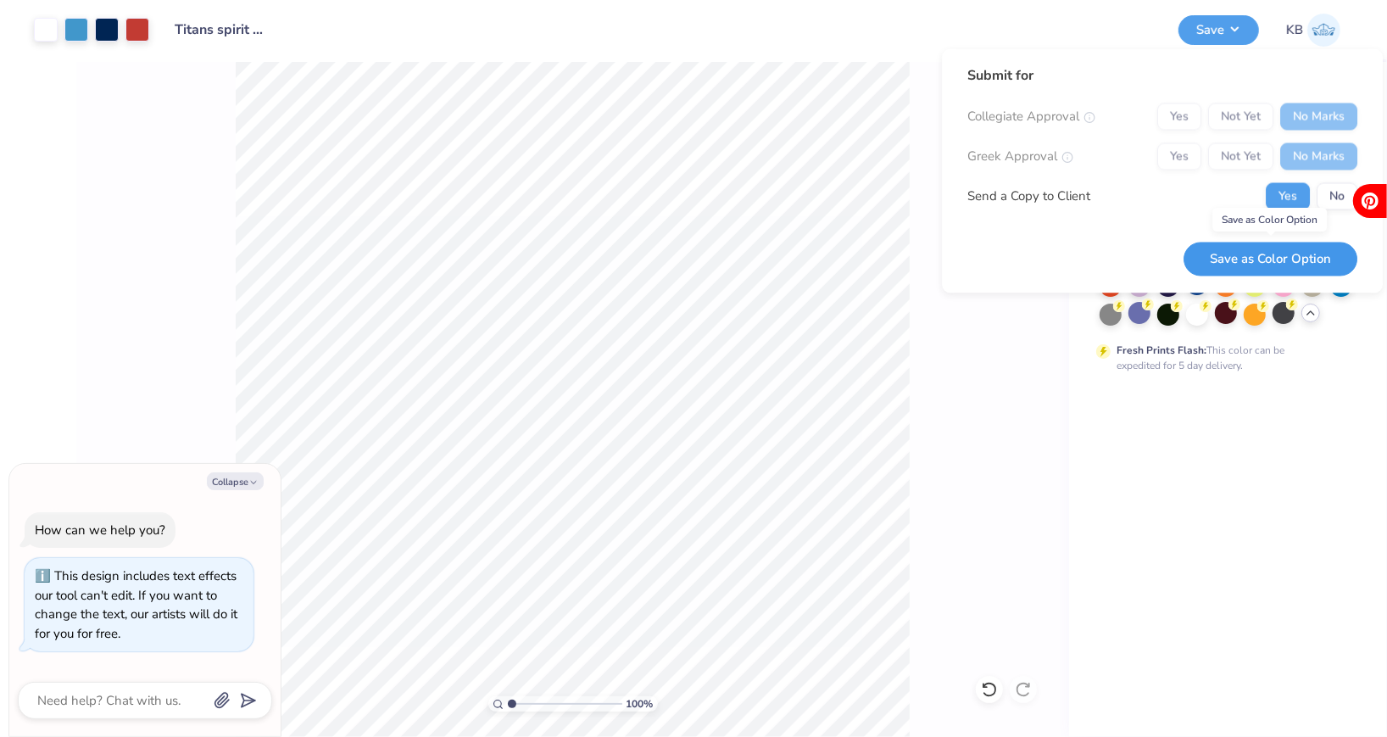
click at [1303, 263] on button "Save as Color Option" at bounding box center [1270, 259] width 174 height 35
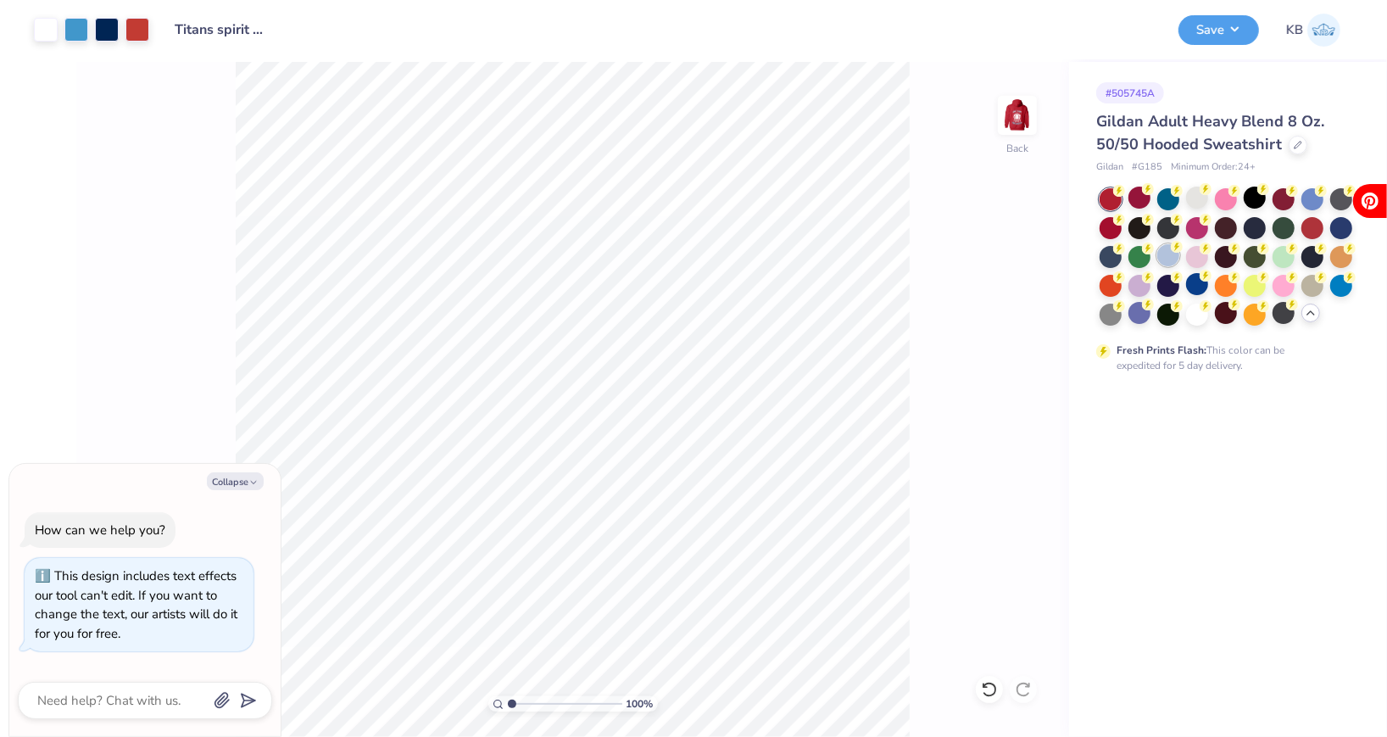
click at [1169, 250] on div at bounding box center [1168, 255] width 22 height 22
click at [1016, 109] on img at bounding box center [1017, 115] width 68 height 68
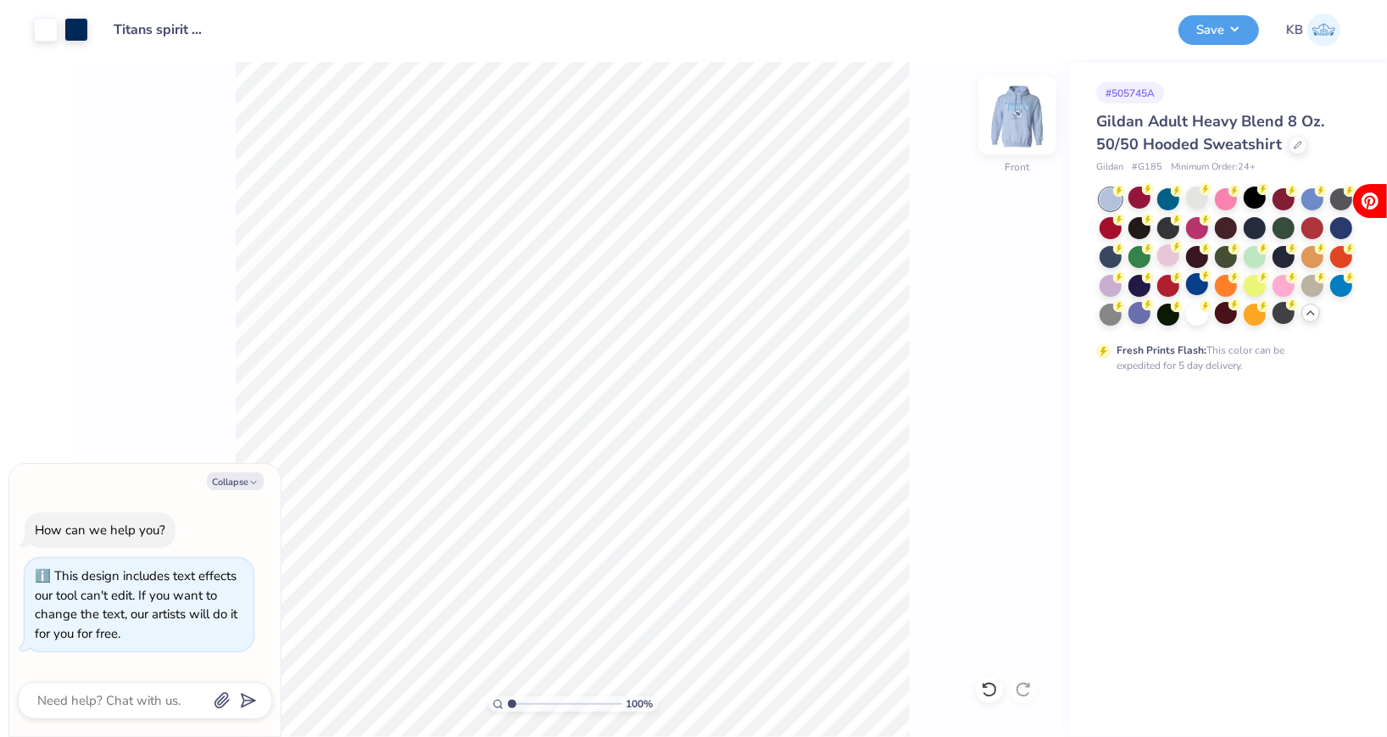
click at [1017, 109] on img at bounding box center [1017, 115] width 68 height 68
click at [1203, 28] on button "Save" at bounding box center [1218, 28] width 81 height 30
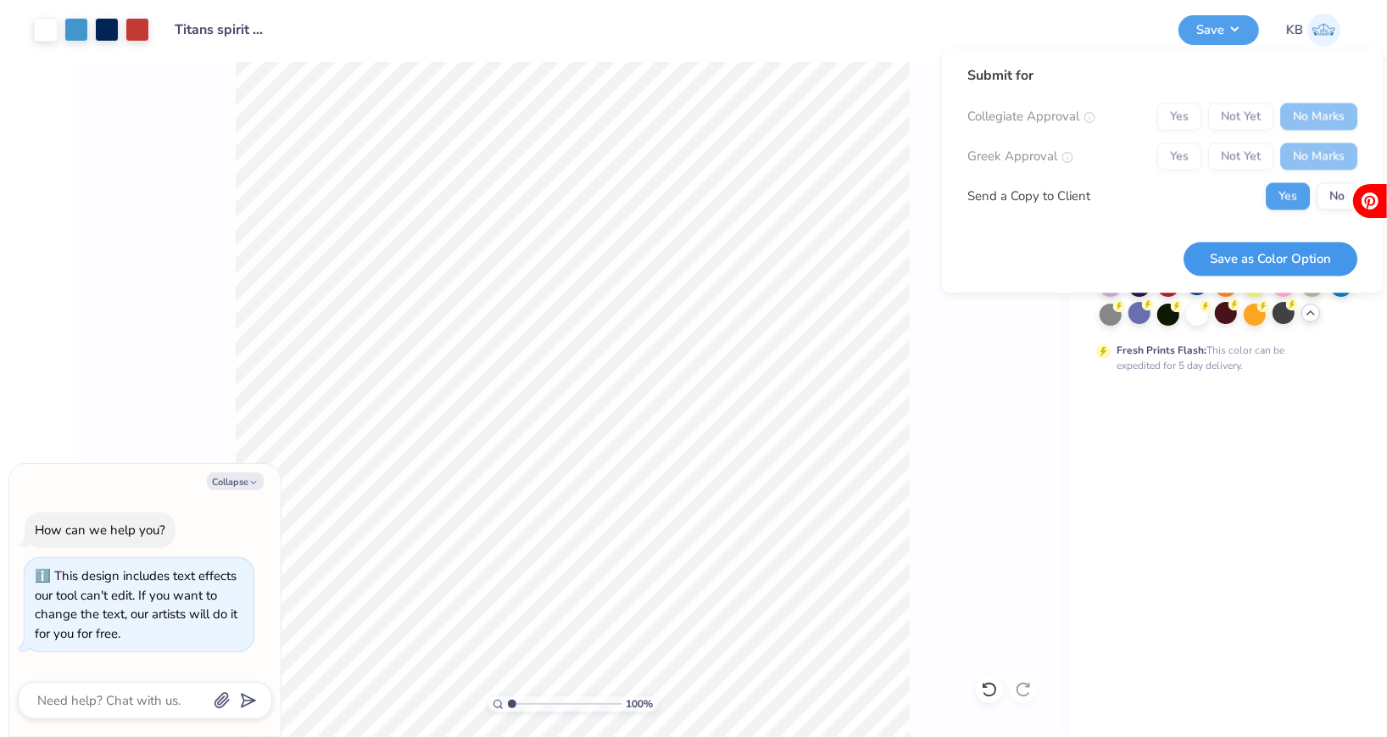
click at [1280, 247] on button "Save as Color Option" at bounding box center [1270, 259] width 174 height 35
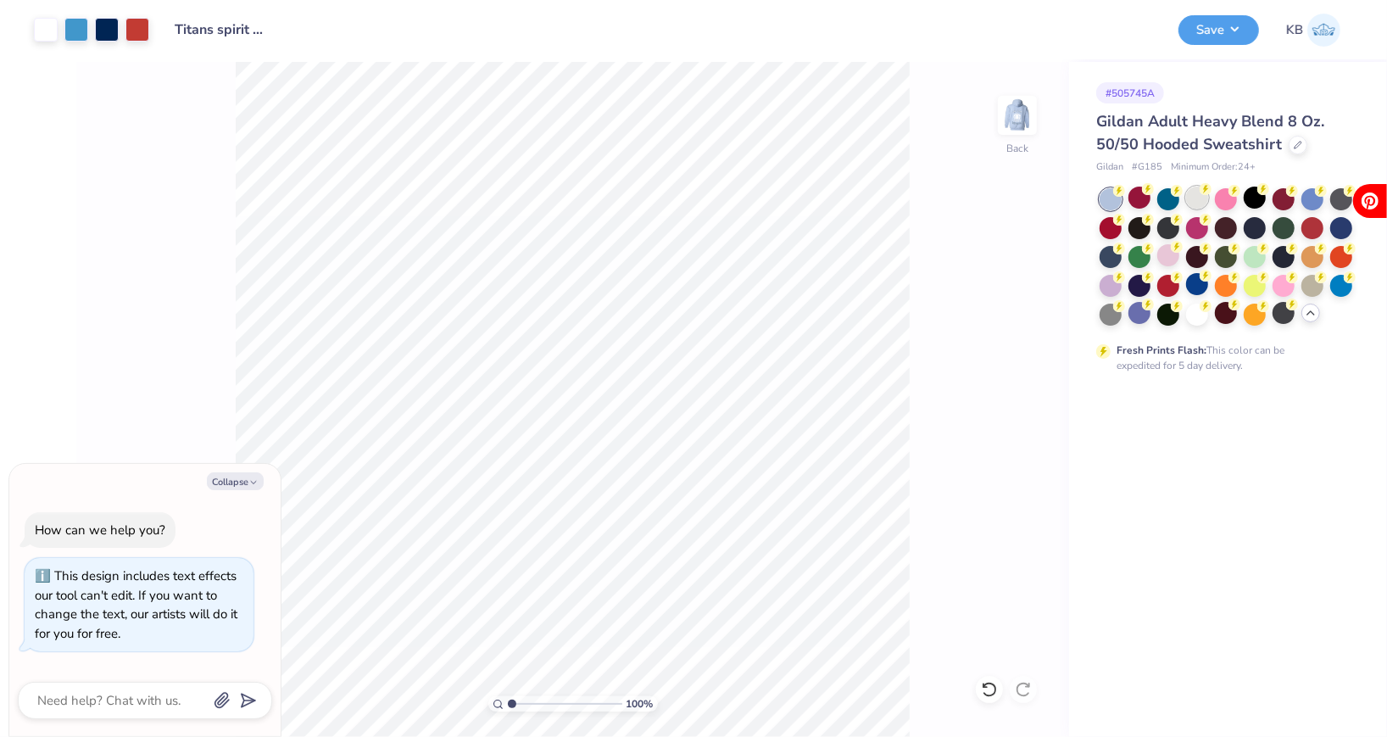
click at [1191, 204] on div at bounding box center [1197, 197] width 22 height 22
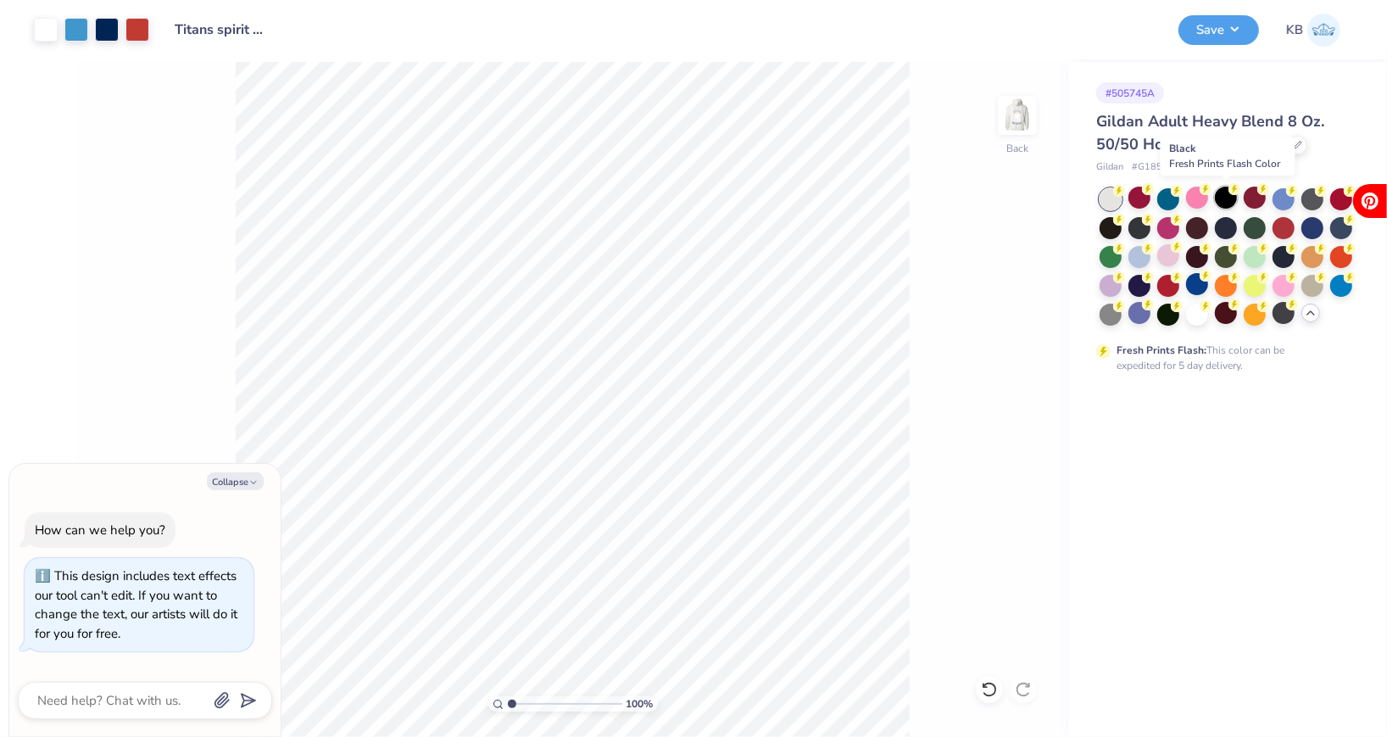
click at [1225, 204] on div at bounding box center [1226, 197] width 22 height 22
click at [1255, 201] on div at bounding box center [1254, 197] width 22 height 22
click at [1296, 201] on div at bounding box center [1225, 256] width 253 height 137
click at [1285, 200] on div at bounding box center [1283, 197] width 22 height 22
click at [1307, 202] on div at bounding box center [1312, 197] width 22 height 22
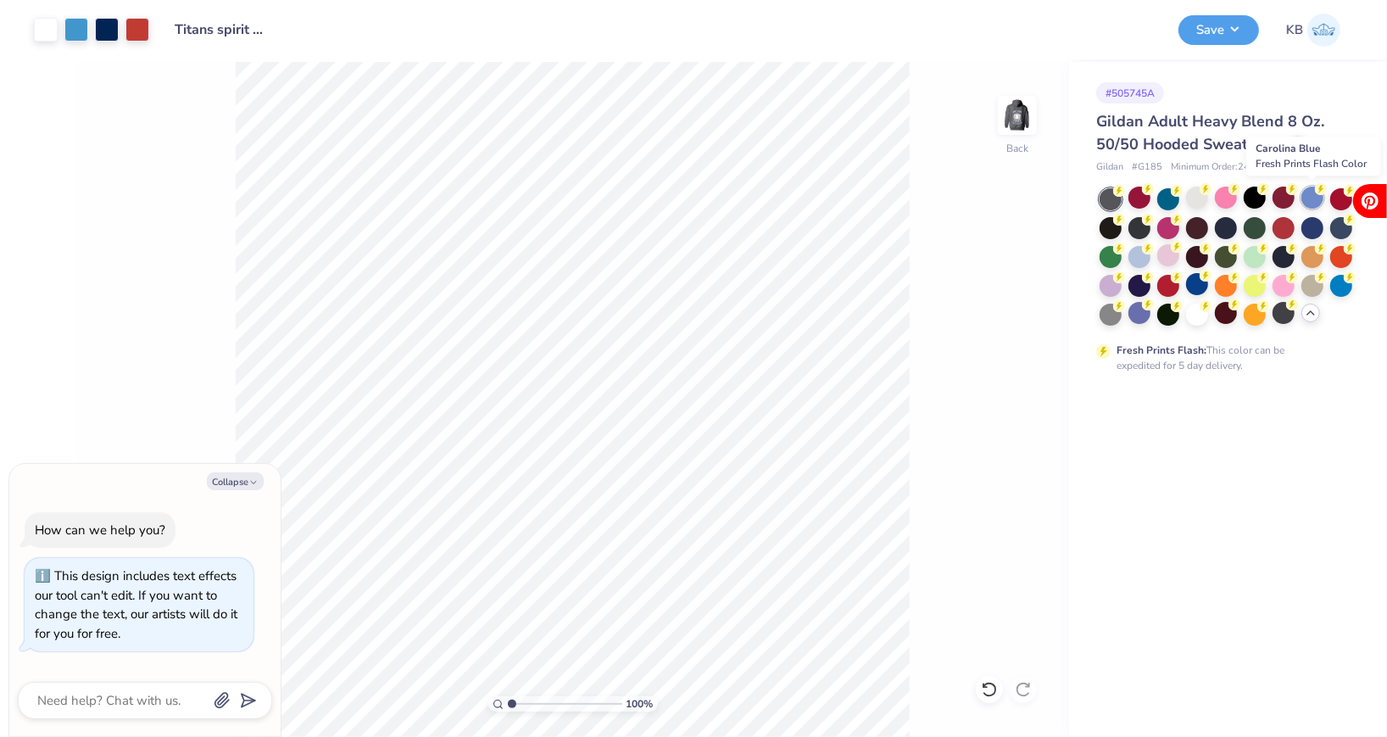
click at [1305, 200] on div at bounding box center [1312, 197] width 22 height 22
click at [1336, 203] on div at bounding box center [1341, 197] width 22 height 22
click at [1115, 229] on div at bounding box center [1110, 226] width 22 height 22
click at [1138, 231] on div at bounding box center [1139, 226] width 22 height 22
click at [1166, 233] on div at bounding box center [1168, 226] width 22 height 22
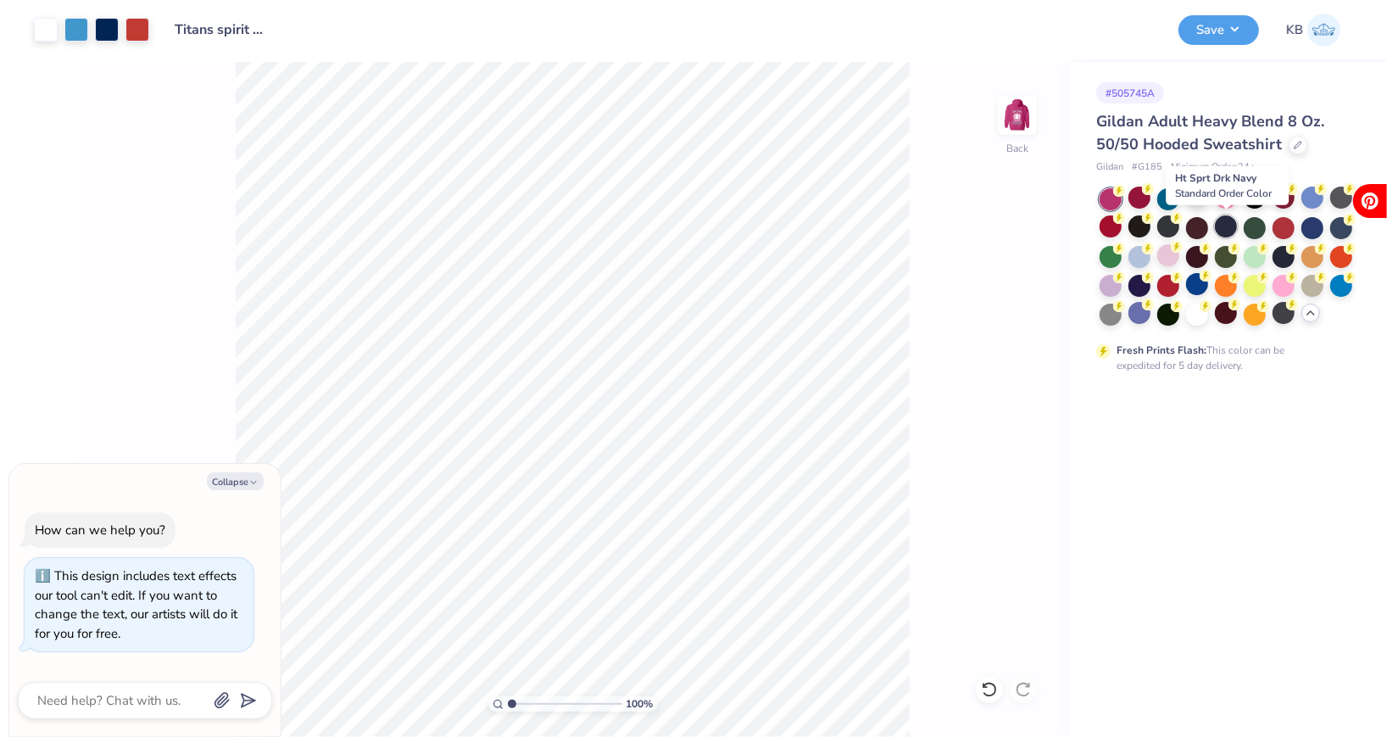
click at [1233, 224] on div at bounding box center [1226, 226] width 22 height 22
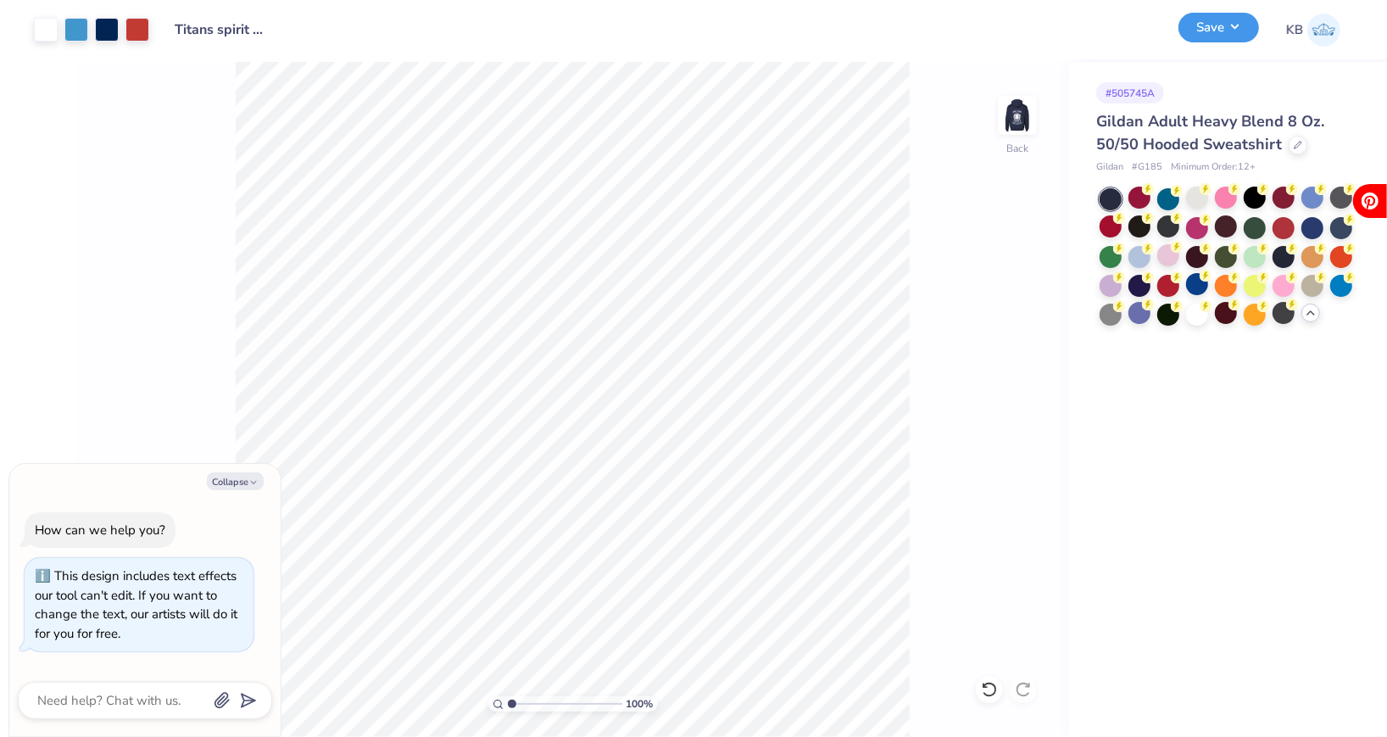
click at [1197, 25] on button "Save" at bounding box center [1218, 28] width 81 height 30
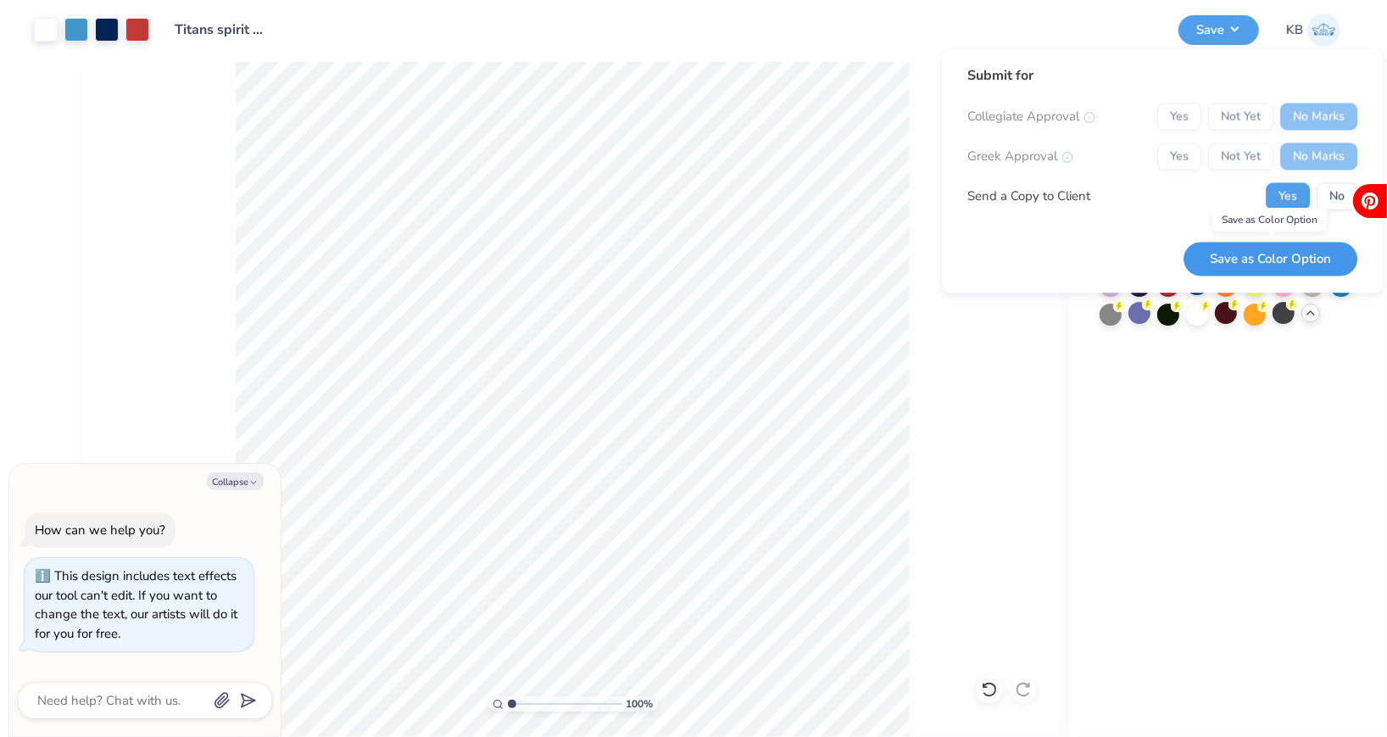
click at [1260, 261] on button "Save as Color Option" at bounding box center [1270, 259] width 174 height 35
type textarea "x"
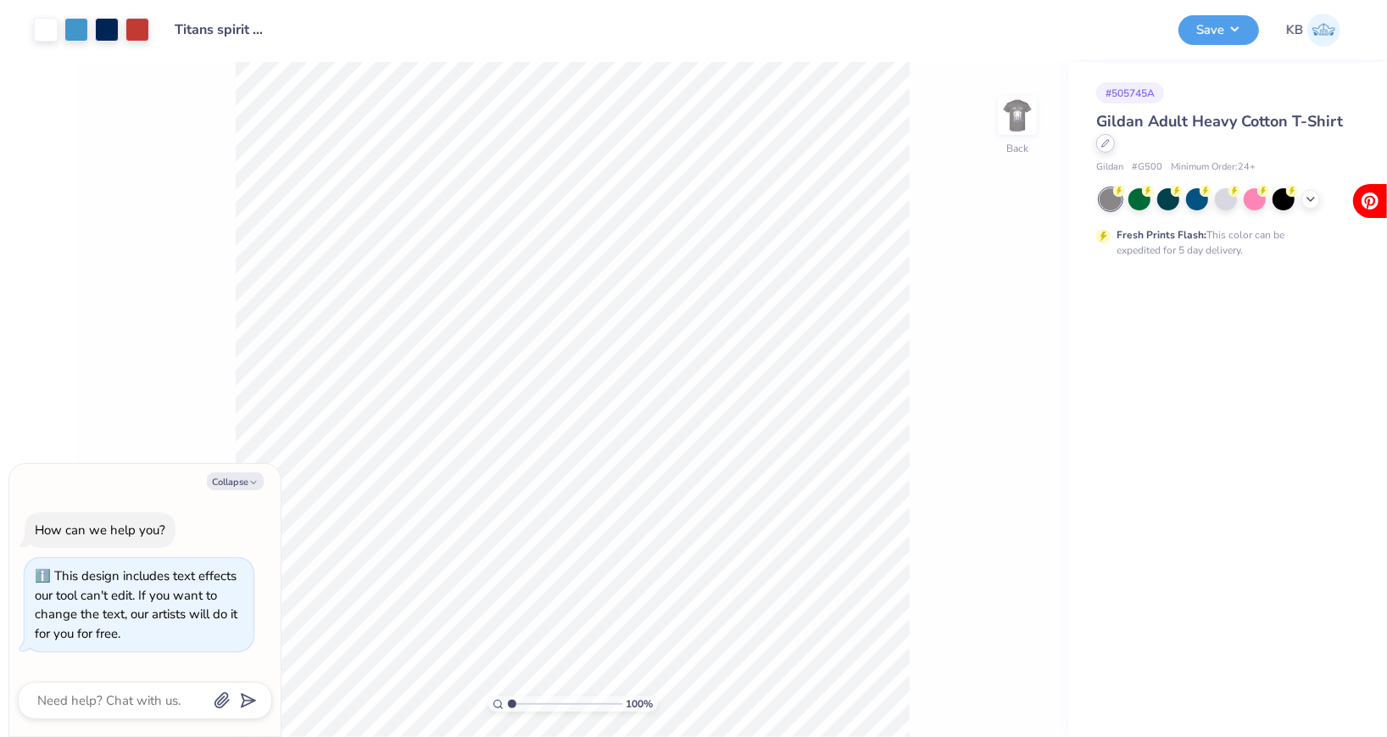
click at [1102, 147] on icon at bounding box center [1105, 143] width 7 height 7
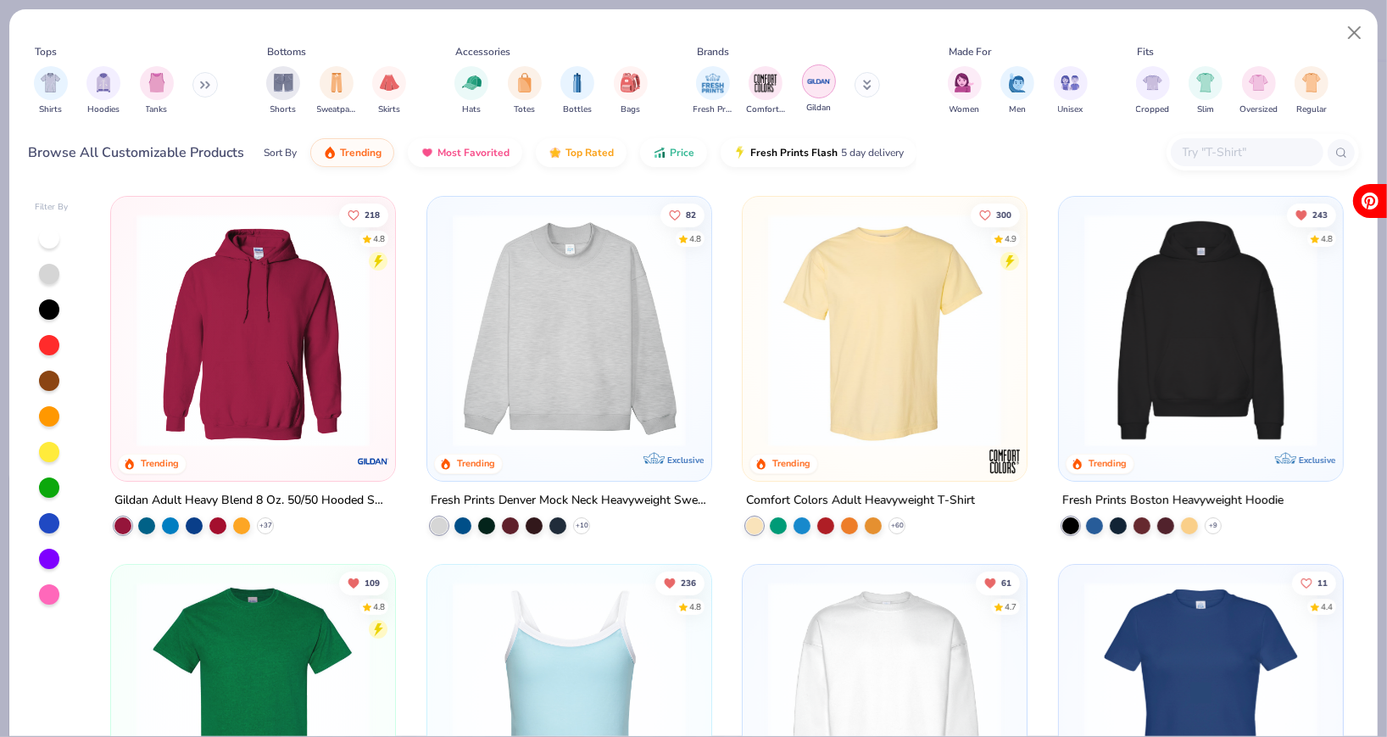
click at [808, 88] on img "filter for Gildan" at bounding box center [818, 81] width 25 height 25
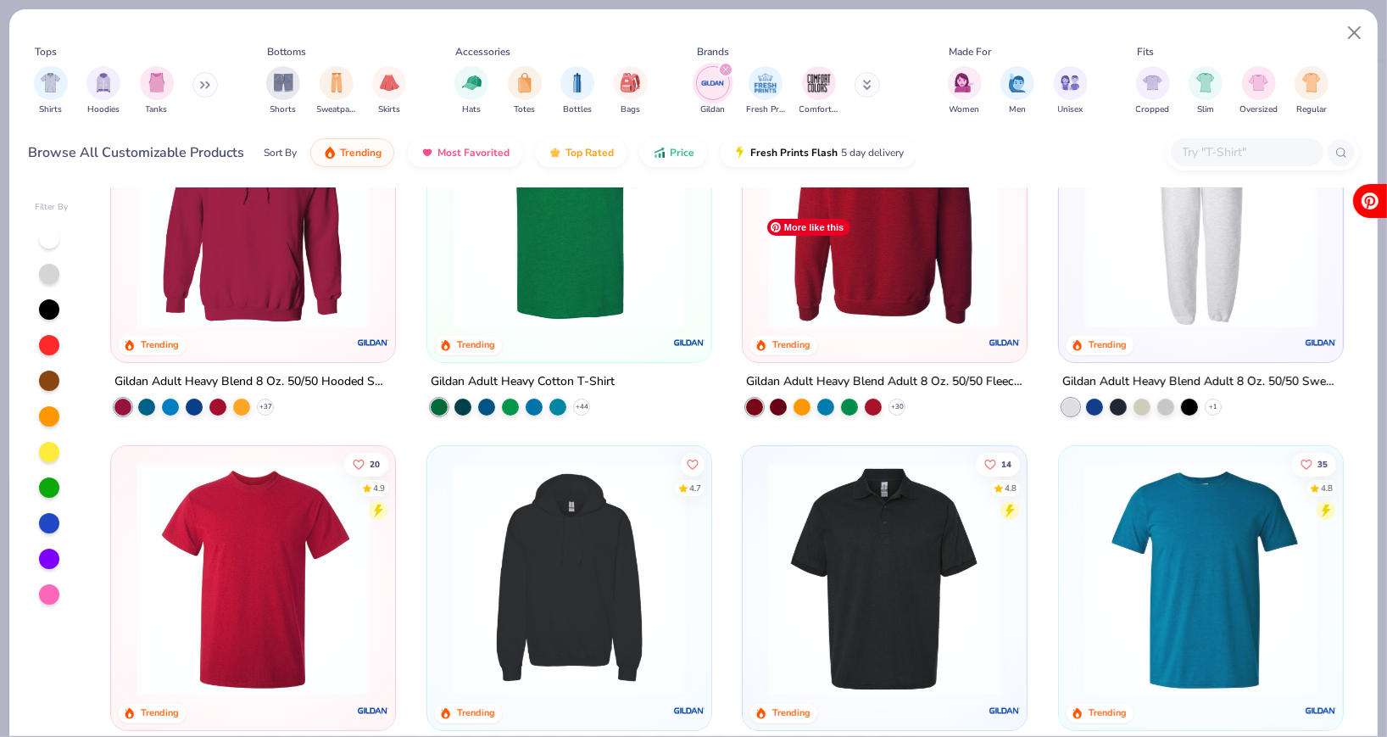
scroll to position [120, 0]
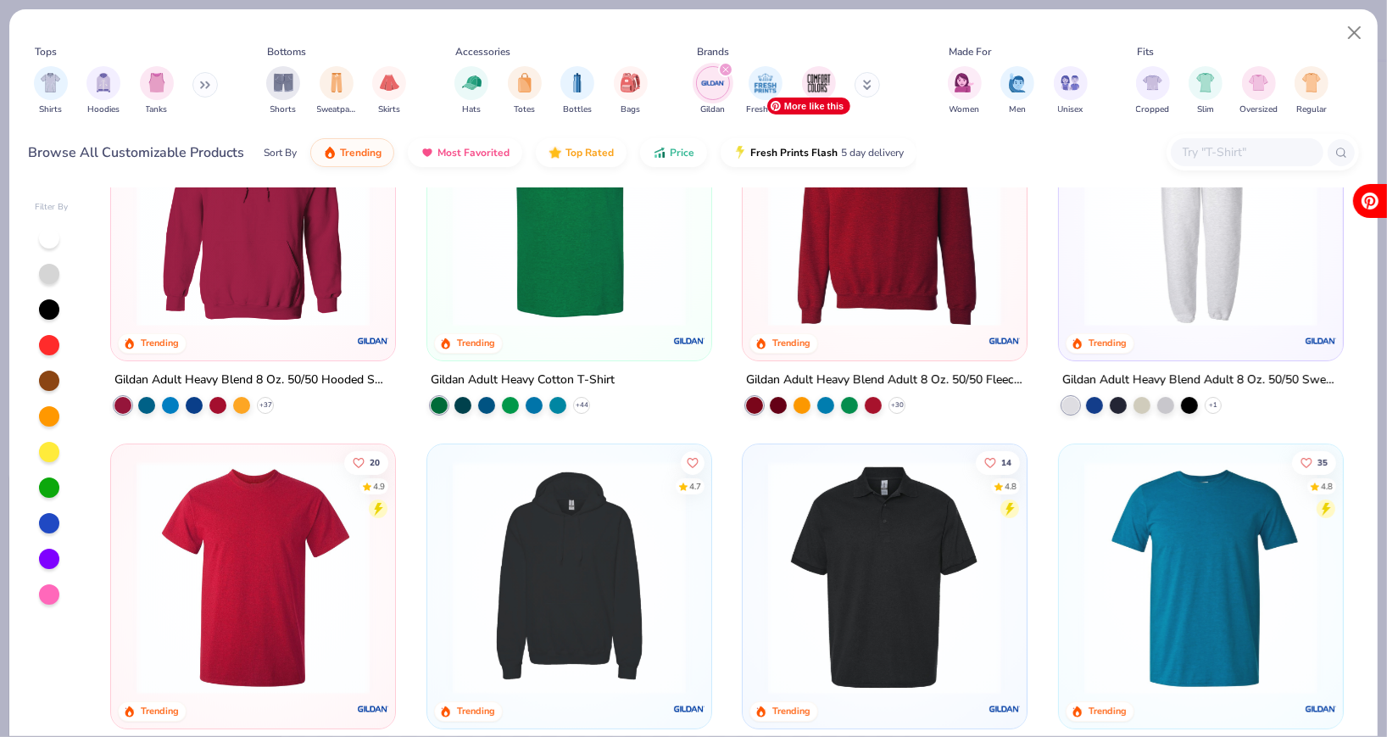
click at [859, 293] on img at bounding box center [884, 209] width 250 height 233
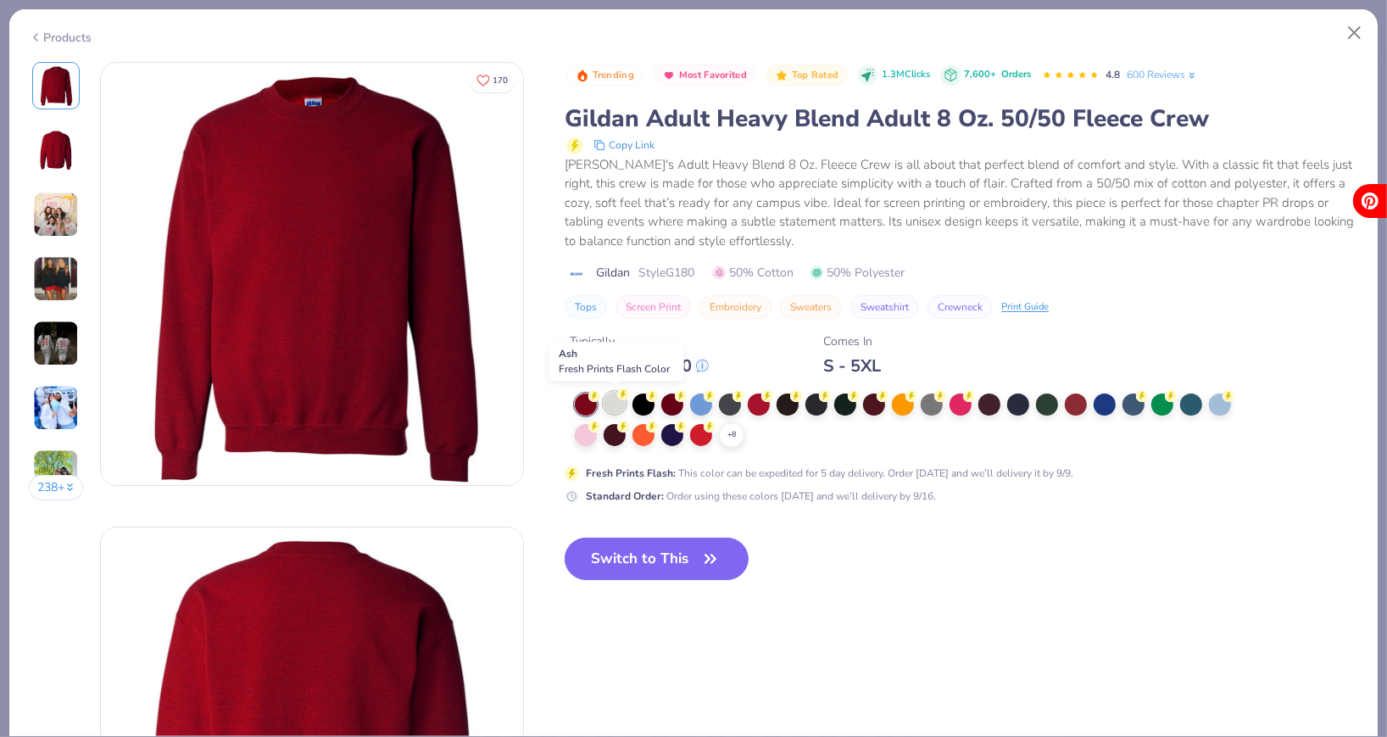
click at [609, 409] on div at bounding box center [615, 403] width 22 height 22
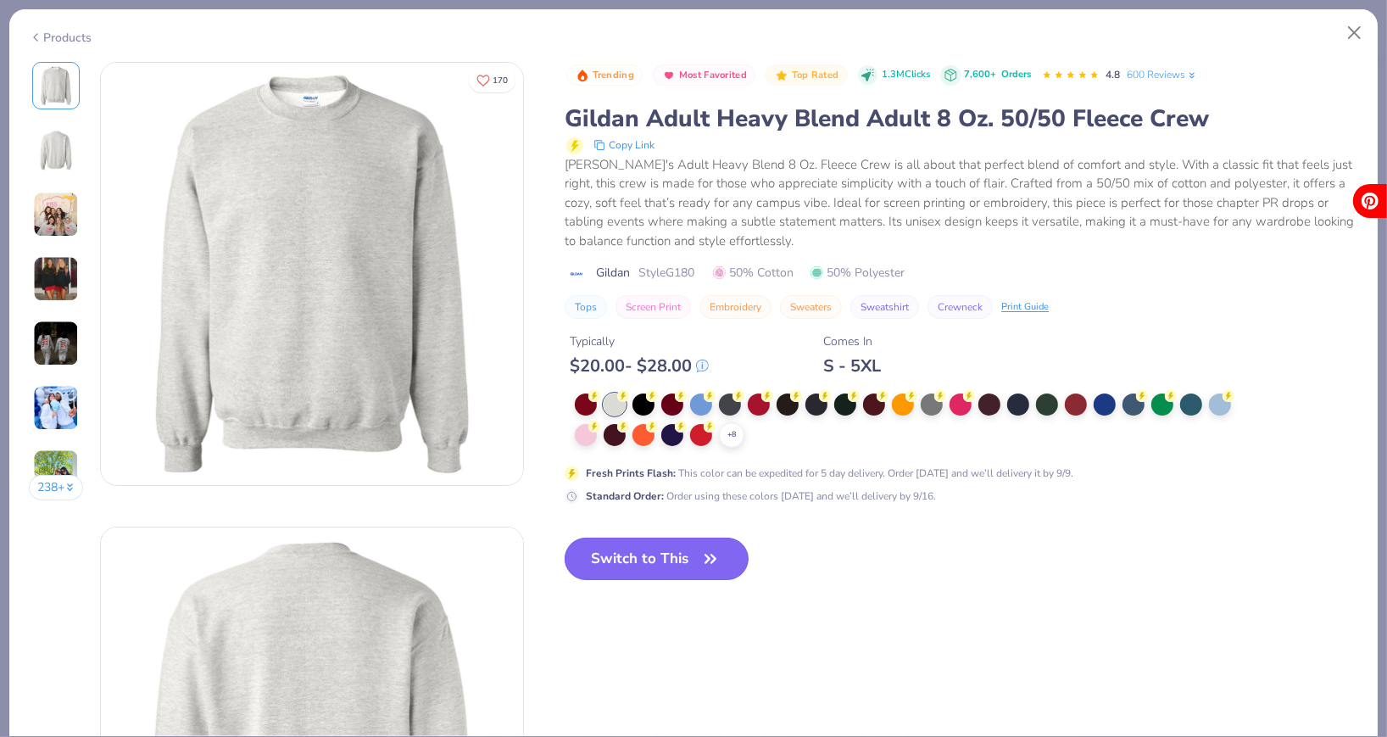
click at [617, 565] on button "Switch to This" at bounding box center [657, 558] width 184 height 42
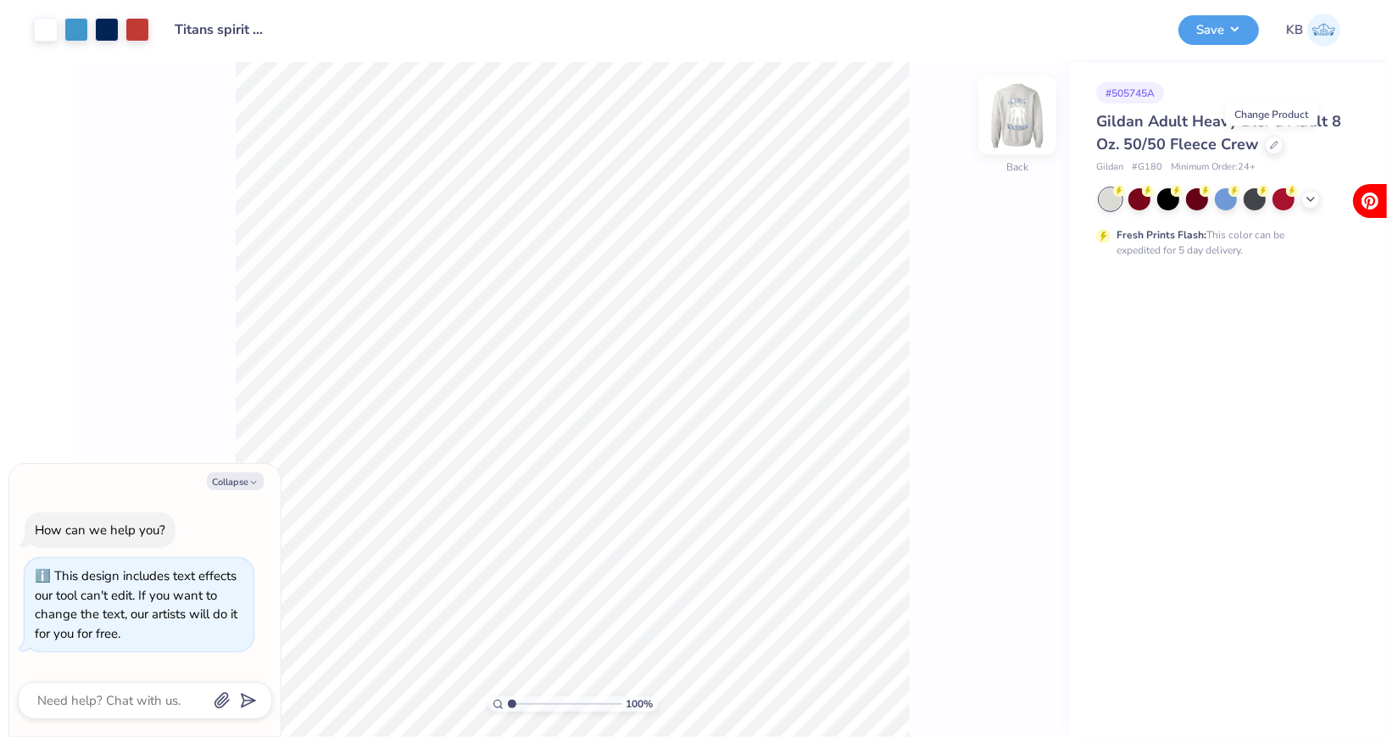
click at [1024, 123] on img at bounding box center [1017, 115] width 68 height 68
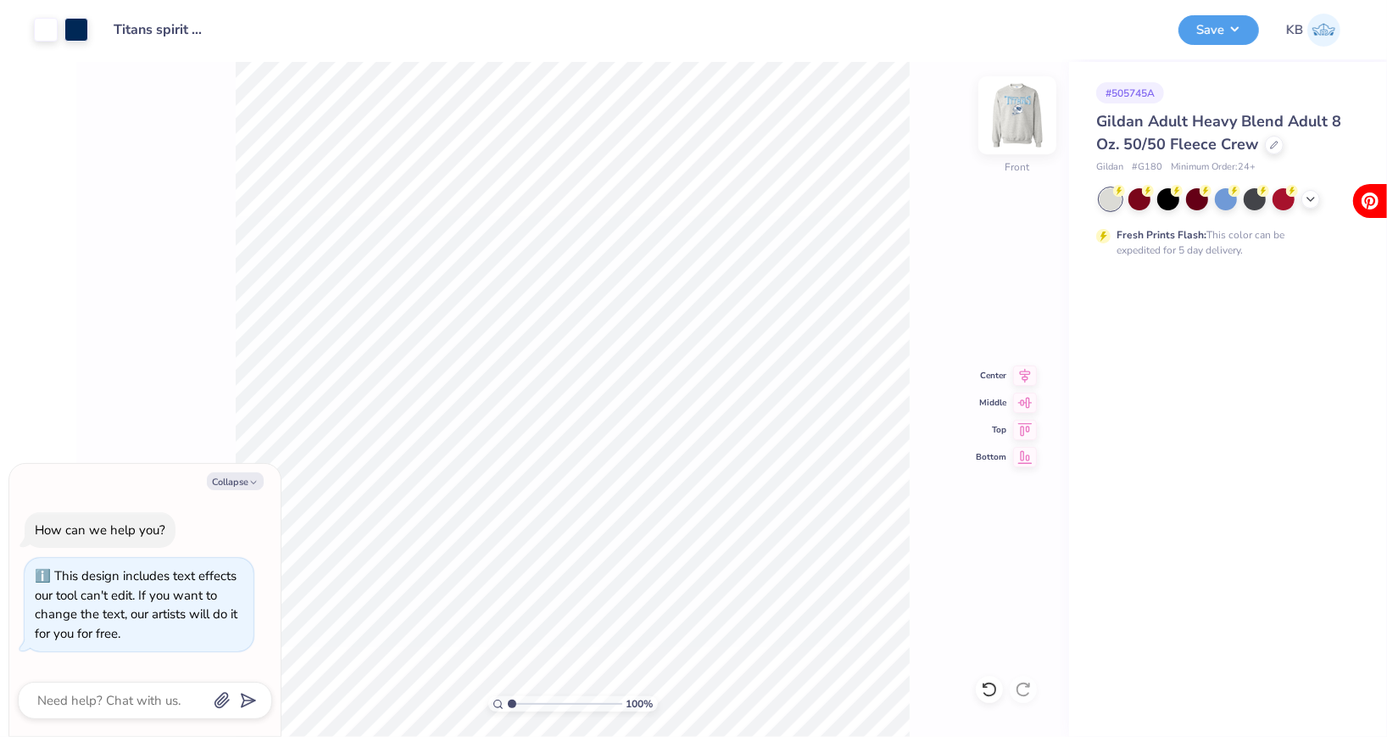
click at [1022, 102] on img at bounding box center [1017, 115] width 68 height 68
click at [944, 269] on div "100 % Back Center Middle Top Bottom" at bounding box center [572, 399] width 993 height 675
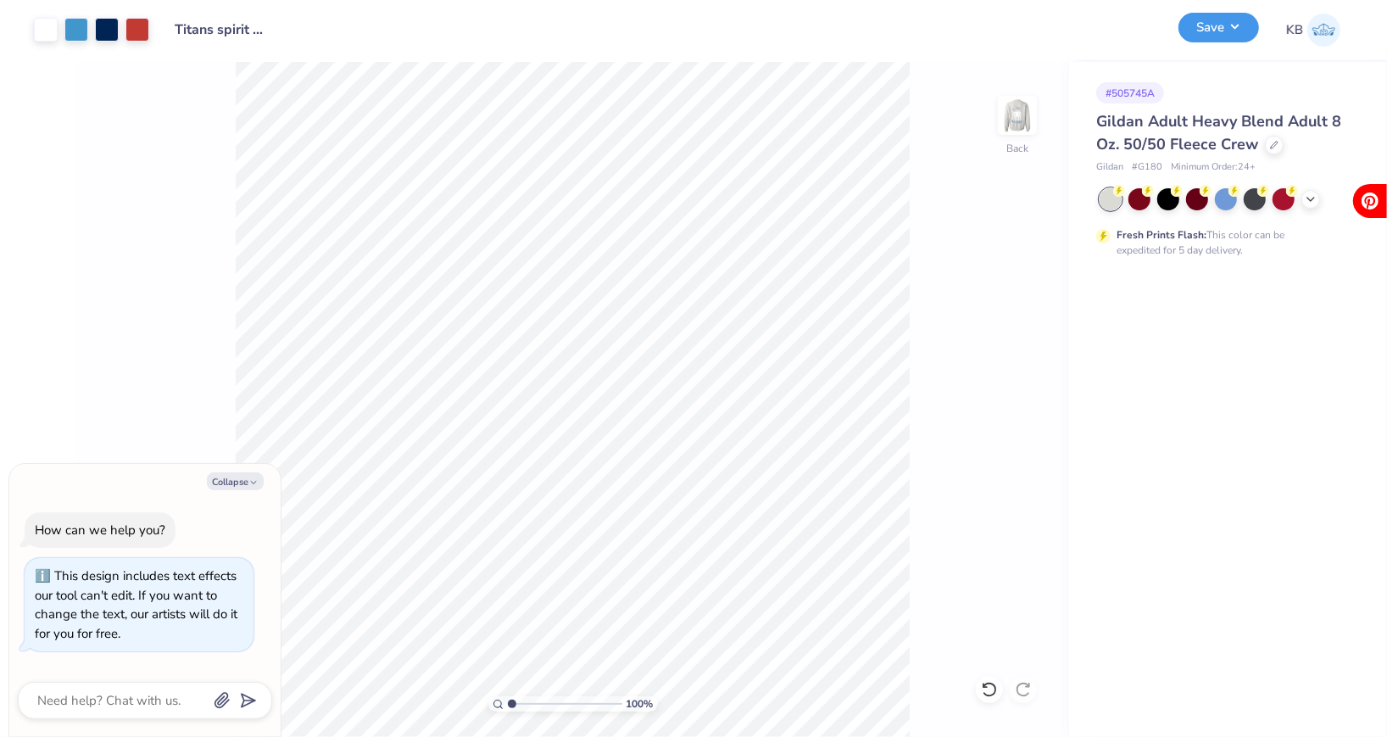
click at [1207, 28] on button "Save" at bounding box center [1218, 28] width 81 height 30
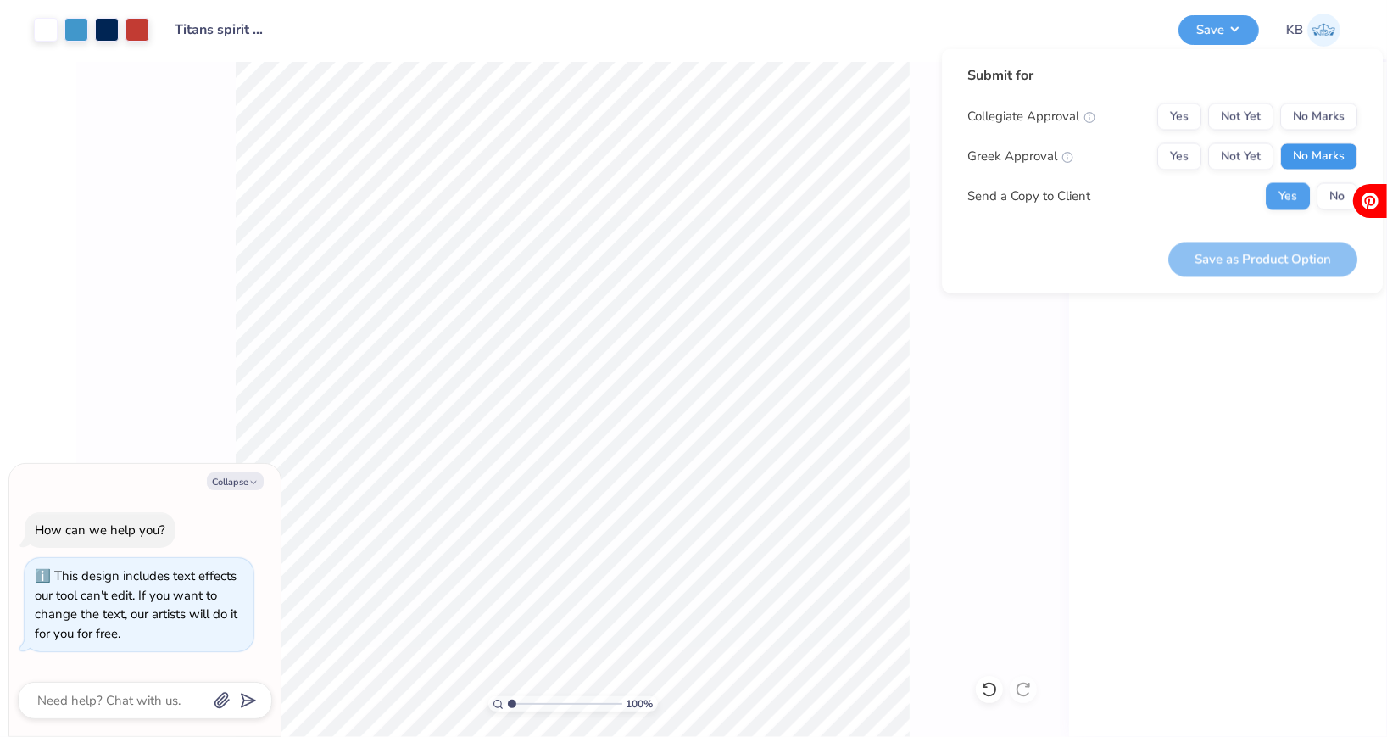
click at [1316, 159] on button "No Marks" at bounding box center [1318, 156] width 77 height 27
click at [1305, 120] on button "No Marks" at bounding box center [1318, 116] width 77 height 27
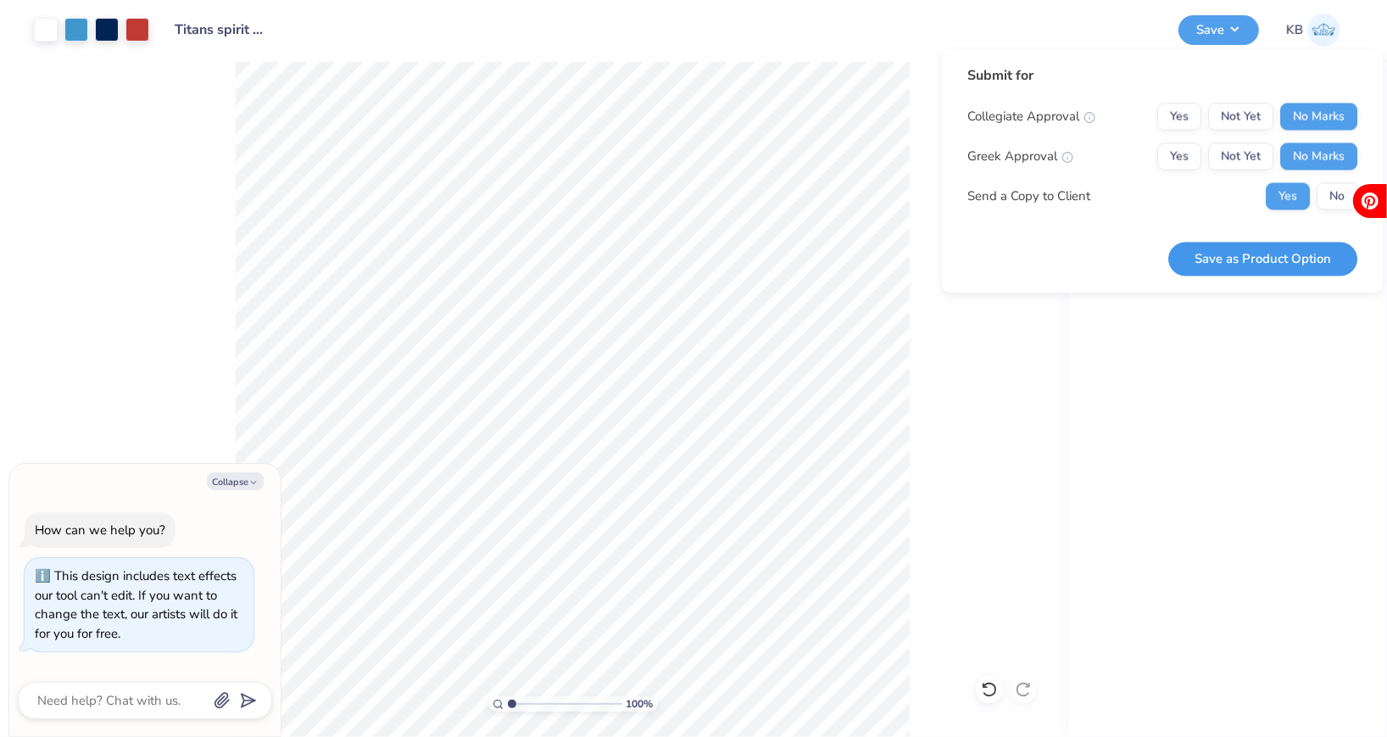
click at [1277, 263] on button "Save as Product Option" at bounding box center [1262, 259] width 189 height 35
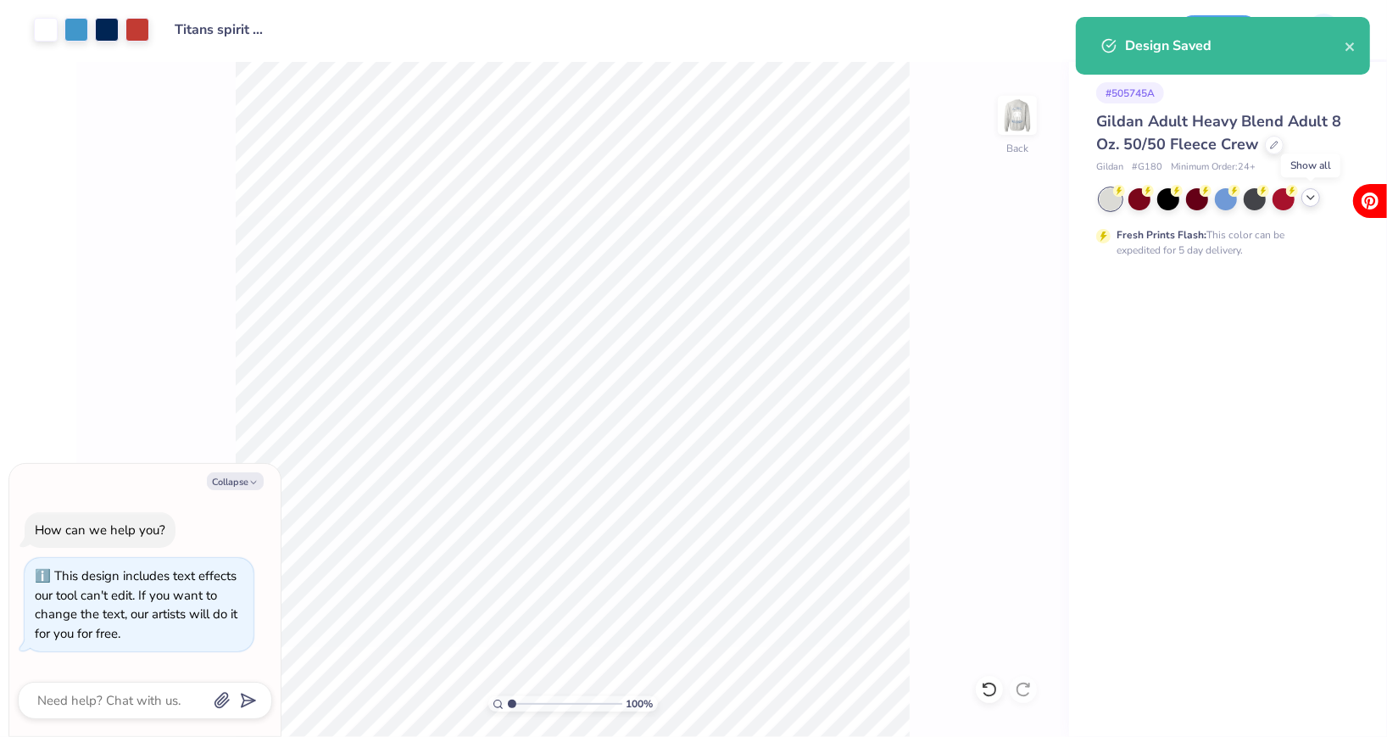
click at [1305, 195] on icon at bounding box center [1311, 198] width 14 height 14
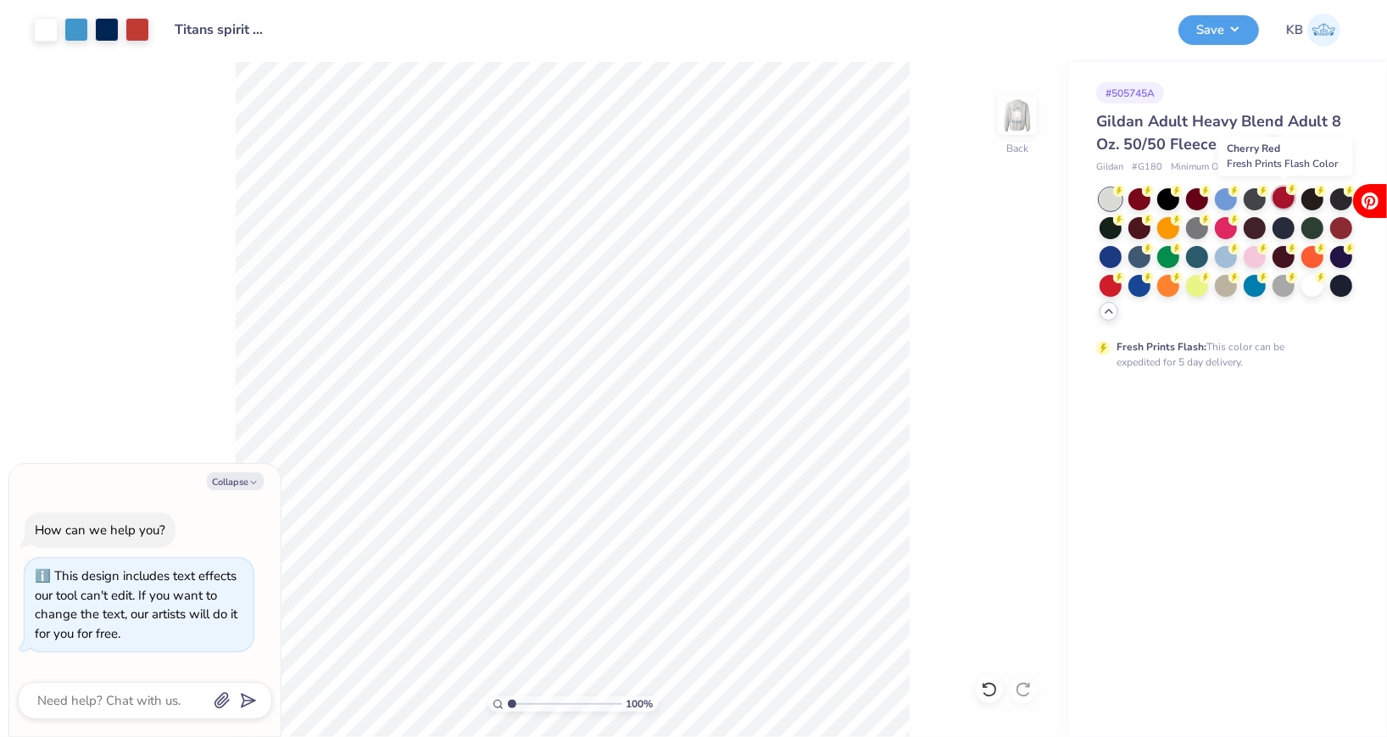
click at [1282, 194] on div at bounding box center [1283, 197] width 22 height 22
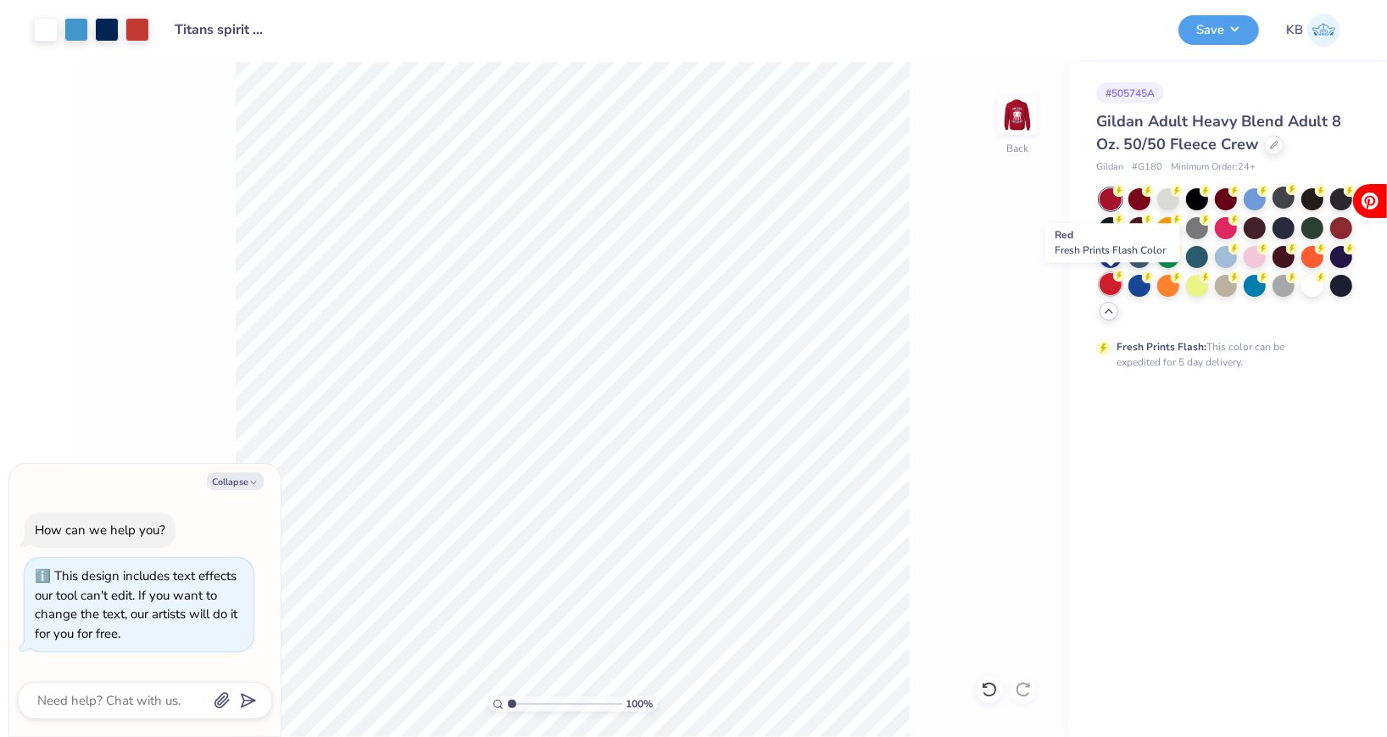
click at [1110, 281] on div at bounding box center [1110, 284] width 22 height 22
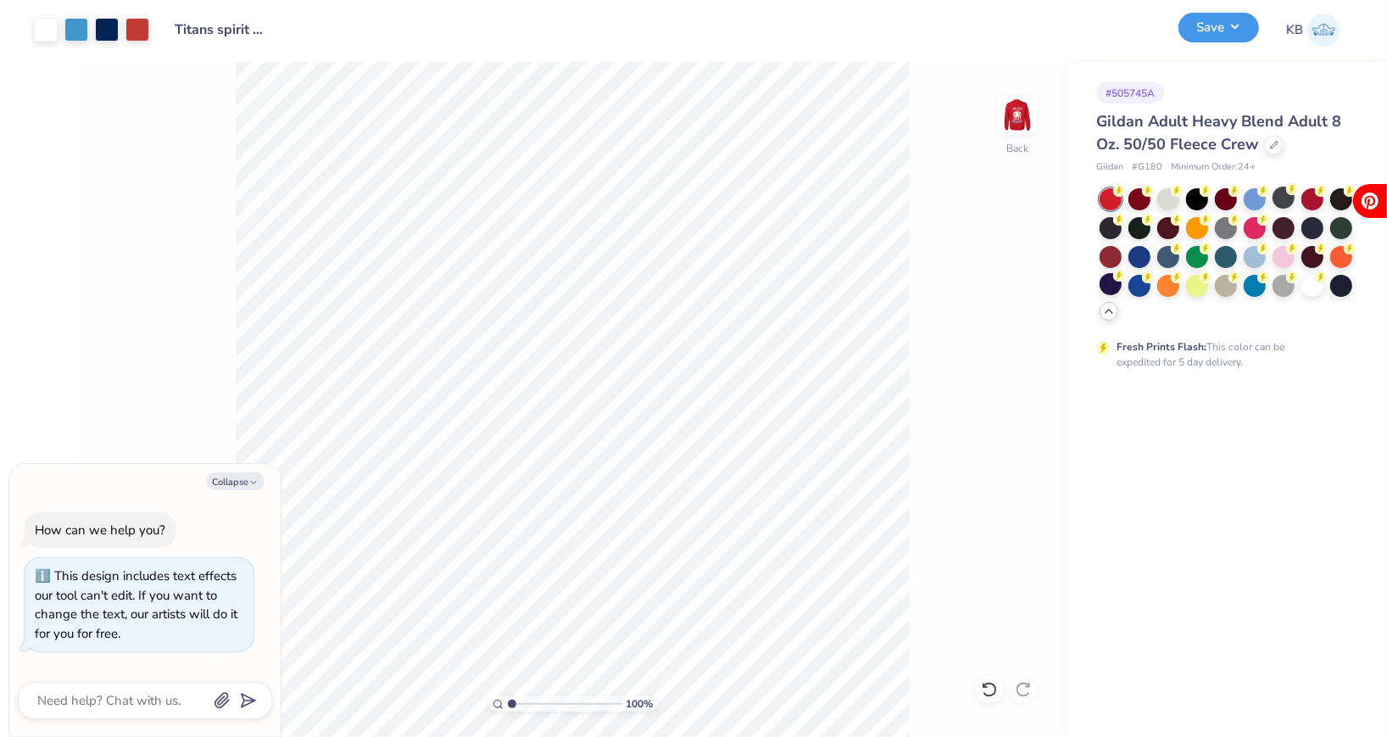
click at [1187, 28] on button "Save" at bounding box center [1218, 28] width 81 height 30
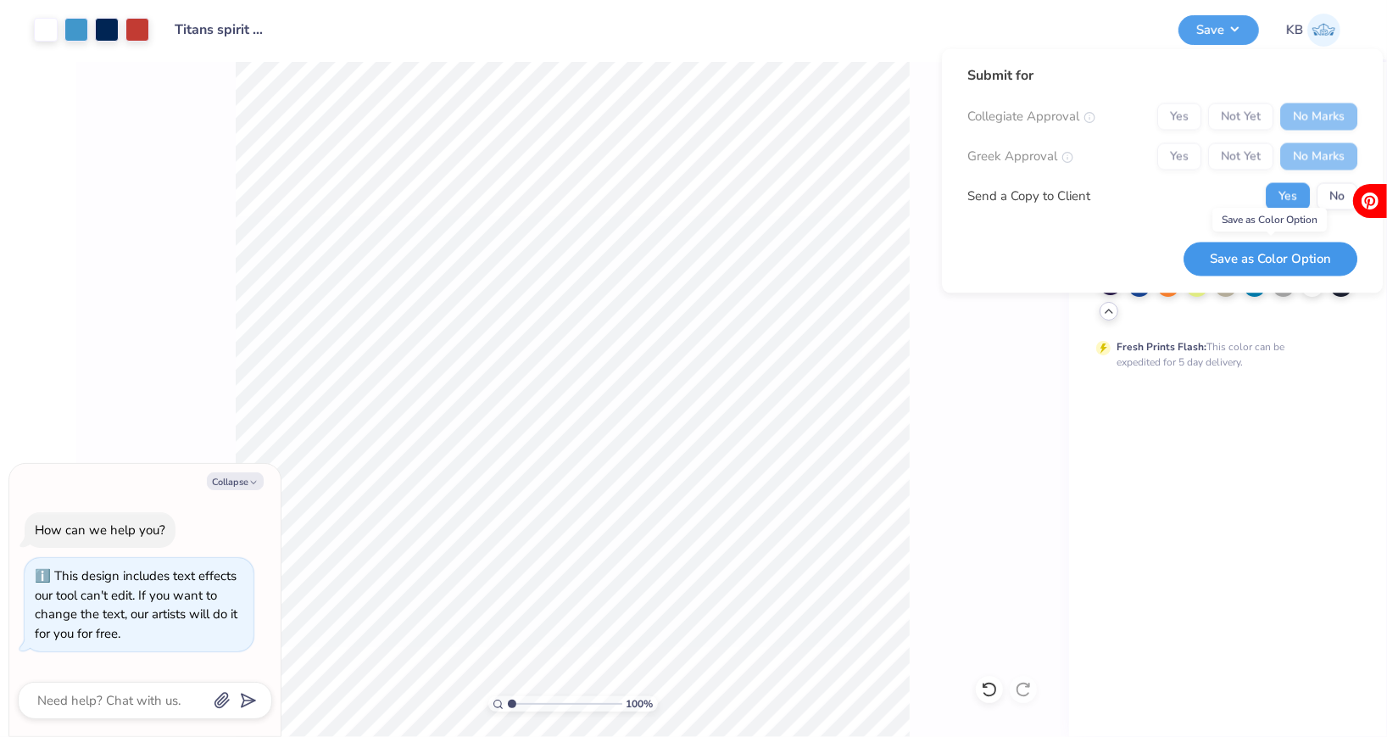
click at [1218, 262] on button "Save as Color Option" at bounding box center [1270, 259] width 174 height 35
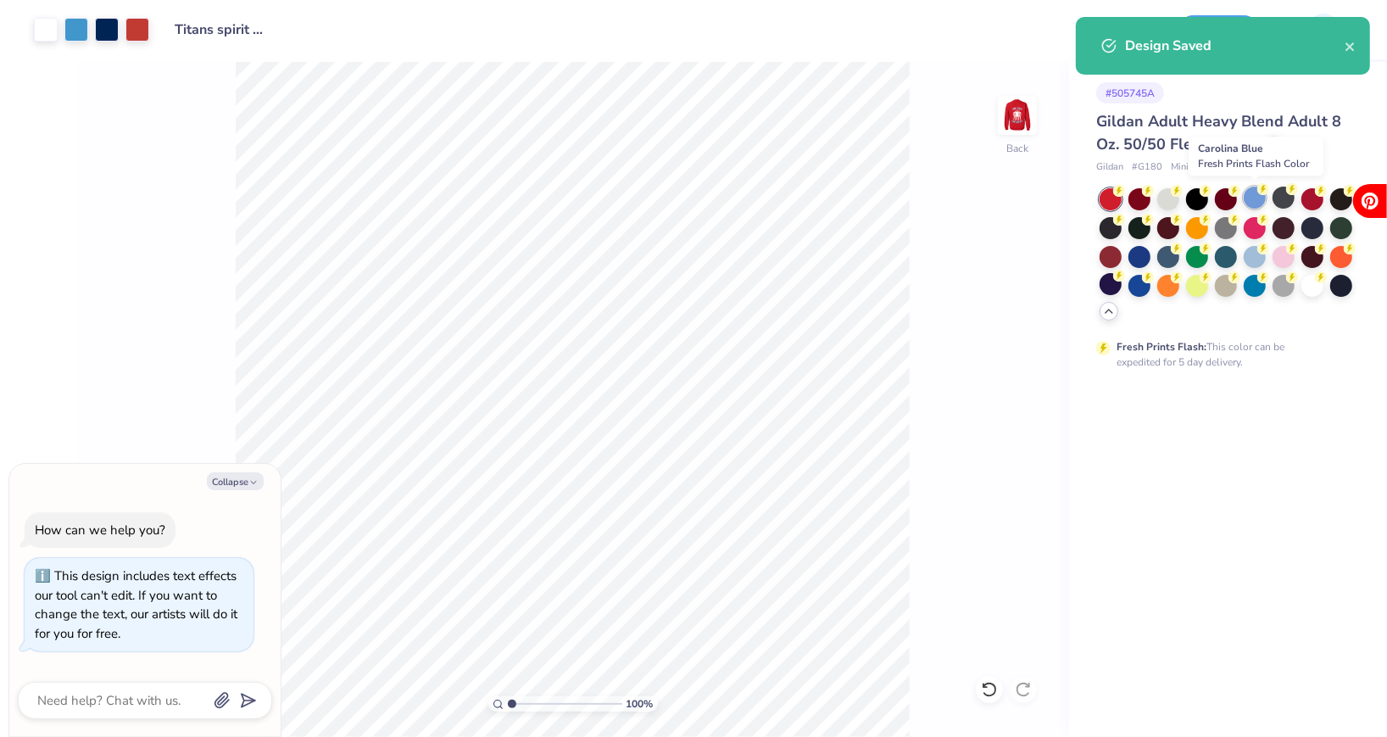
click at [1257, 202] on div at bounding box center [1254, 197] width 22 height 22
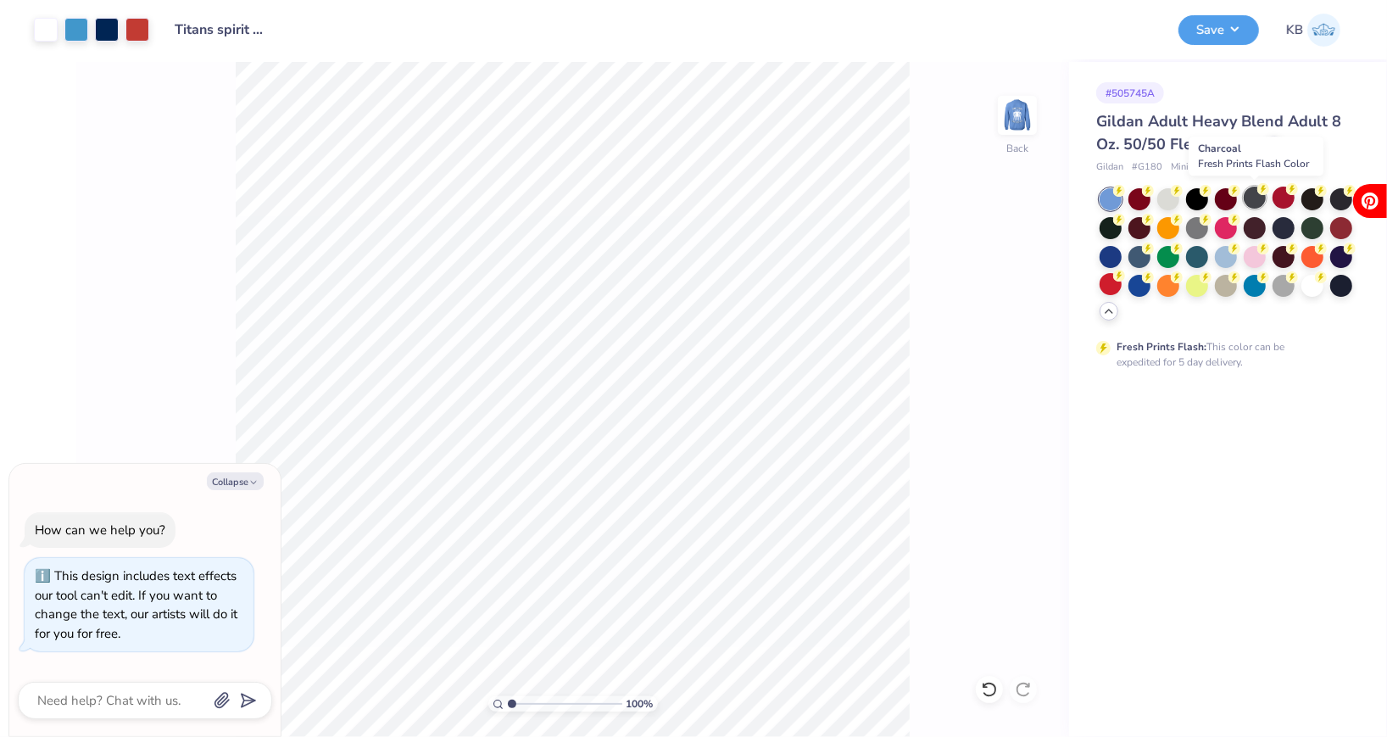
click at [1254, 205] on div at bounding box center [1254, 197] width 22 height 22
click at [1199, 23] on button "Save" at bounding box center [1218, 28] width 81 height 30
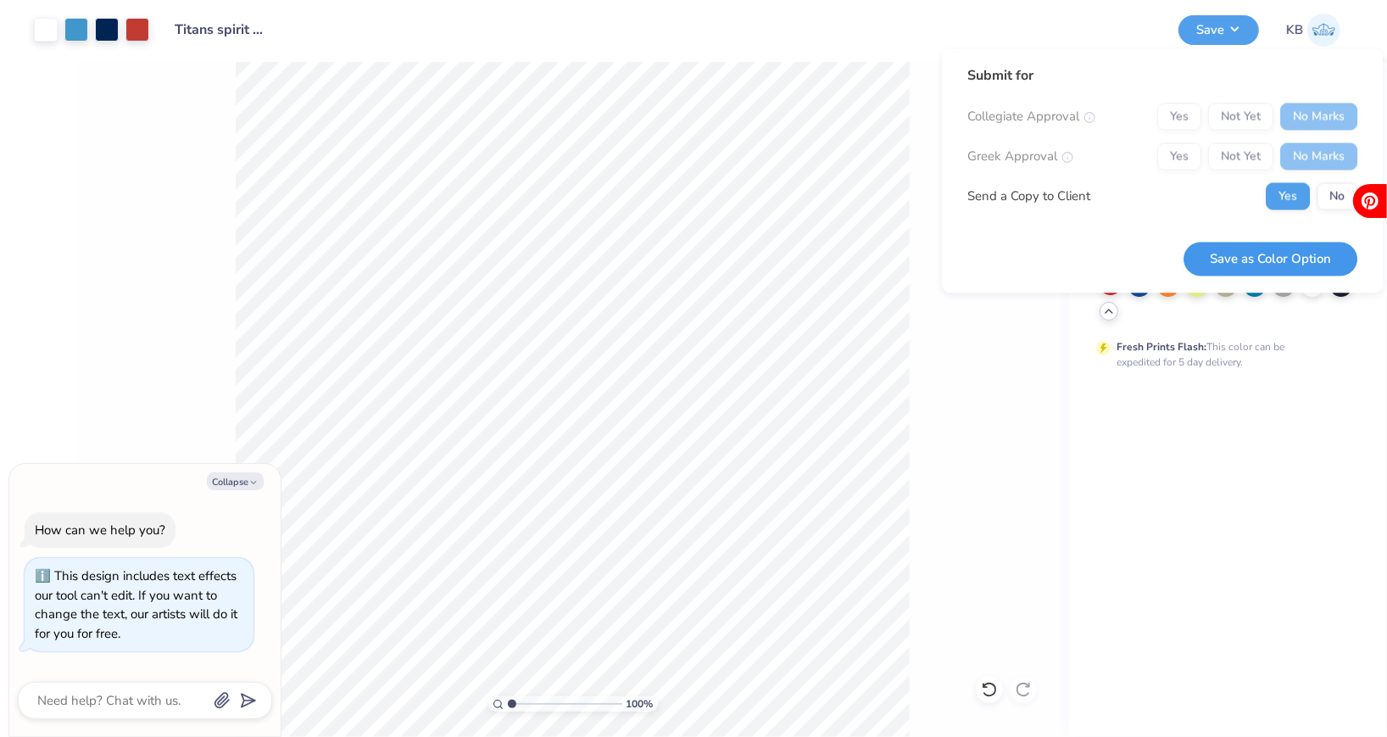
click at [1225, 252] on button "Save as Color Option" at bounding box center [1270, 259] width 174 height 35
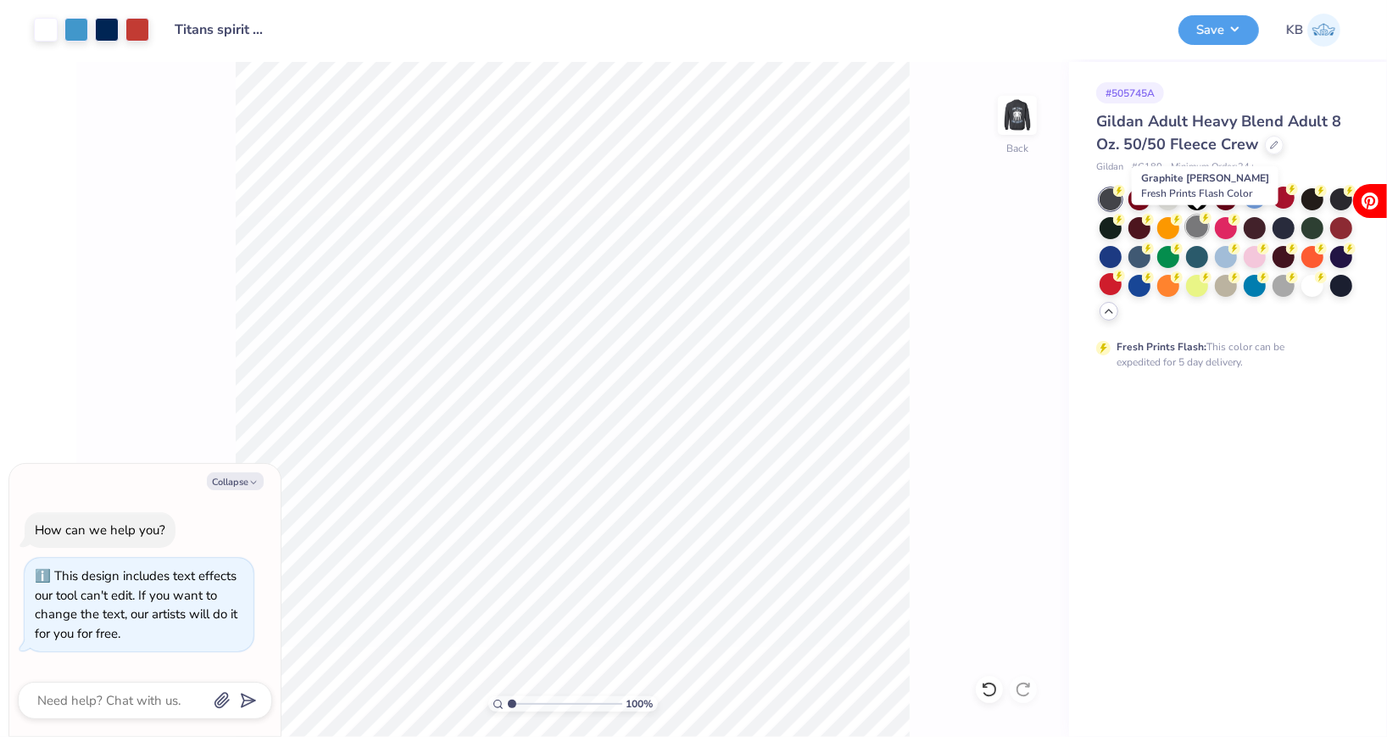
click at [1193, 231] on div at bounding box center [1197, 226] width 22 height 22
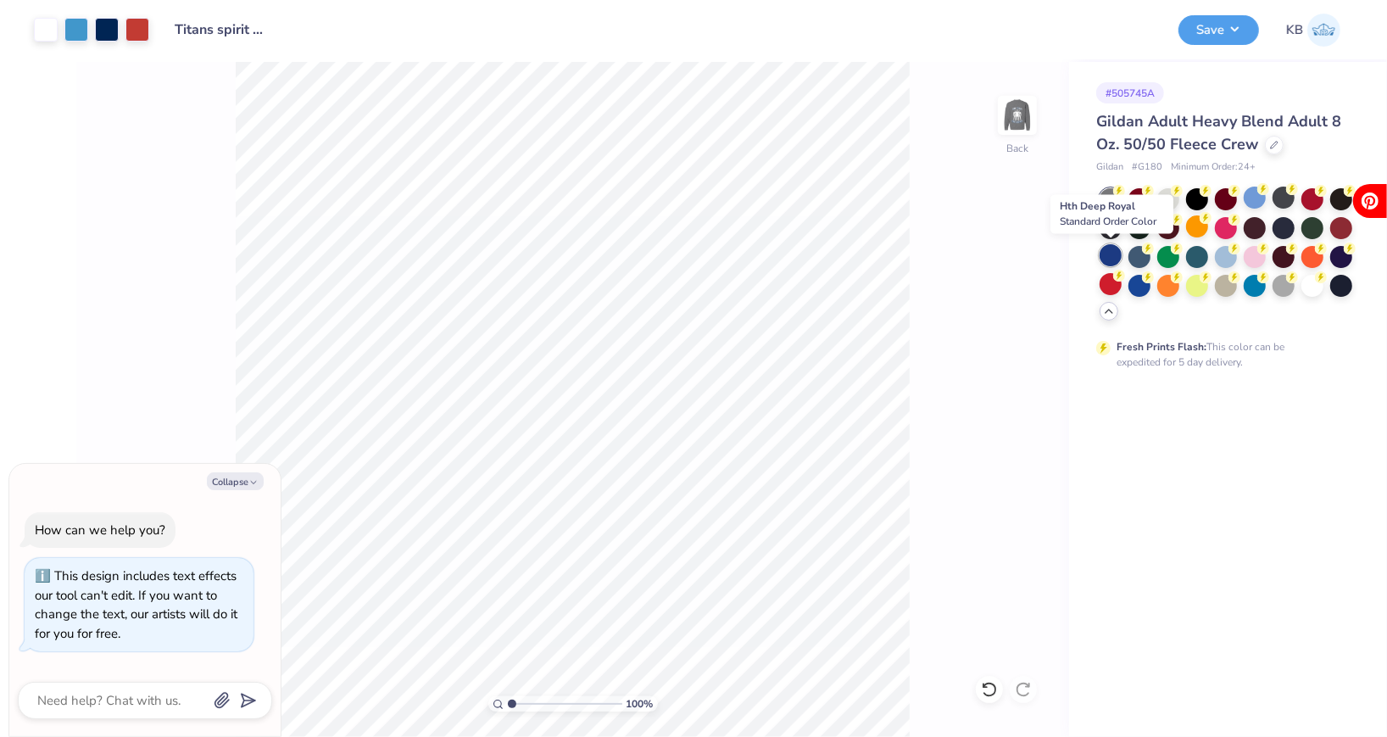
click at [1109, 259] on div at bounding box center [1110, 255] width 22 height 22
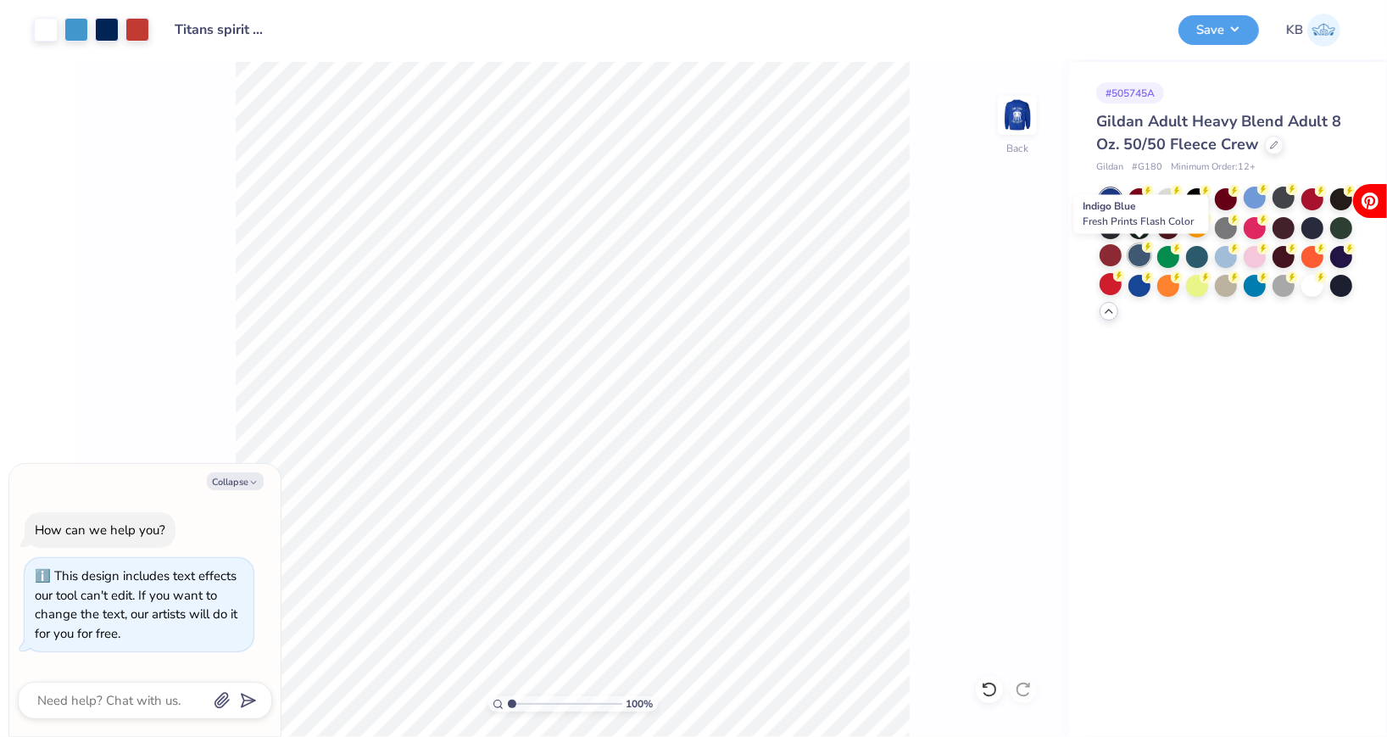
click at [1141, 259] on div at bounding box center [1139, 255] width 22 height 22
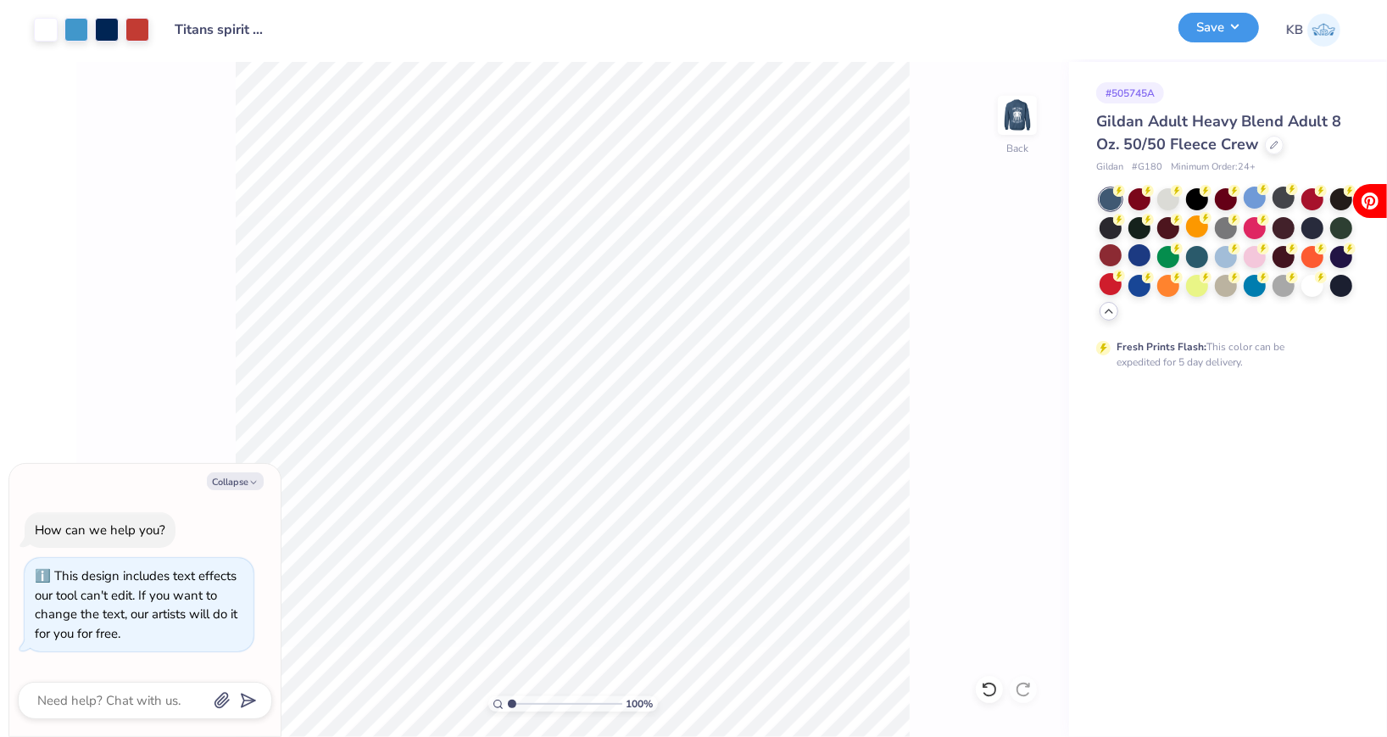
click at [1205, 20] on button "Save" at bounding box center [1218, 28] width 81 height 30
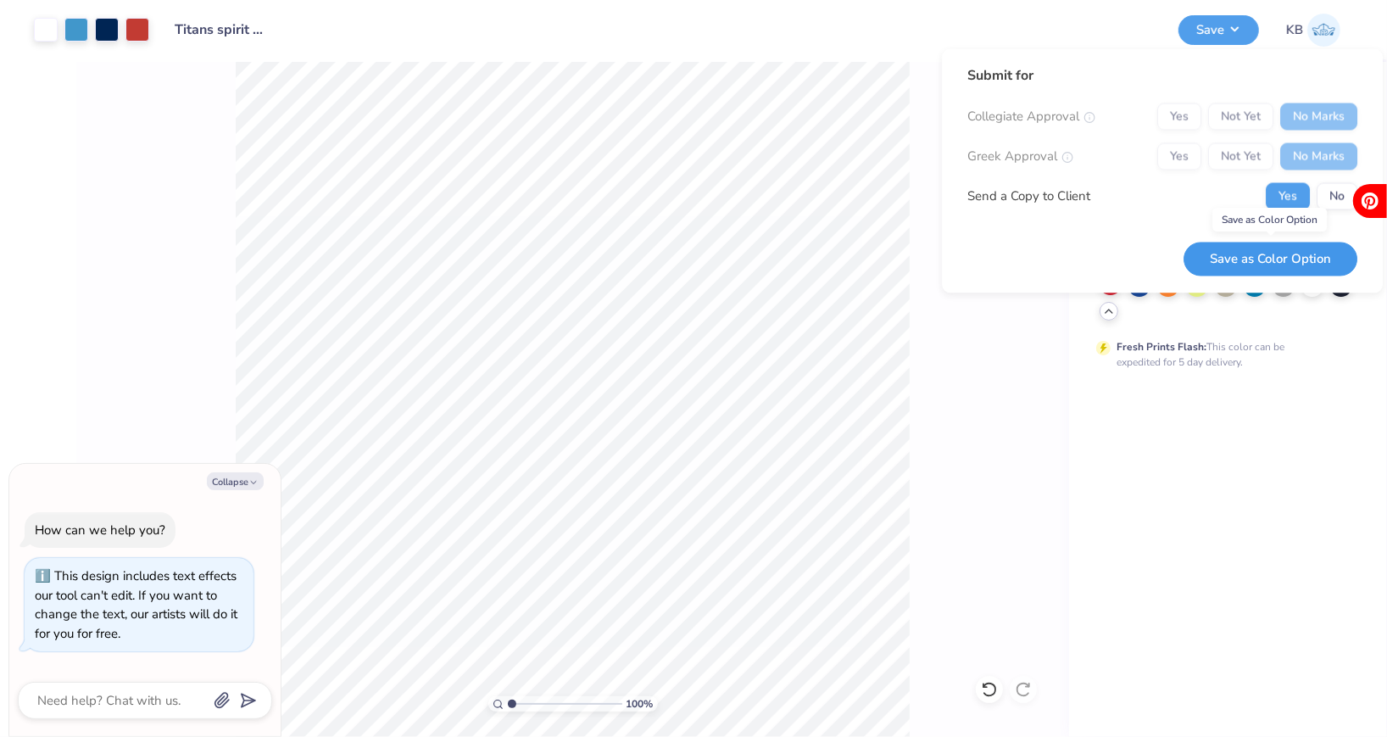
click at [1264, 251] on button "Save as Color Option" at bounding box center [1270, 259] width 174 height 35
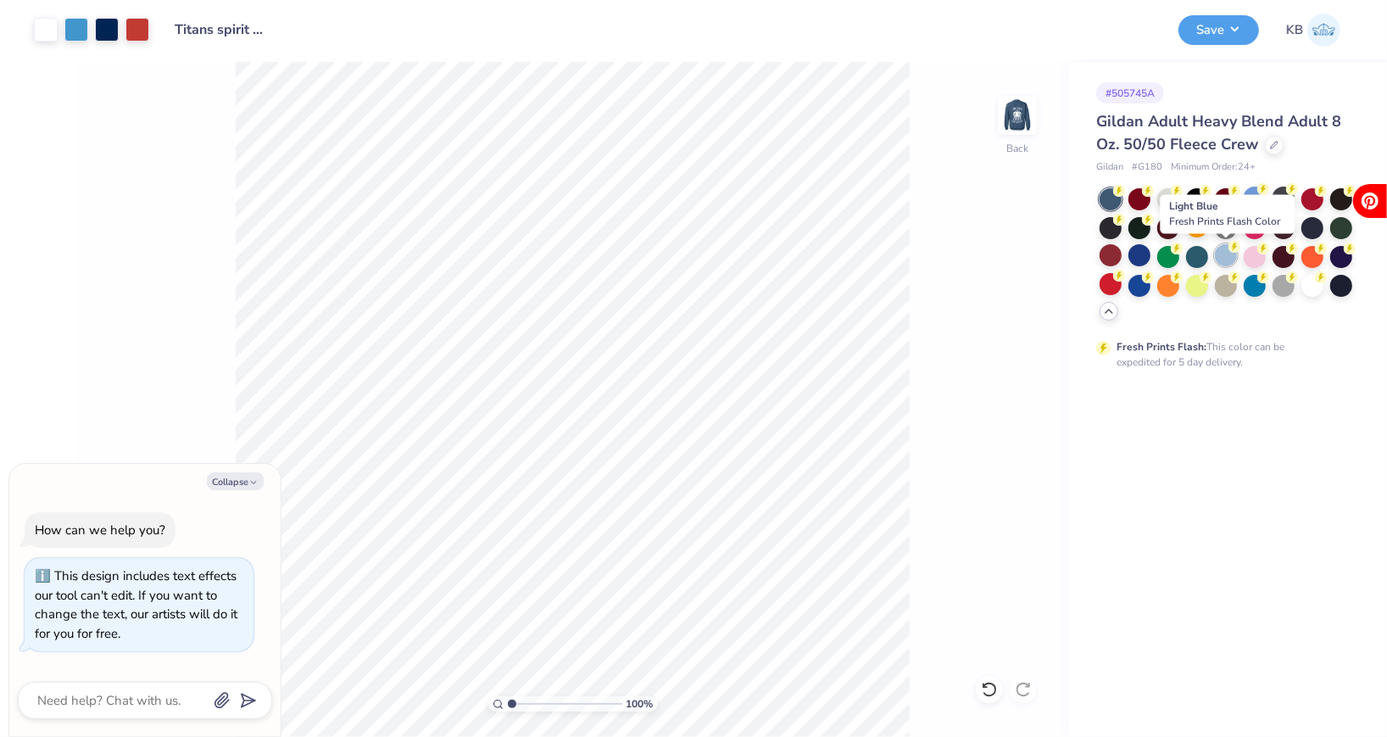
click at [1232, 253] on div at bounding box center [1226, 255] width 22 height 22
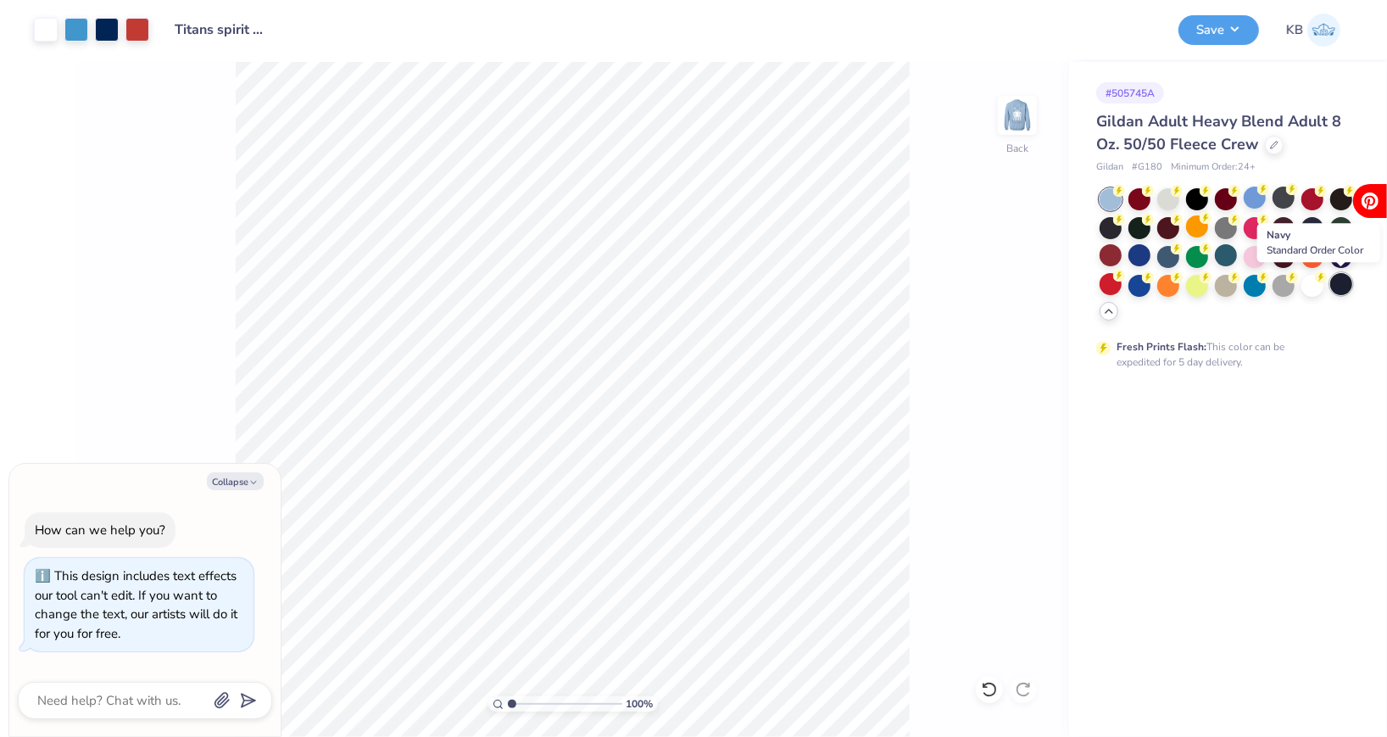
click at [1337, 292] on div at bounding box center [1341, 284] width 22 height 22
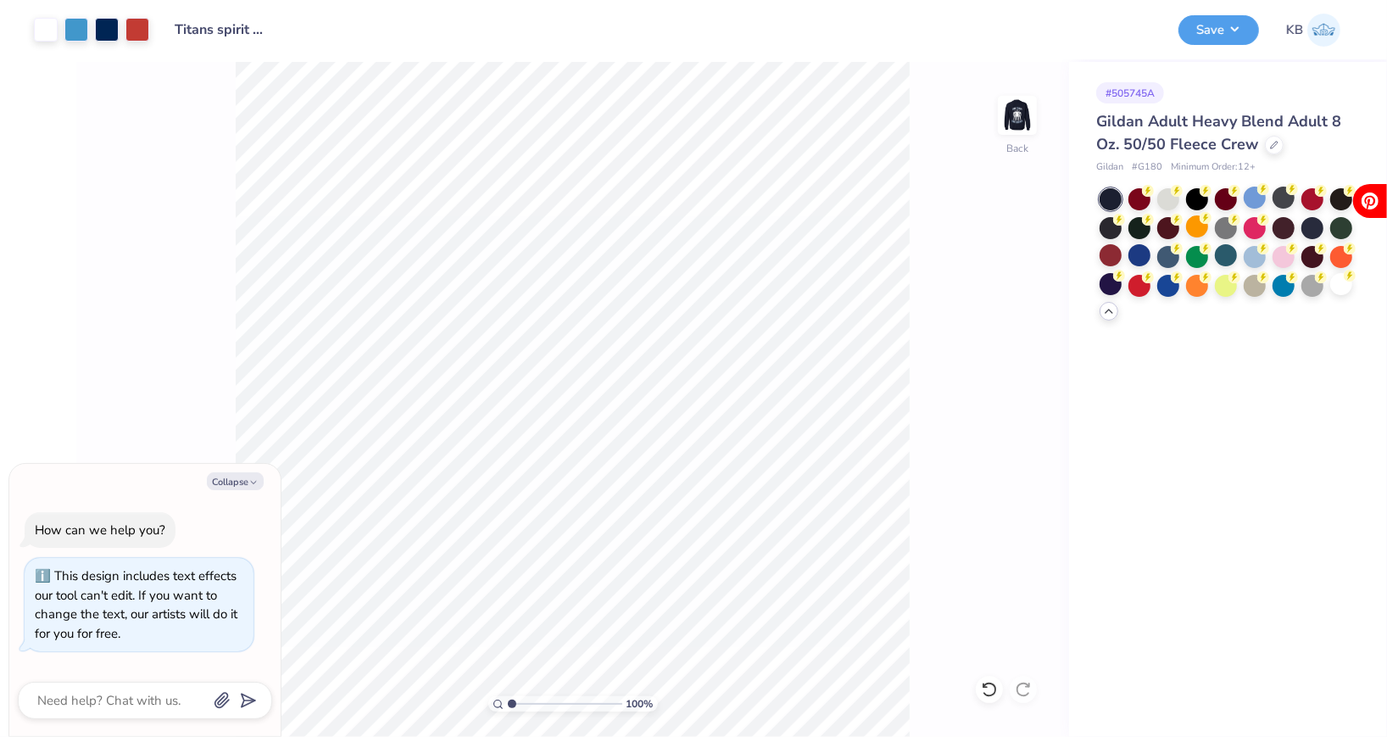
click at [1199, 43] on div "Save" at bounding box center [1218, 30] width 81 height 30
click at [1201, 27] on button "Save" at bounding box center [1218, 28] width 81 height 30
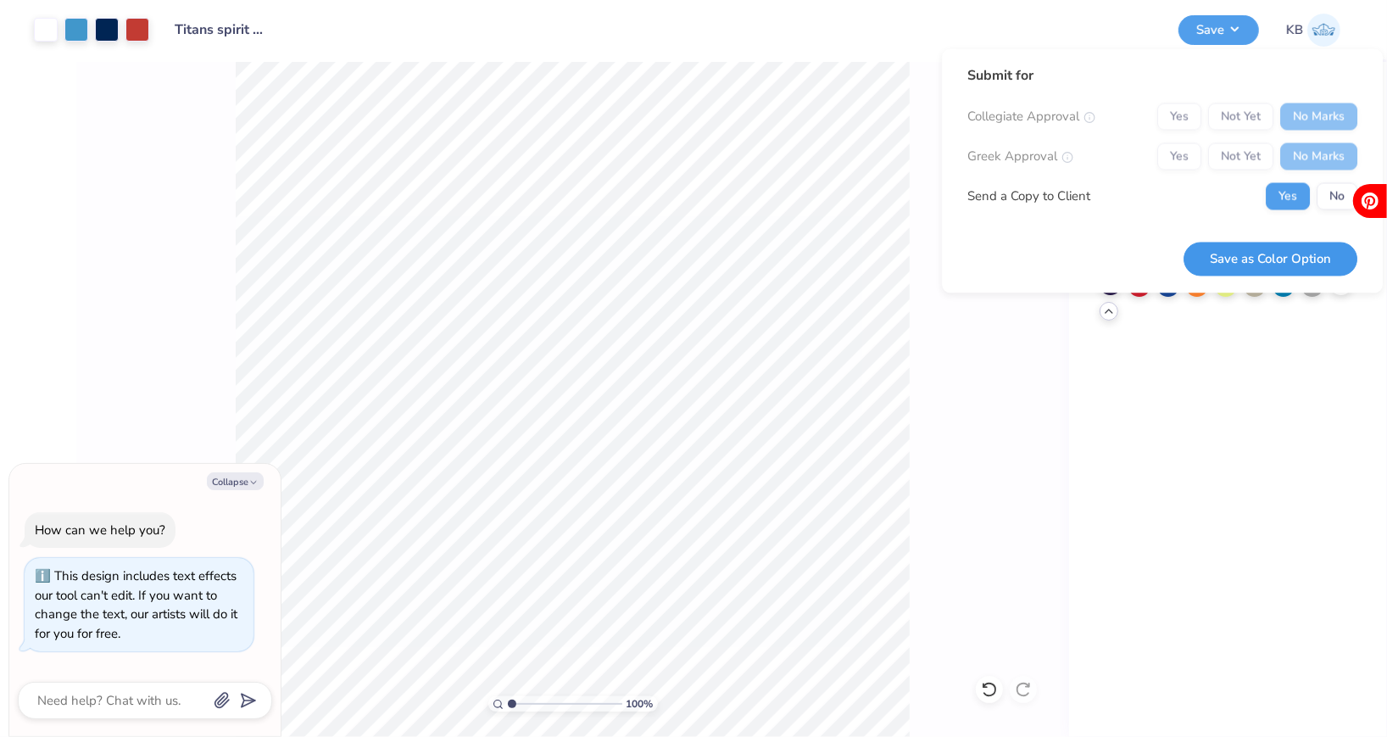
click at [1299, 255] on button "Save as Color Option" at bounding box center [1270, 259] width 174 height 35
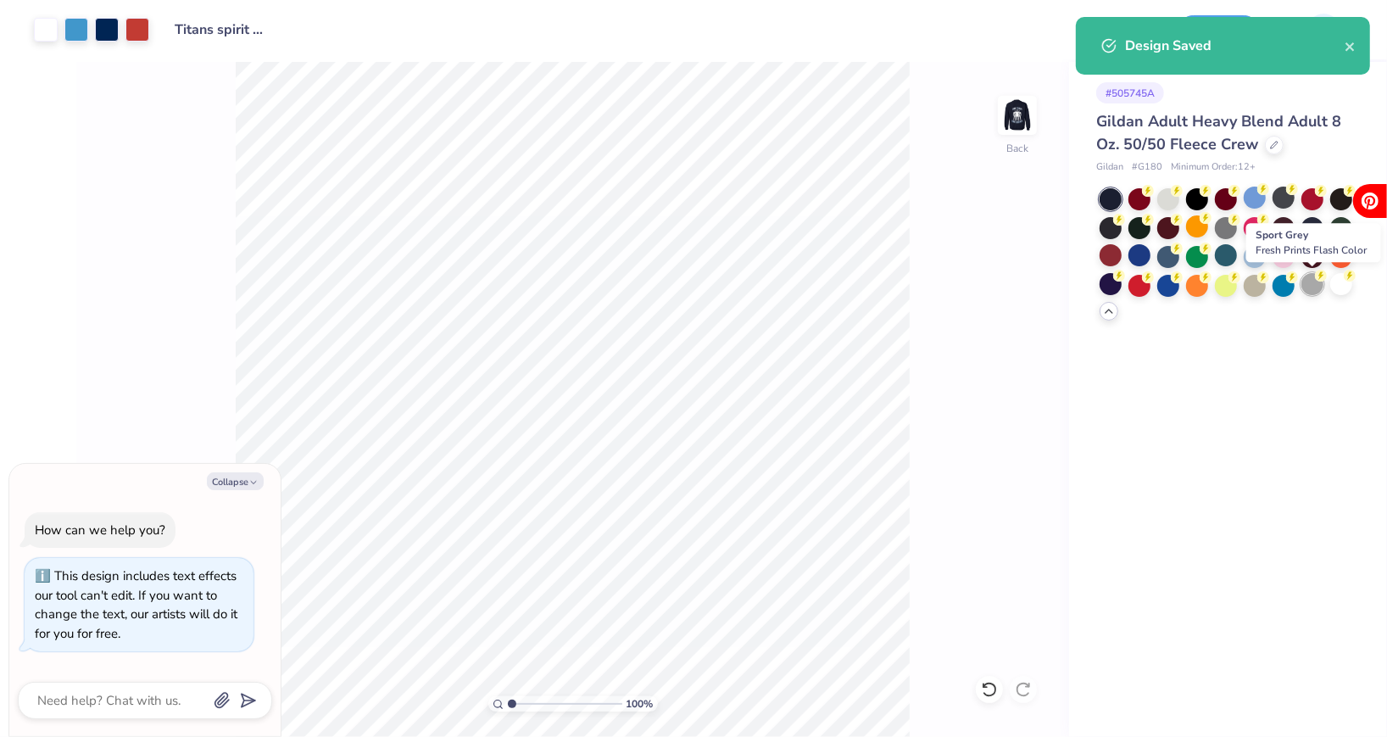
click at [1310, 282] on div at bounding box center [1312, 284] width 22 height 22
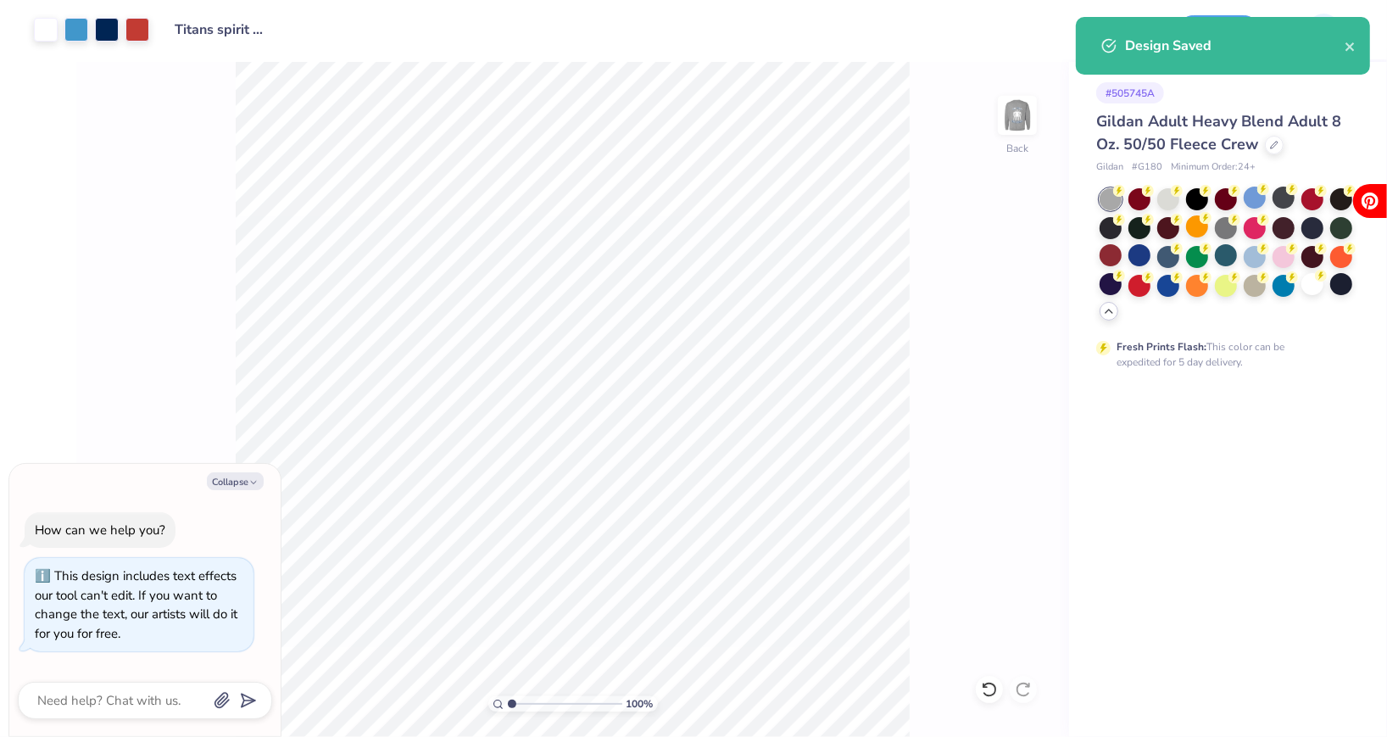
type textarea "x"
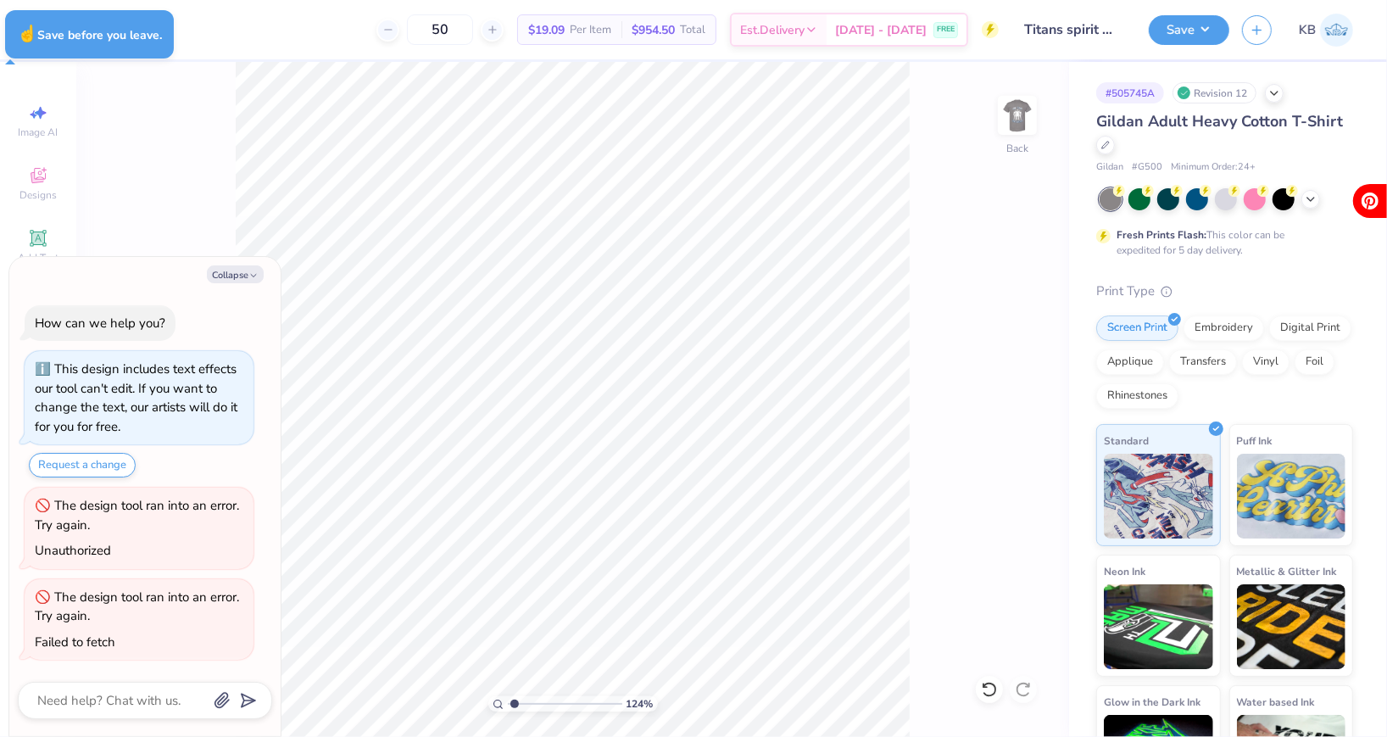
type textarea "x"
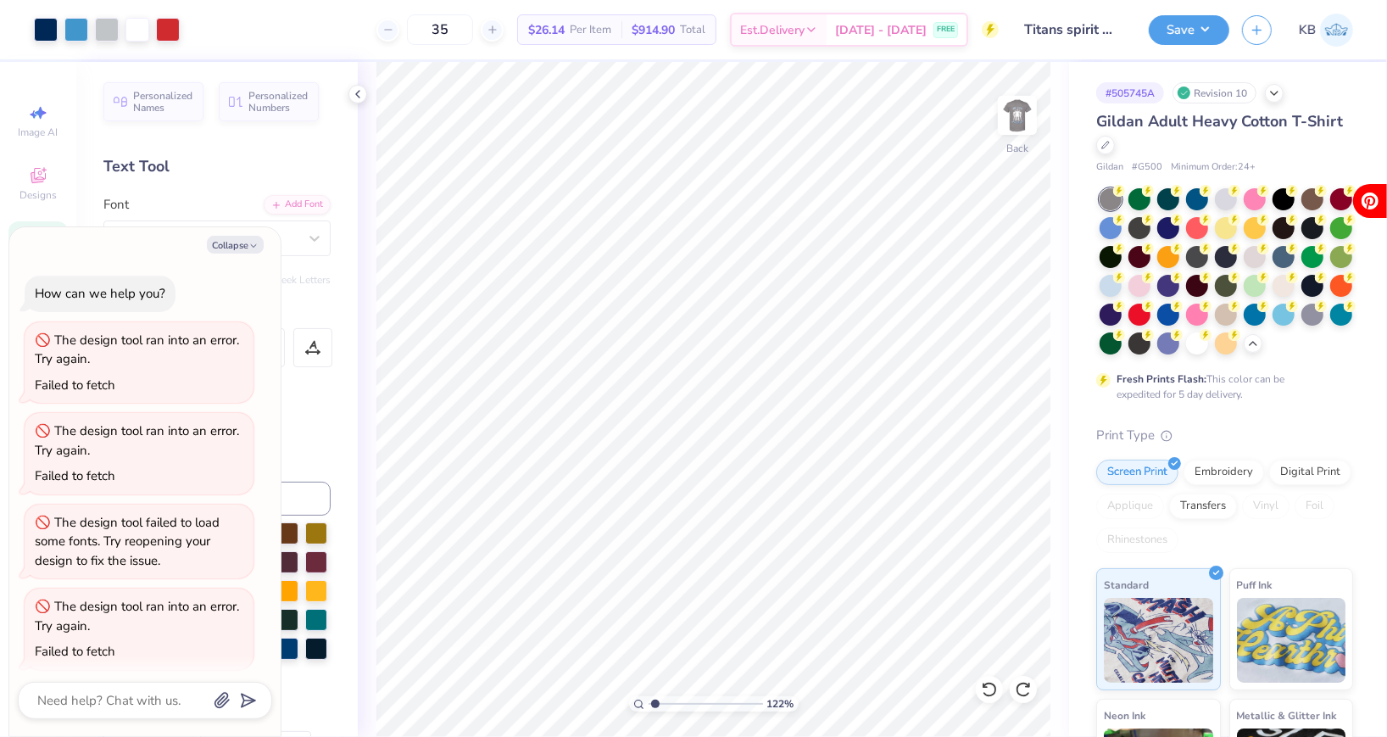
scroll to position [1180, 0]
